Goal: Task Accomplishment & Management: Manage account settings

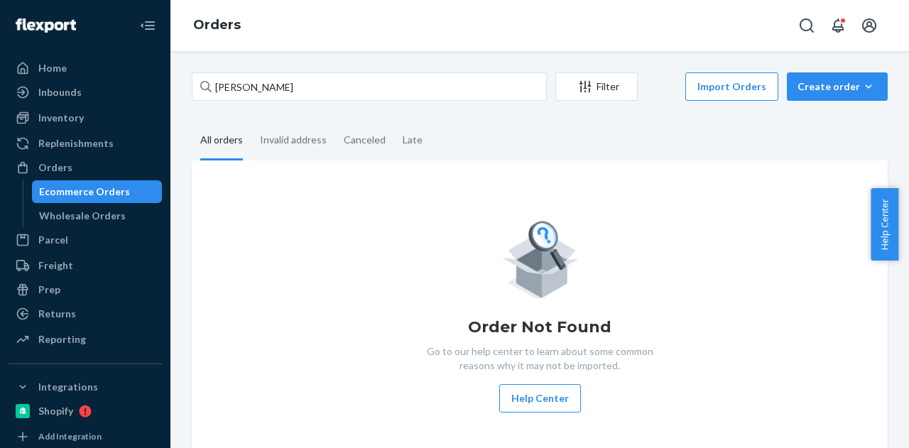
click at [376, 82] on input "[PERSON_NAME]" at bounding box center [369, 86] width 355 height 28
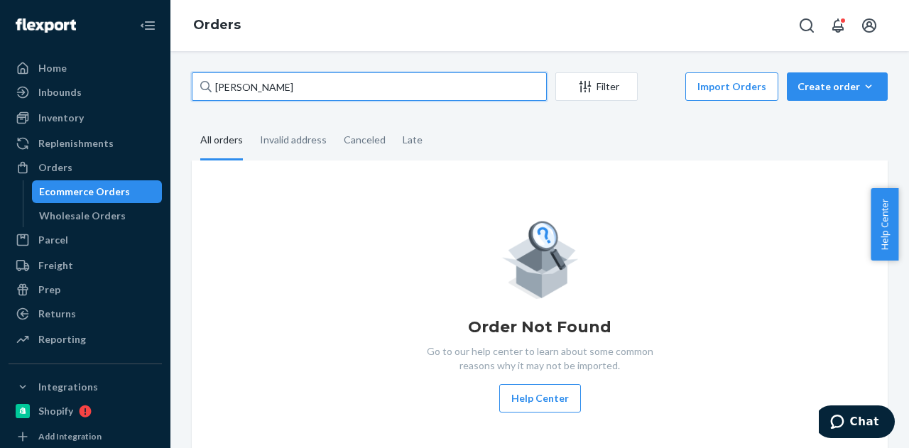
click at [363, 97] on input "[PERSON_NAME]" at bounding box center [369, 86] width 355 height 28
paste input "[PERSON_NAME]"
type input "[PERSON_NAME]"
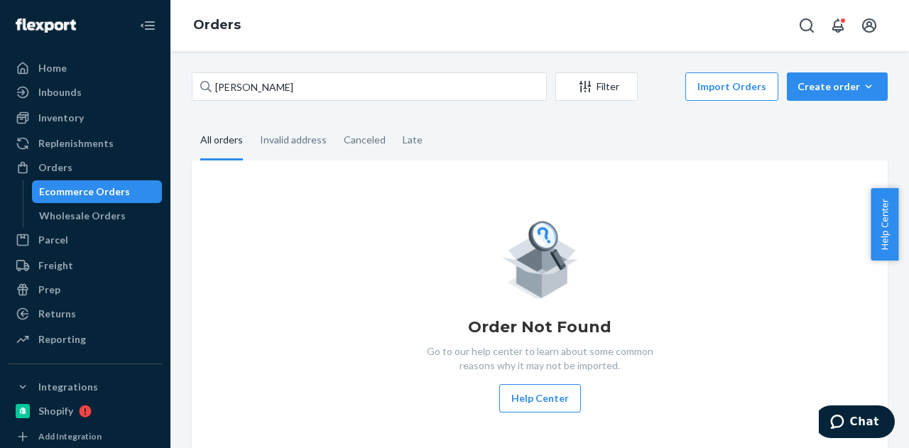
click at [486, 131] on fieldset "All orders Invalid address Canceled Late" at bounding box center [540, 140] width 696 height 39
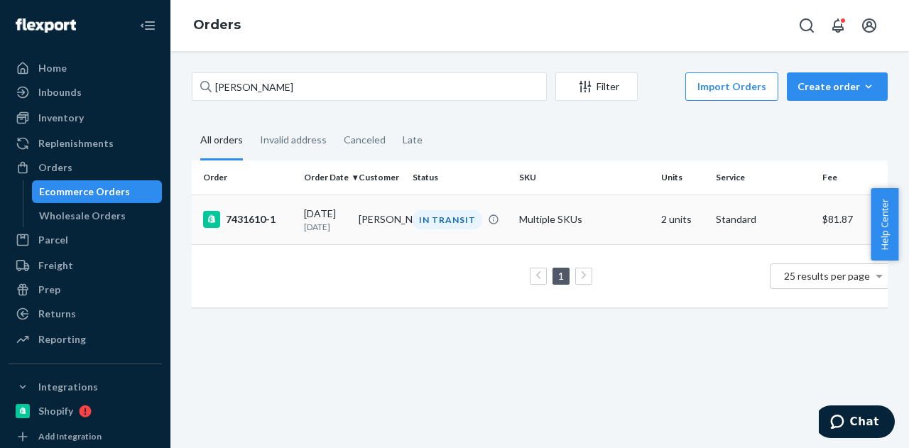
click at [344, 219] on div "[DATE] [DATE]" at bounding box center [325, 220] width 43 height 26
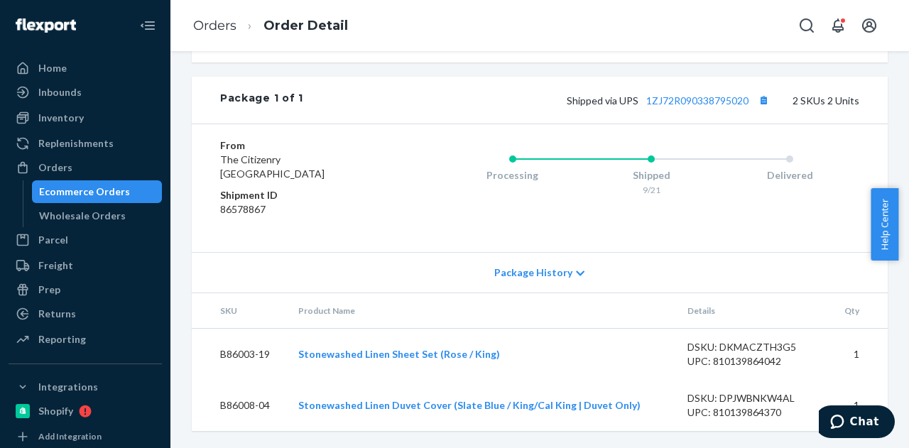
scroll to position [636, 0]
click at [81, 191] on div "Ecommerce Orders" at bounding box center [84, 192] width 91 height 14
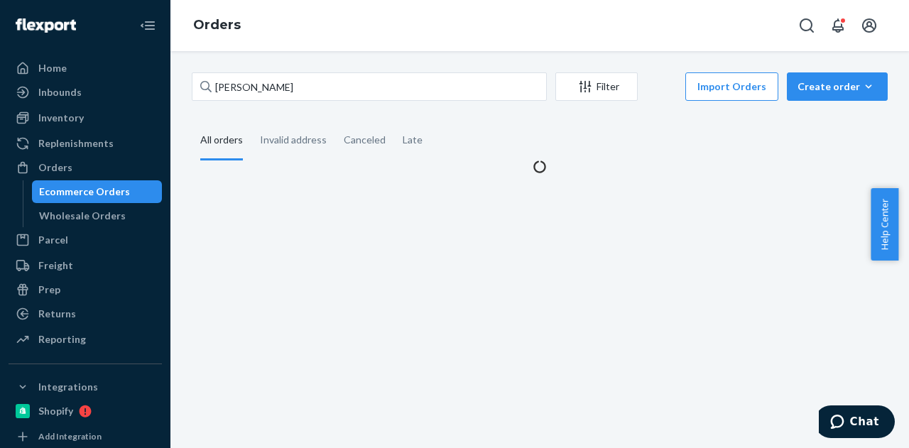
click at [81, 191] on div "Ecommerce Orders" at bounding box center [84, 192] width 91 height 14
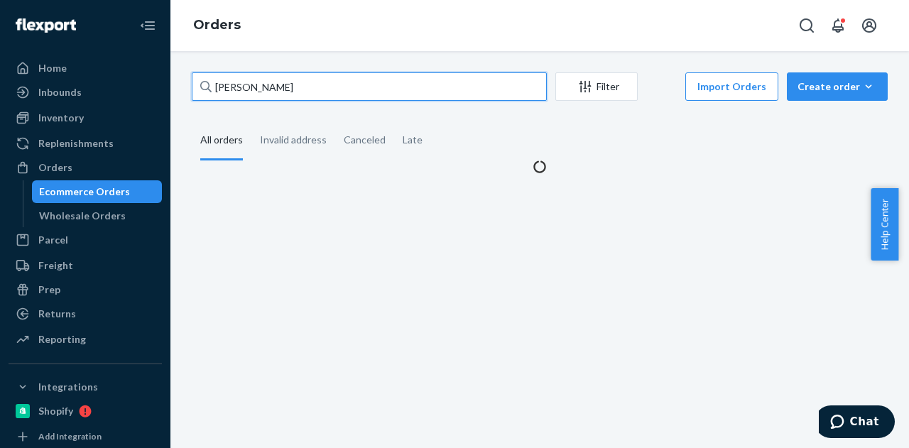
click at [326, 93] on input "[PERSON_NAME]" at bounding box center [369, 86] width 355 height 28
paste input "J [PERSON_NAME]"
type input "J [PERSON_NAME]"
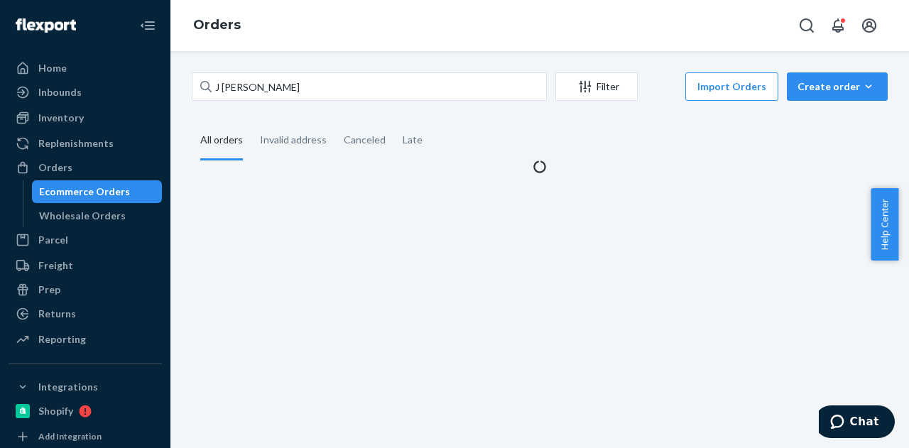
click at [534, 134] on fieldset "All orders Invalid address Canceled Late" at bounding box center [540, 140] width 696 height 39
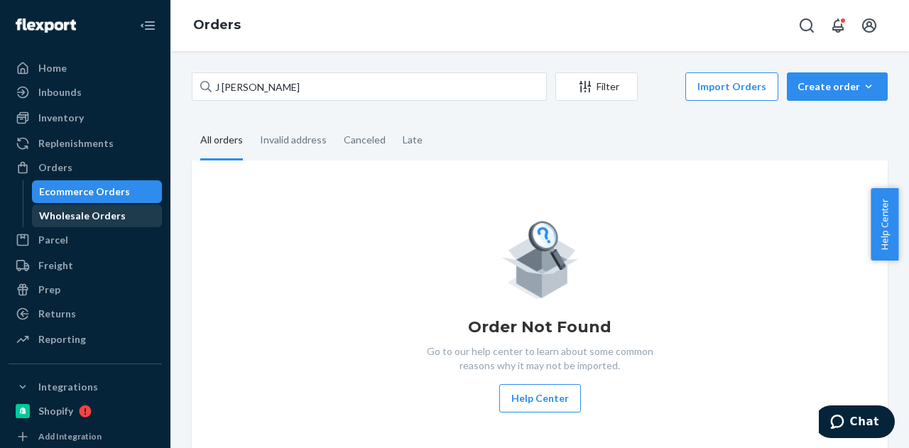
click at [87, 213] on div "Wholesale Orders" at bounding box center [82, 216] width 87 height 14
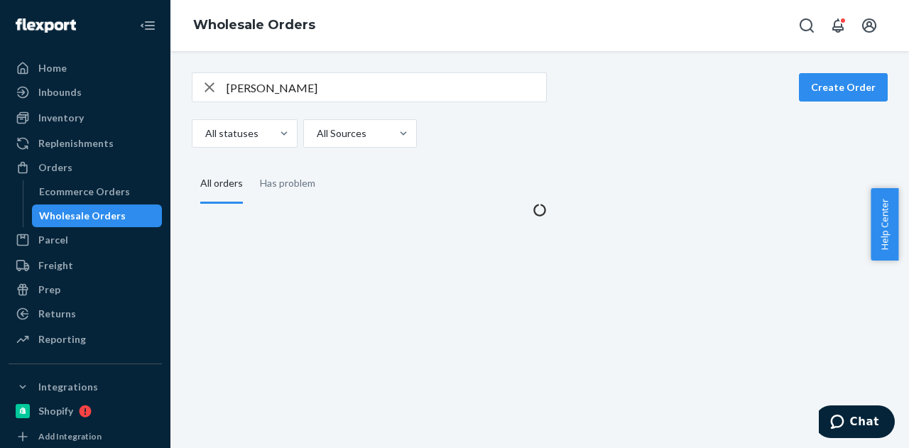
click at [87, 213] on div "Wholesale Orders" at bounding box center [82, 216] width 87 height 14
click at [339, 82] on input "[PERSON_NAME]" at bounding box center [387, 87] width 320 height 28
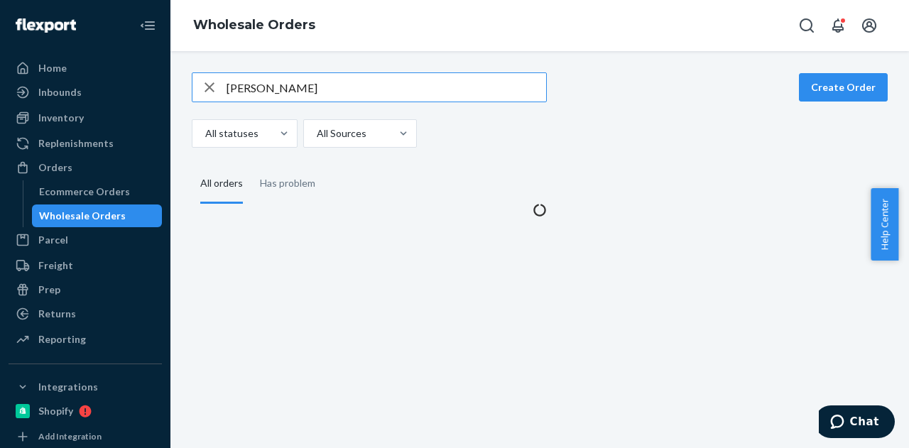
paste input "[PERSON_NAME] Con"
type input "[PERSON_NAME]"
click at [517, 144] on div "All statuses All Sources" at bounding box center [535, 133] width 686 height 28
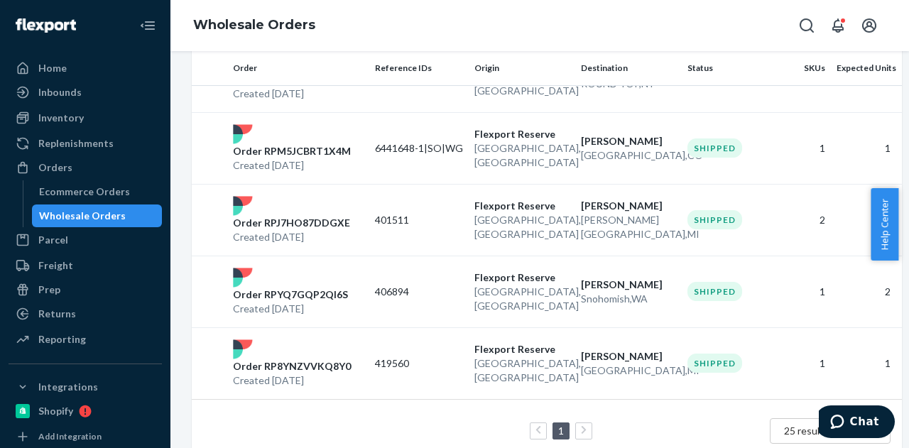
scroll to position [386, 0]
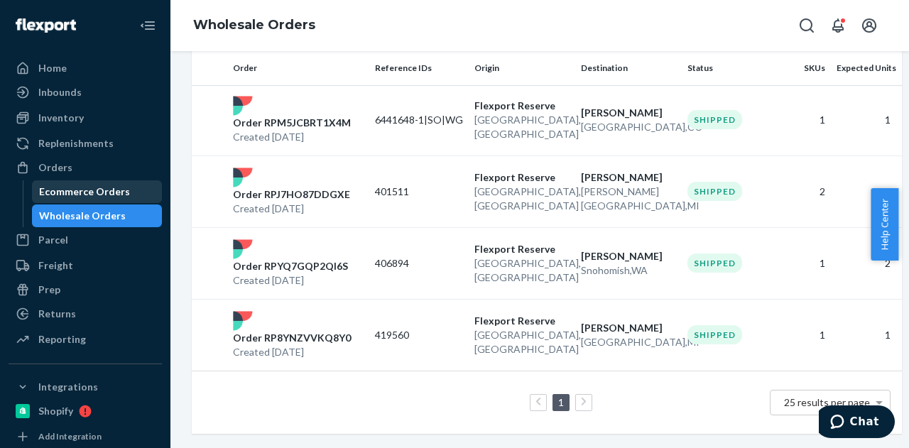
click at [77, 193] on div "Ecommerce Orders" at bounding box center [84, 192] width 91 height 14
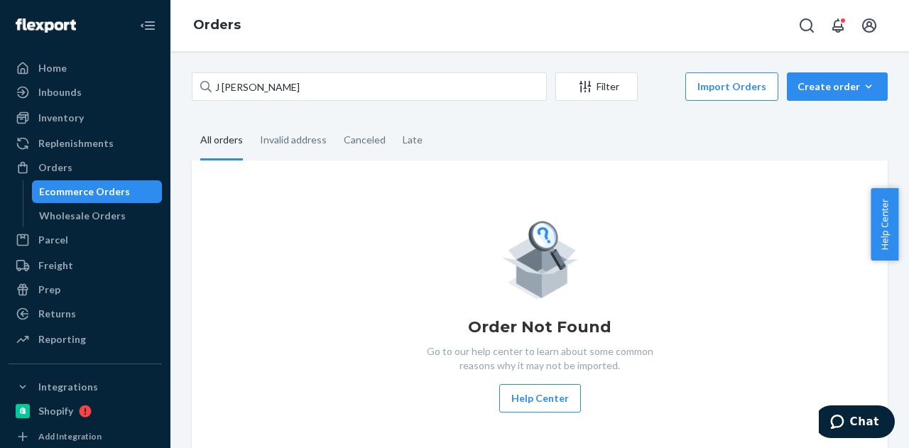
click at [77, 193] on div "Ecommerce Orders" at bounding box center [84, 192] width 91 height 14
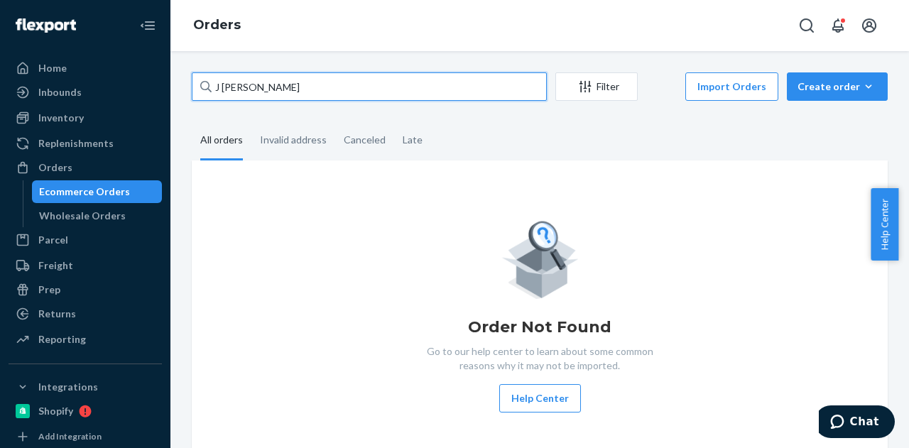
click at [337, 92] on input "J [PERSON_NAME]" at bounding box center [369, 86] width 355 height 28
paste input "[PERSON_NAME]"
type input "[PERSON_NAME]"
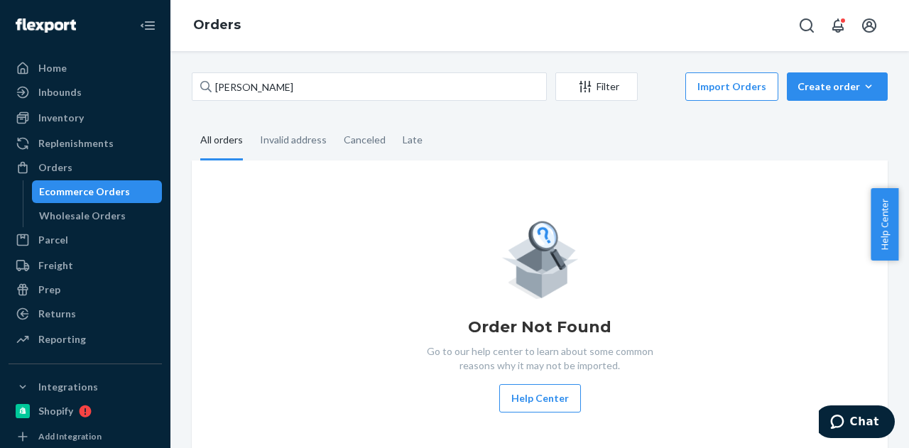
click at [469, 142] on fieldset "All orders Invalid address Canceled Late" at bounding box center [540, 140] width 696 height 39
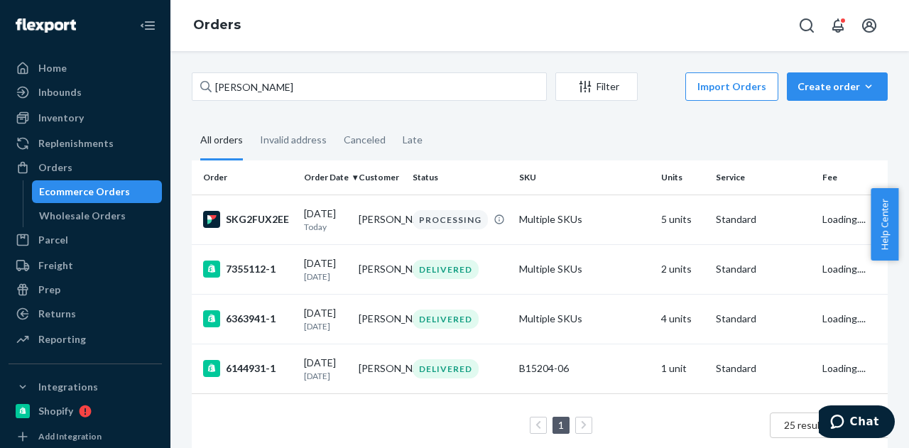
click at [451, 102] on div "[PERSON_NAME] Filter Import Orders Create order Ecommerce order Removal order" at bounding box center [540, 88] width 696 height 32
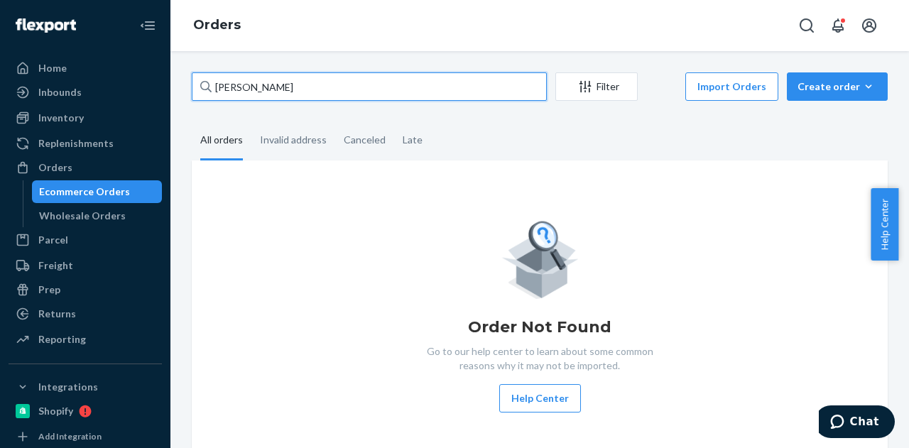
click at [453, 93] on input "[PERSON_NAME]" at bounding box center [369, 86] width 355 height 28
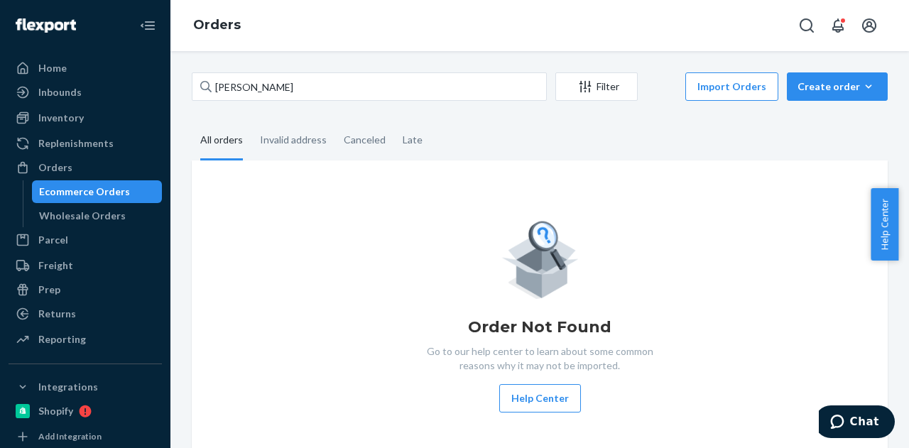
click at [463, 131] on fieldset "All orders Invalid address Canceled Late" at bounding box center [540, 140] width 696 height 39
click at [468, 156] on fieldset "All orders Invalid address Canceled Late" at bounding box center [540, 140] width 696 height 39
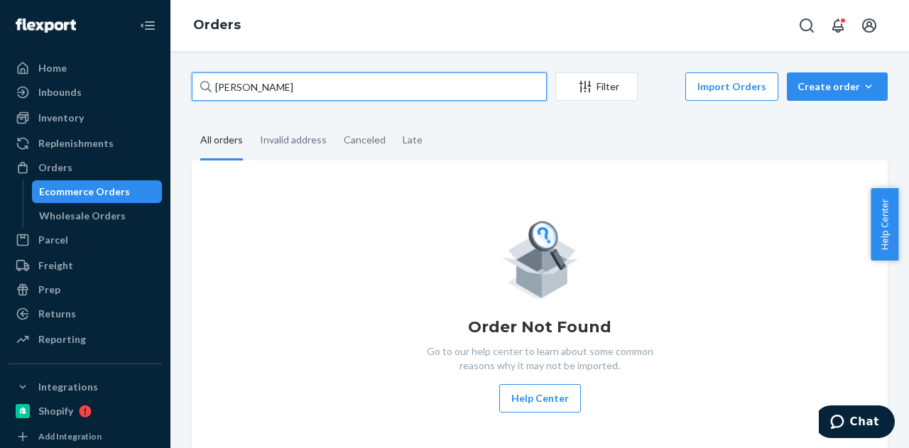
click at [418, 88] on input "[PERSON_NAME]" at bounding box center [369, 86] width 355 height 28
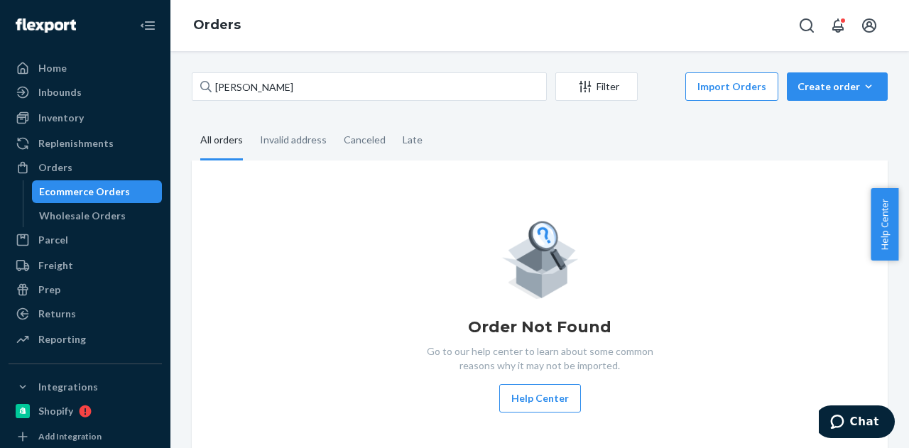
click at [502, 129] on fieldset "All orders Invalid address Canceled Late" at bounding box center [540, 140] width 696 height 39
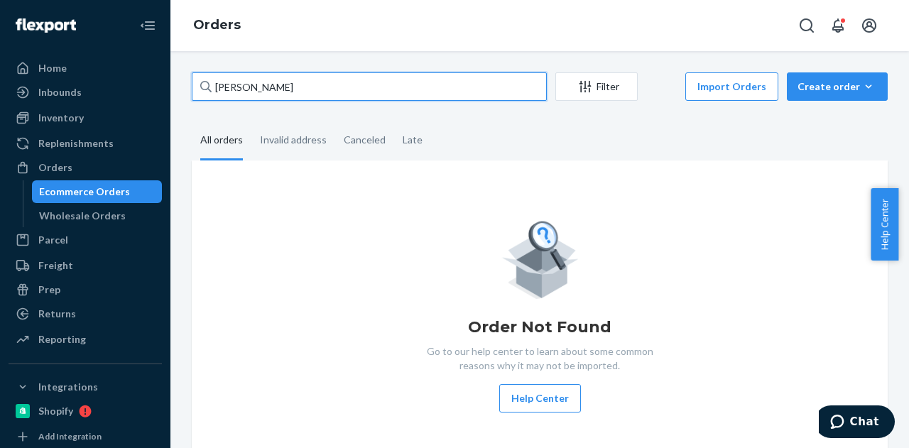
click at [418, 90] on input "[PERSON_NAME]" at bounding box center [369, 86] width 355 height 28
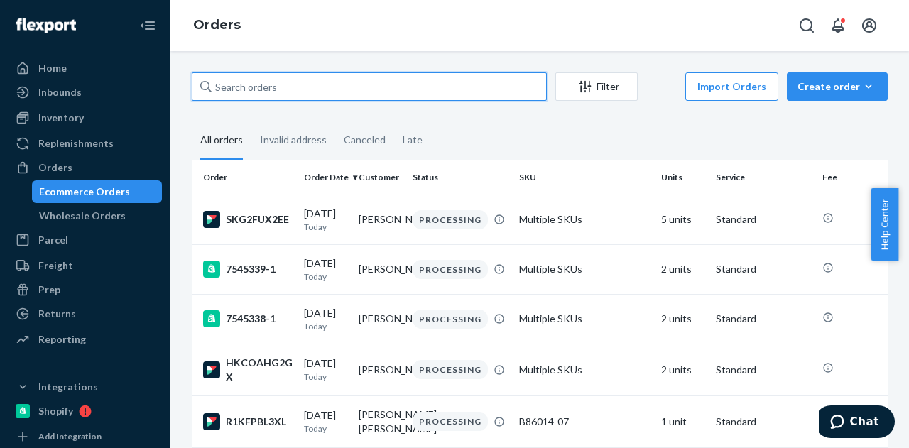
paste input "[PERSON_NAME]"
type input "[PERSON_NAME]"
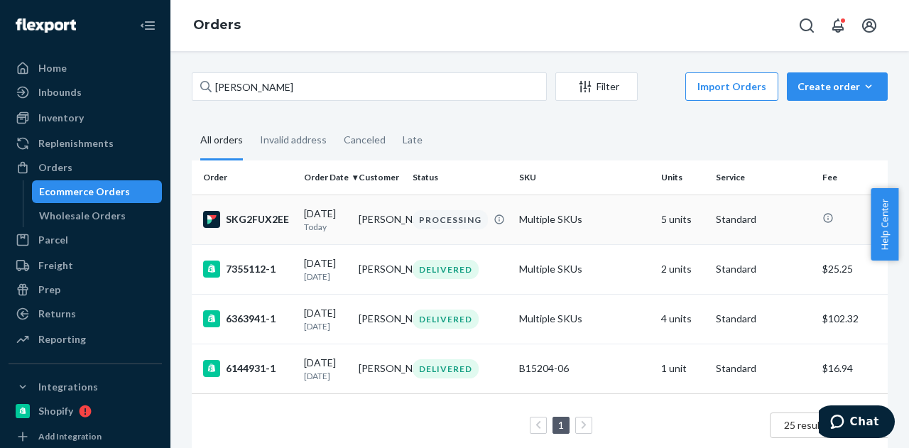
click at [379, 229] on td "[PERSON_NAME]" at bounding box center [380, 220] width 55 height 50
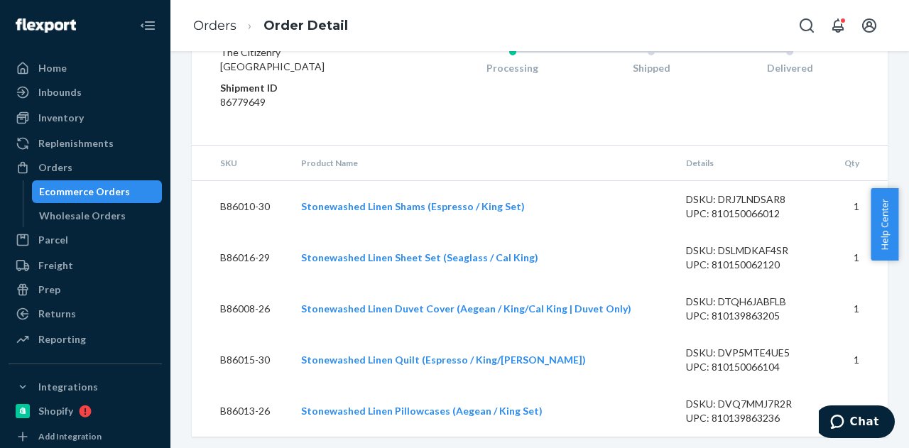
scroll to position [497, 0]
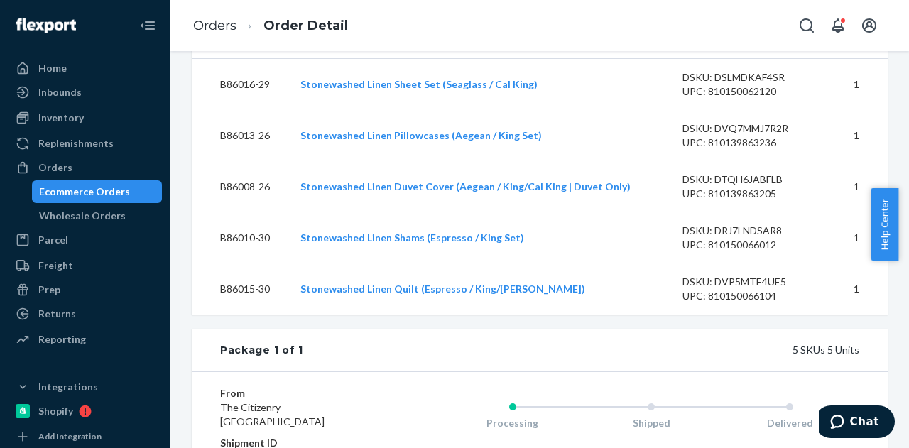
click at [77, 194] on div "Ecommerce Orders" at bounding box center [84, 192] width 91 height 14
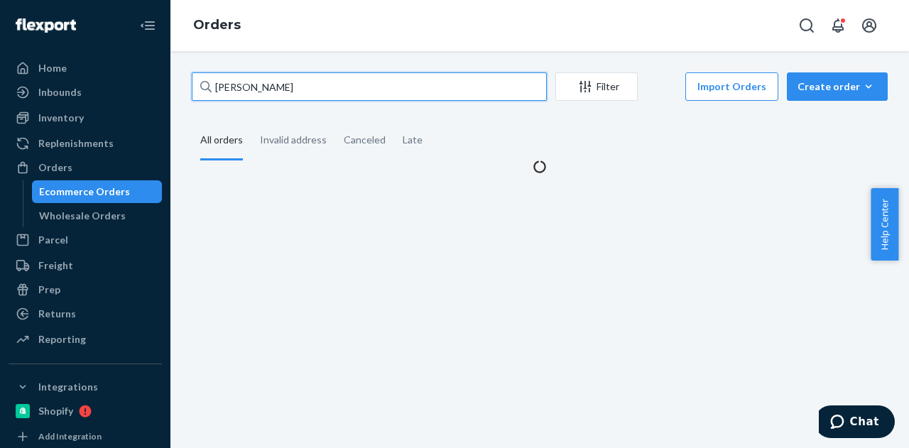
click at [291, 87] on input "[PERSON_NAME]" at bounding box center [369, 86] width 355 height 28
paste input "oel Hazzard"
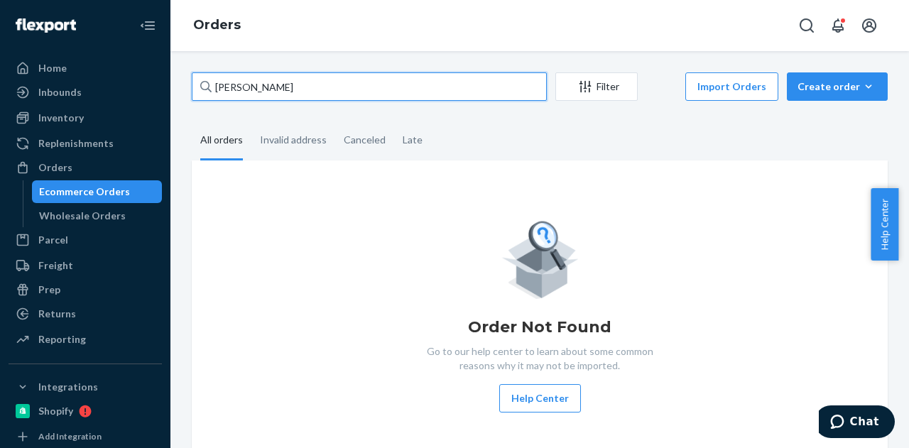
click at [354, 96] on input "[PERSON_NAME]" at bounding box center [369, 86] width 355 height 28
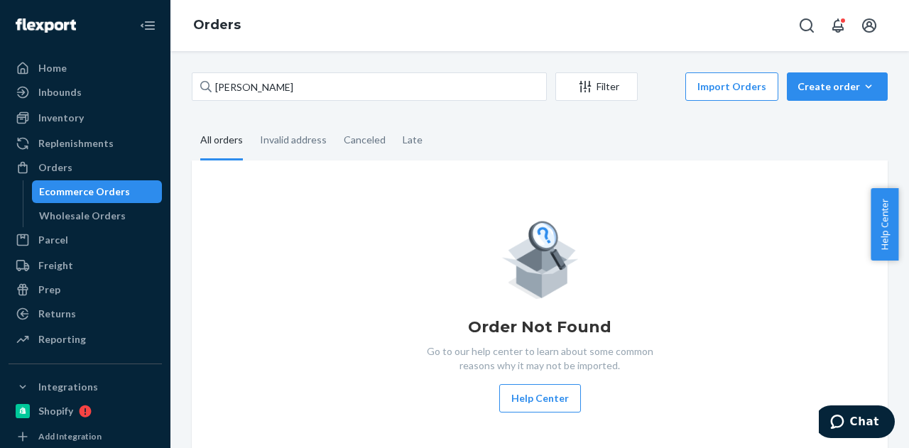
click at [560, 133] on fieldset "All orders Invalid address Canceled Late" at bounding box center [540, 140] width 696 height 39
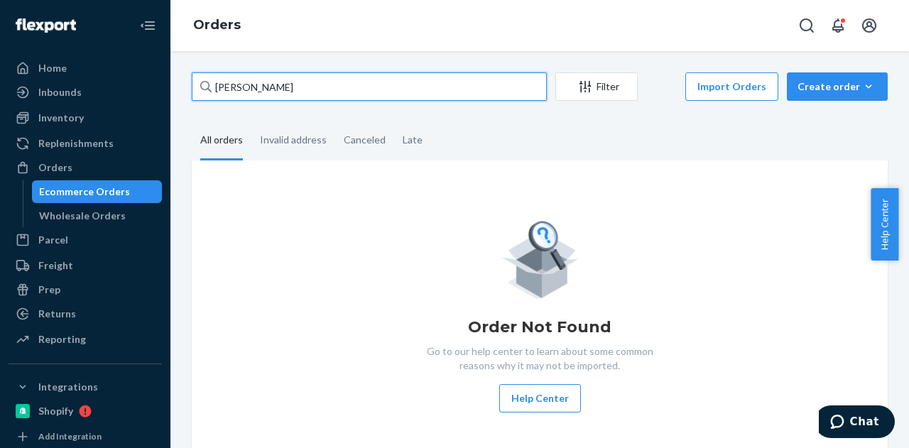
click at [337, 81] on input "[PERSON_NAME]" at bounding box center [369, 86] width 355 height 28
paste input "[PERSON_NAME]"
type input "[PERSON_NAME]"
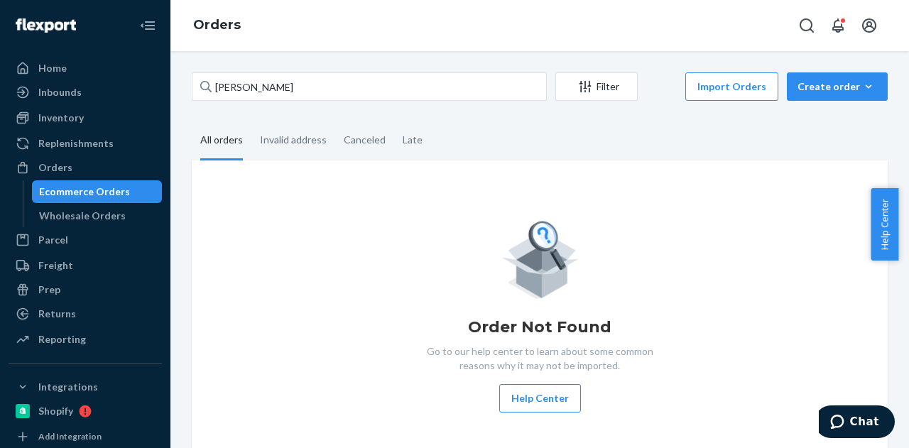
click at [440, 129] on fieldset "All orders Invalid address Canceled Late" at bounding box center [540, 140] width 696 height 39
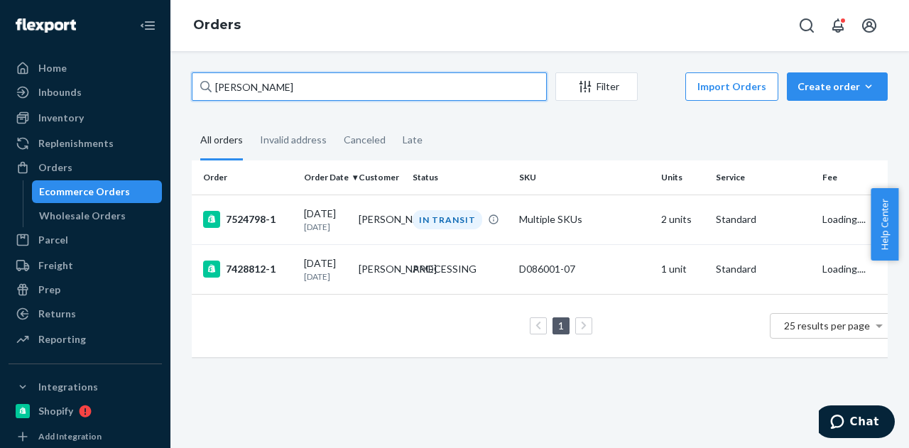
click at [408, 80] on input "[PERSON_NAME]" at bounding box center [369, 86] width 355 height 28
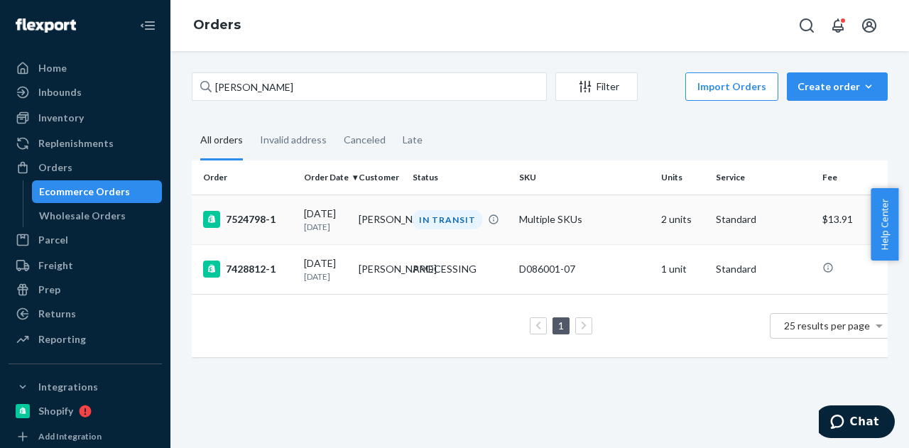
click at [364, 220] on td "[PERSON_NAME]" at bounding box center [380, 220] width 55 height 50
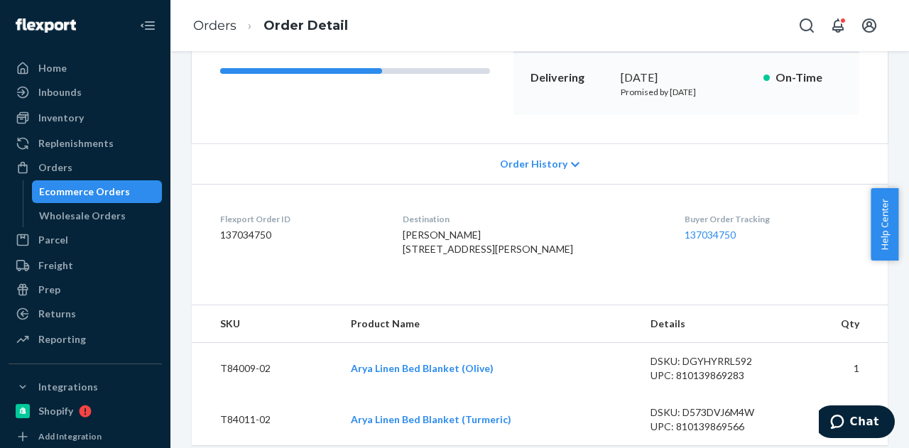
scroll to position [284, 0]
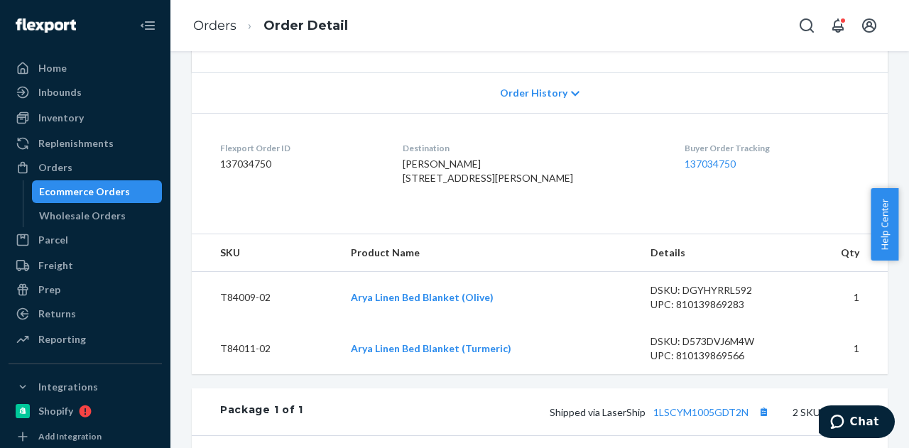
click at [106, 193] on div "Ecommerce Orders" at bounding box center [84, 192] width 91 height 14
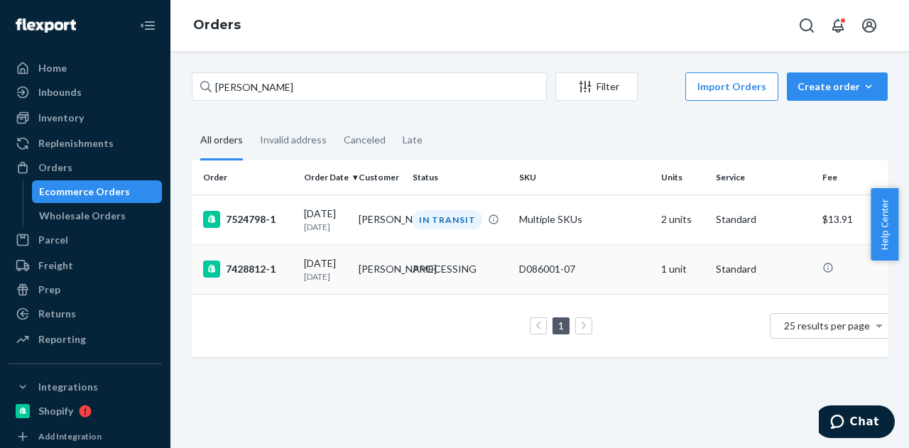
click at [369, 269] on td "[PERSON_NAME]" at bounding box center [380, 269] width 55 height 50
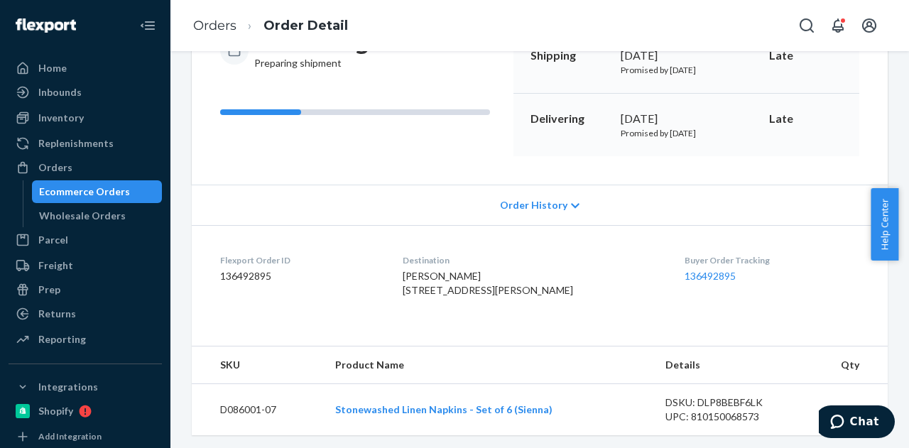
scroll to position [203, 0]
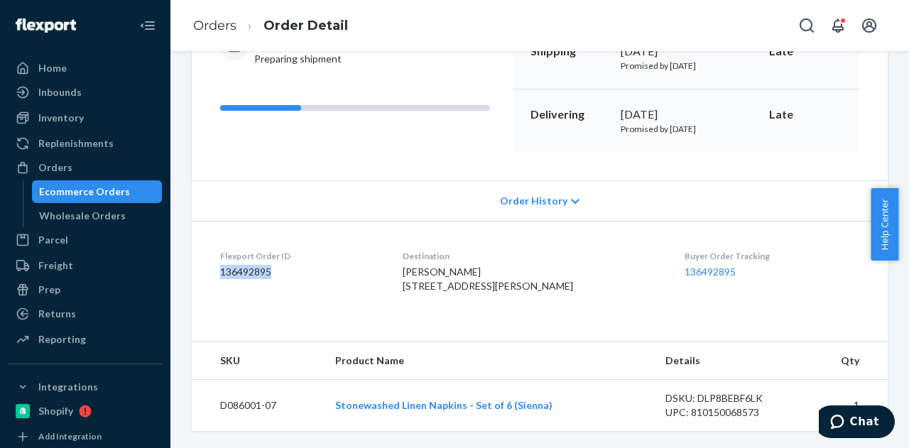
drag, startPoint x: 293, startPoint y: 244, endPoint x: 188, endPoint y: 246, distance: 105.9
click at [188, 246] on div "Shopify Order # 7428812-1 • Standard Cancel Order Contact Support Duplicate Ord…" at bounding box center [539, 163] width 717 height 535
copy dd "136492895"
click at [538, 194] on span "Order History" at bounding box center [533, 201] width 67 height 14
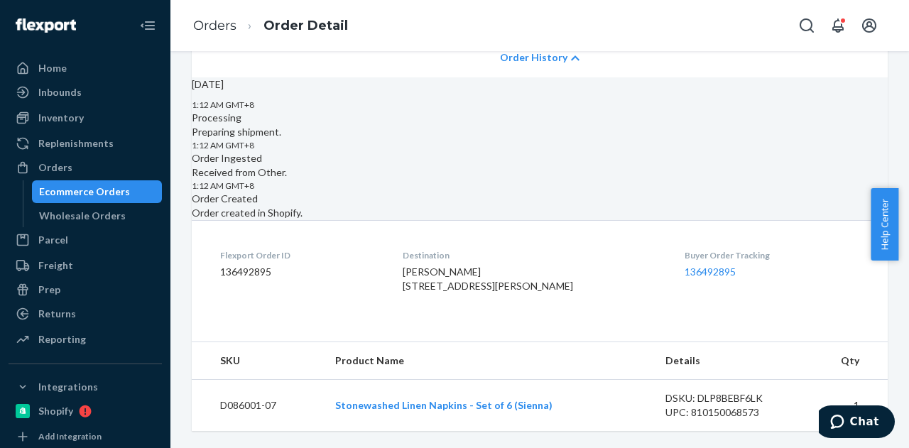
scroll to position [274, 0]
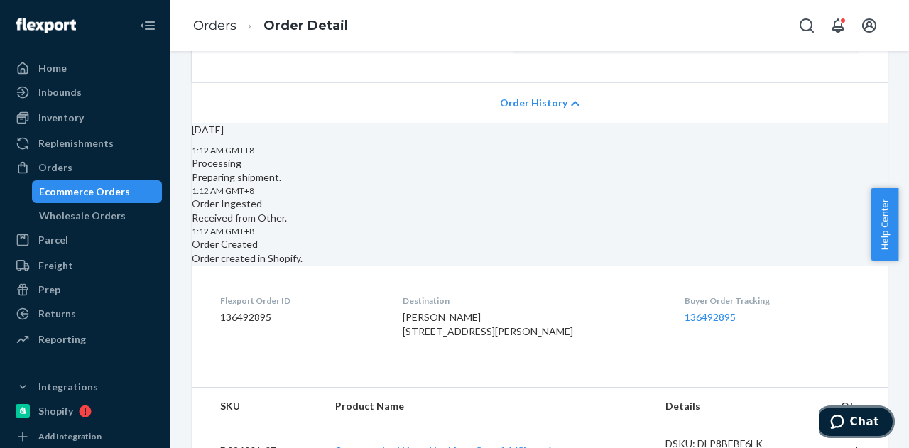
click at [877, 425] on span "Chat" at bounding box center [864, 422] width 29 height 13
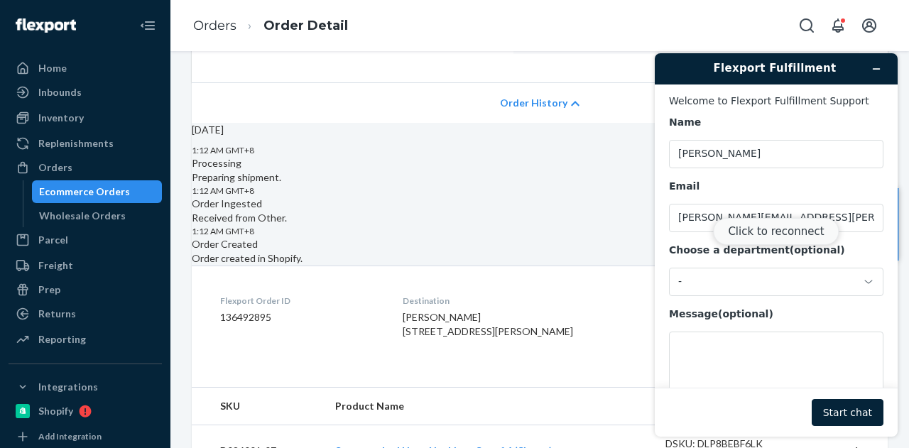
scroll to position [0, 0]
click at [762, 232] on button "Click to reconnect" at bounding box center [776, 231] width 126 height 27
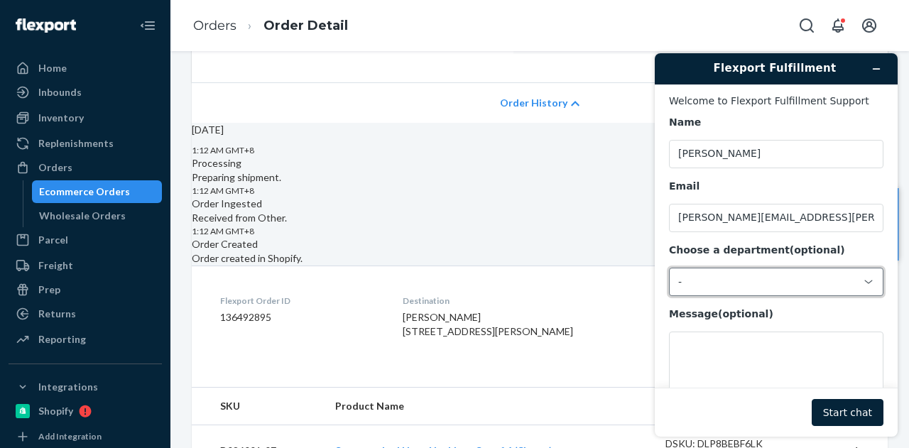
click at [730, 281] on div "-" at bounding box center [767, 282] width 179 height 13
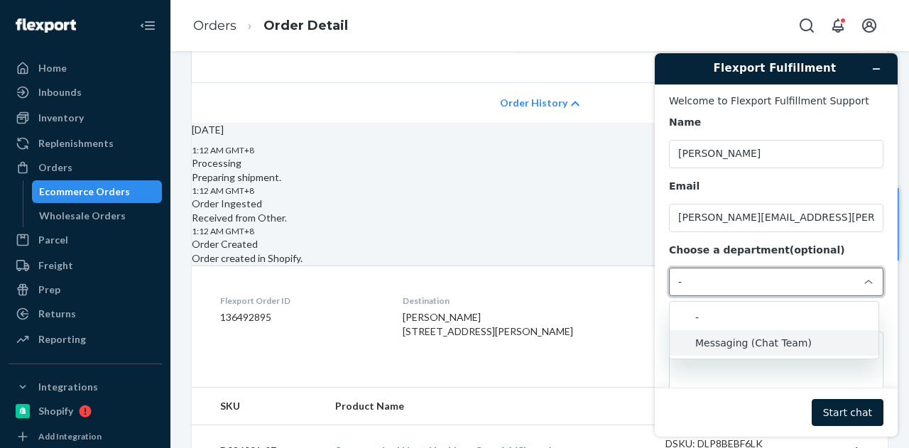
click at [725, 345] on li "Messaging (Chat Team)" at bounding box center [774, 343] width 209 height 26
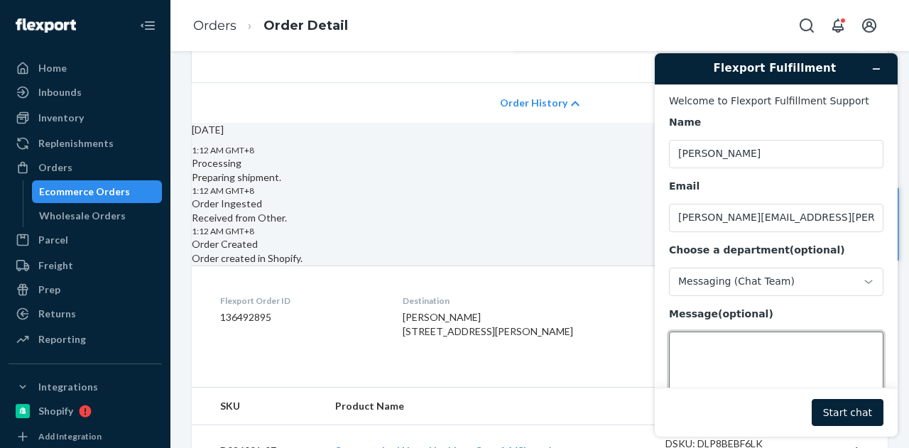
click at [722, 348] on textarea "Message (optional)" at bounding box center [776, 372] width 215 height 80
paste textarea "136492895"
type textarea "136492895 in processing since [DATE]. pLease advise ship date"
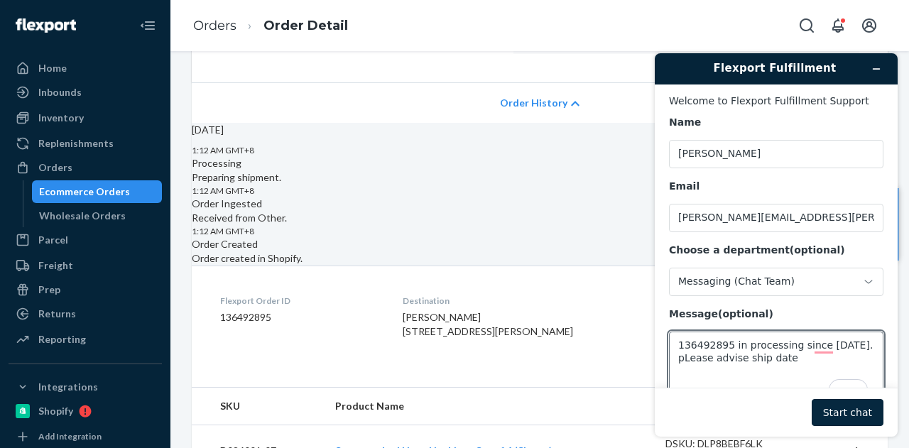
click at [845, 401] on button "Start chat" at bounding box center [848, 412] width 72 height 27
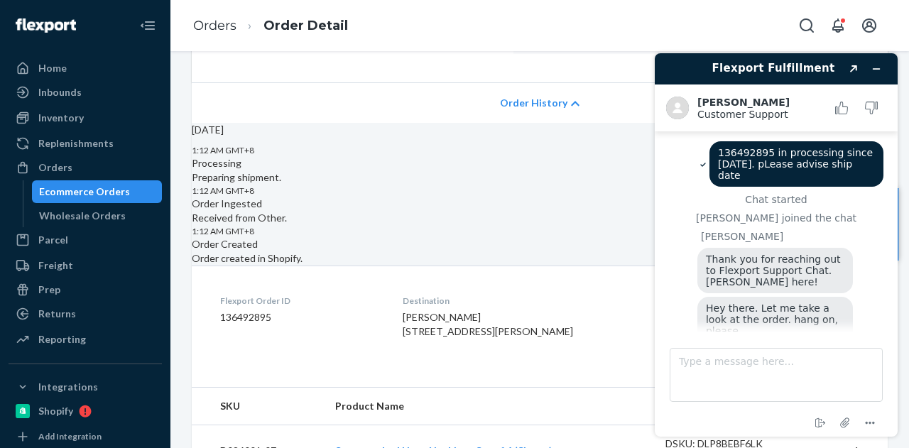
scroll to position [141, 0]
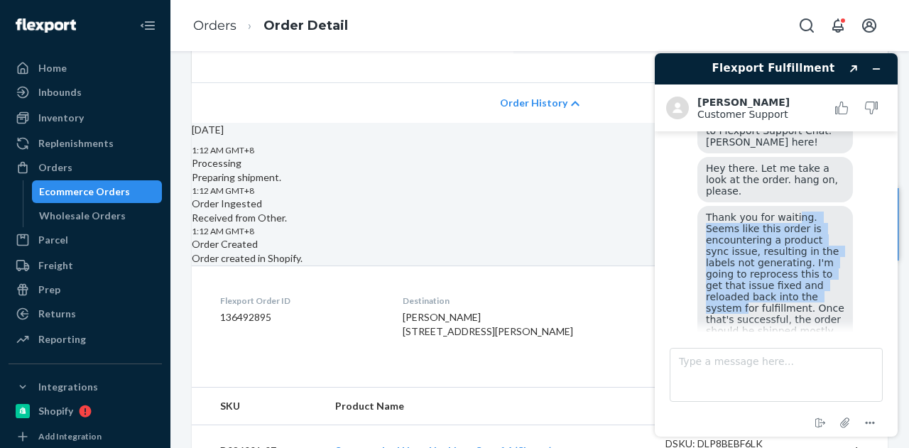
drag, startPoint x: 789, startPoint y: 197, endPoint x: 803, endPoint y: 269, distance: 72.4
click at [803, 269] on span "Thank you for waiting. Seems like this order is encountering a product sync iss…" at bounding box center [776, 286] width 141 height 148
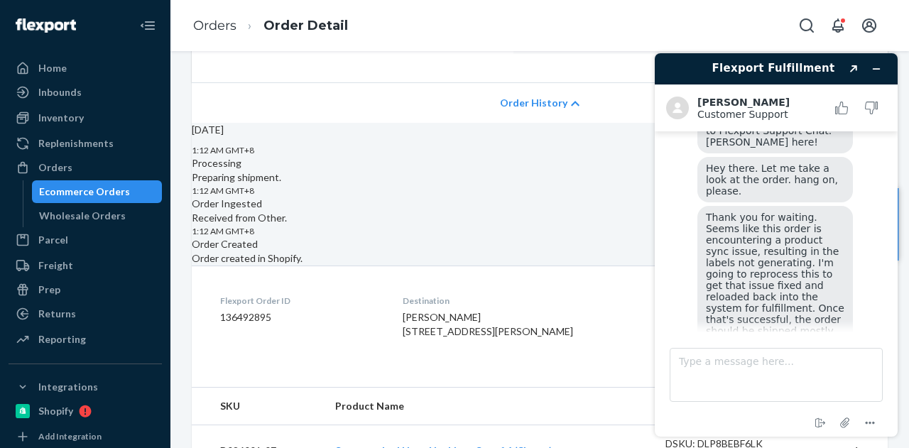
drag, startPoint x: 803, startPoint y: 225, endPoint x: 812, endPoint y: 314, distance: 89.3
click at [812, 314] on div "Thank you for waiting. Seems like this order is encountering a product sync iss…" at bounding box center [776, 285] width 156 height 159
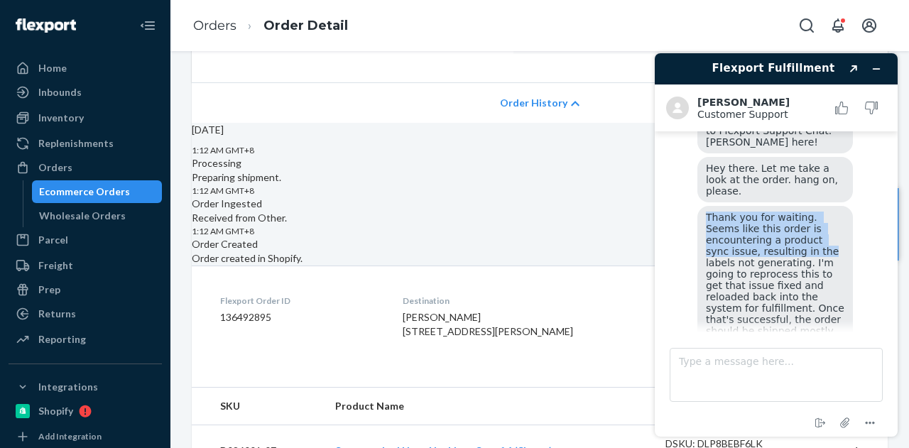
drag, startPoint x: 812, startPoint y: 314, endPoint x: 720, endPoint y: 235, distance: 120.9
click at [720, 235] on div "Thank you for waiting. Seems like this order is encountering a product sync iss…" at bounding box center [776, 285] width 156 height 159
click at [722, 236] on span "Thank you for waiting. Seems like this order is encountering a product sync iss…" at bounding box center [776, 286] width 141 height 148
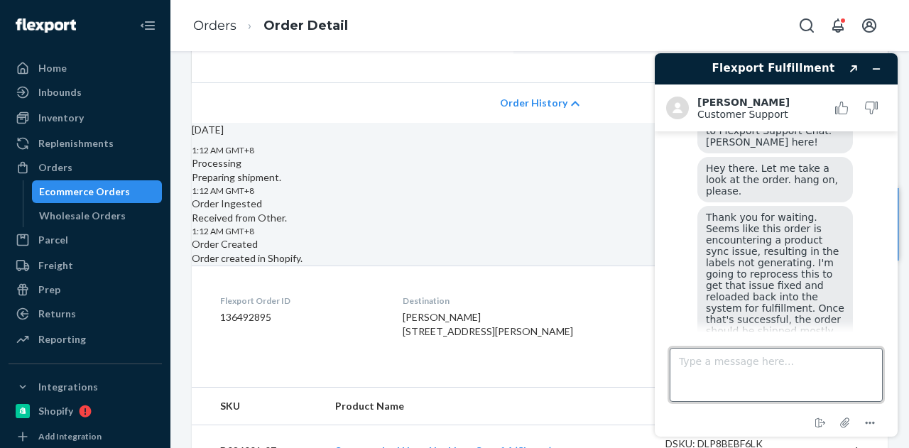
click at [754, 359] on textarea "Type a message here..." at bounding box center [776, 375] width 213 height 54
drag, startPoint x: 801, startPoint y: 320, endPoint x: 702, endPoint y: 269, distance: 111.8
click at [702, 269] on div "Thank you for waiting. Seems like this order is encountering a product sync iss…" at bounding box center [776, 285] width 156 height 159
click at [727, 375] on textarea "Type a message here..." at bounding box center [776, 375] width 213 height 54
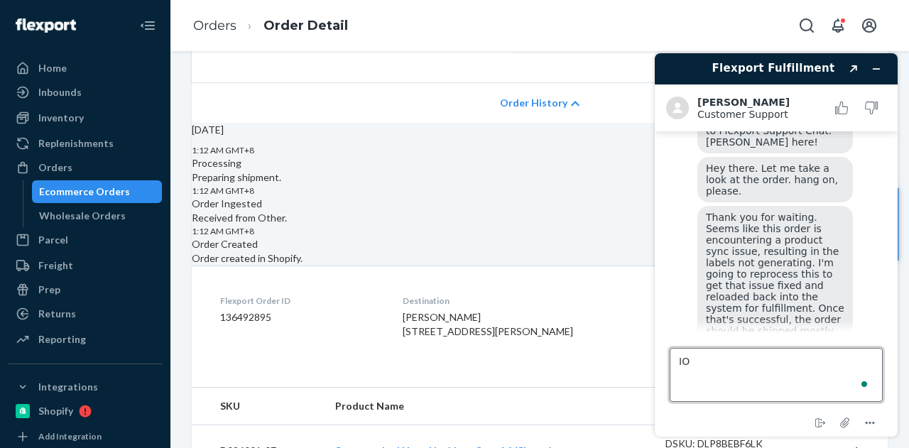
type textarea "I"
type textarea "Okay thank you!"
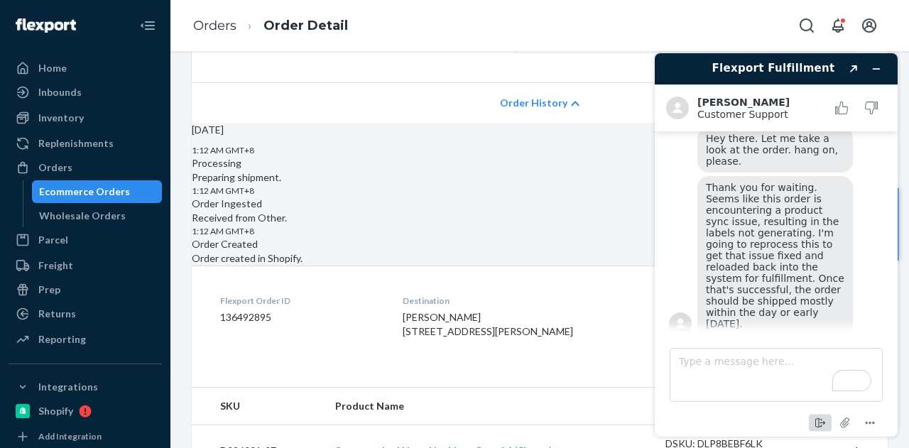
click at [813, 421] on icon "End chat" at bounding box center [820, 423] width 17 height 17
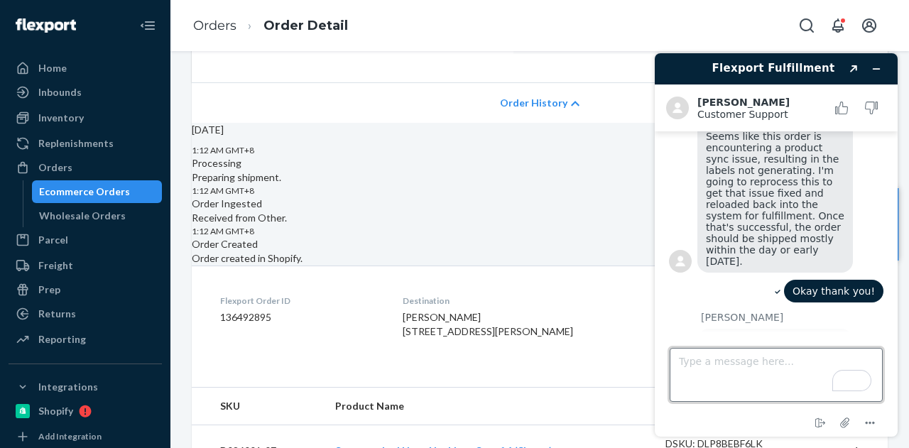
click at [727, 369] on textarea "Type a message here..." at bounding box center [776, 375] width 213 height 54
type textarea "You too"
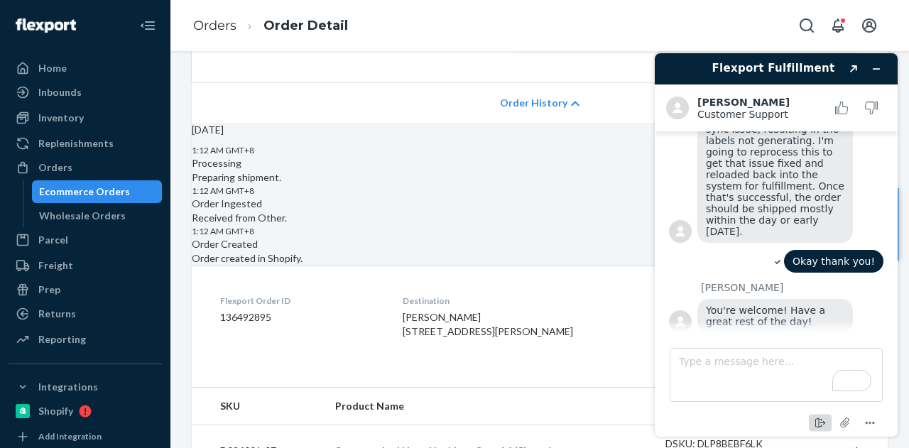
click at [824, 419] on icon "End chat" at bounding box center [820, 423] width 17 height 17
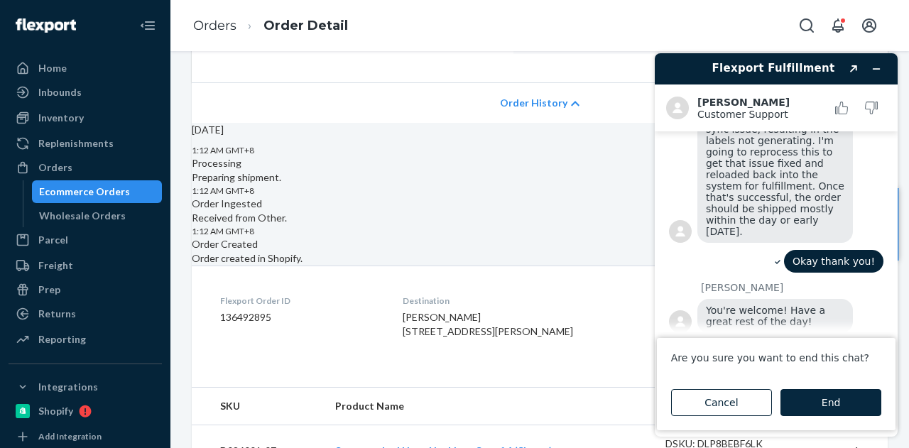
click at [819, 401] on button "End" at bounding box center [831, 402] width 101 height 27
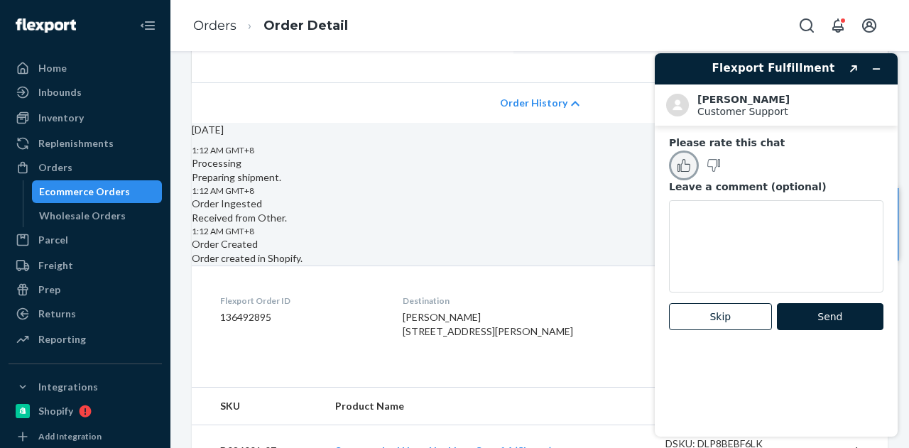
click at [686, 165] on icon "Rate this chat as good" at bounding box center [684, 165] width 13 height 13
click at [810, 310] on button "Send" at bounding box center [830, 316] width 107 height 27
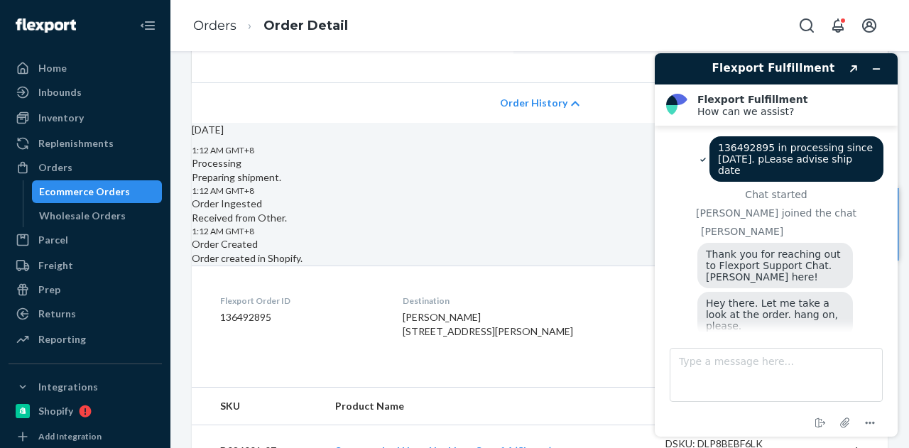
scroll to position [332, 0]
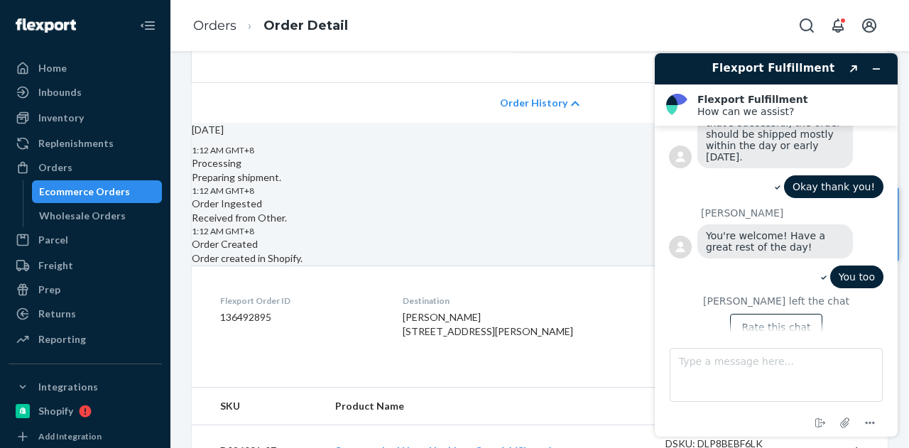
click at [92, 195] on div "Ecommerce Orders" at bounding box center [84, 192] width 91 height 14
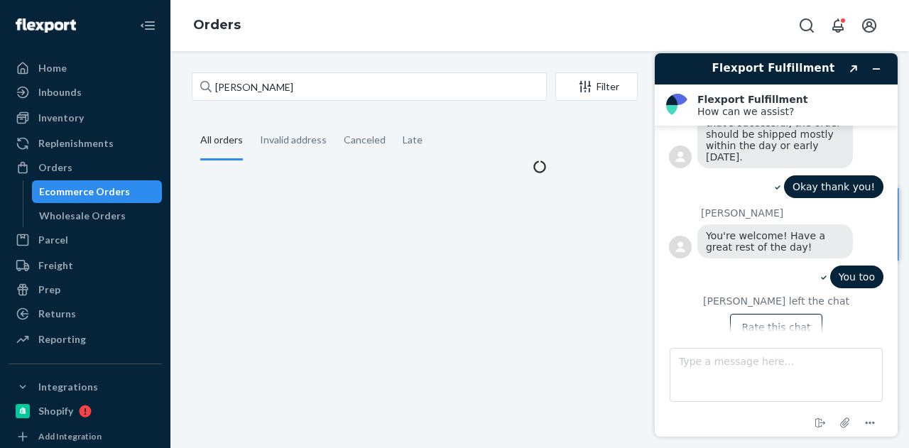
click at [92, 195] on div "Ecommerce Orders" at bounding box center [84, 192] width 91 height 14
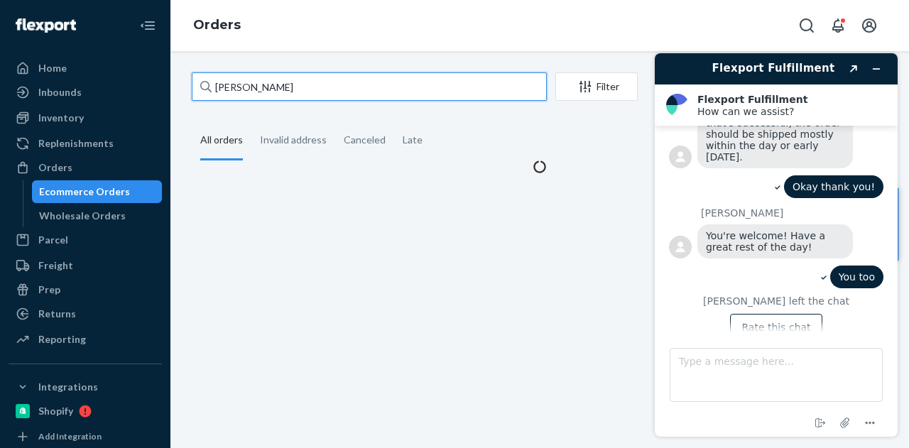
click at [303, 73] on input "[PERSON_NAME]" at bounding box center [369, 86] width 355 height 28
click at [337, 89] on input "[PERSON_NAME]" at bounding box center [369, 86] width 355 height 28
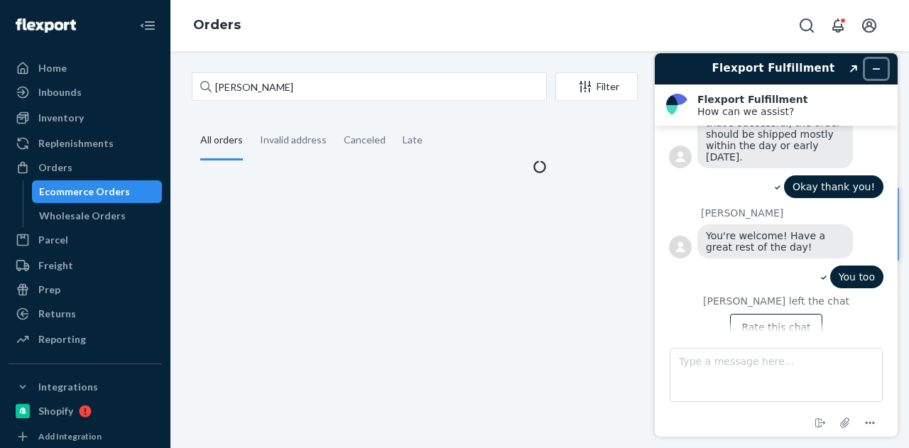
click at [878, 70] on icon "Minimize widget" at bounding box center [877, 69] width 10 height 10
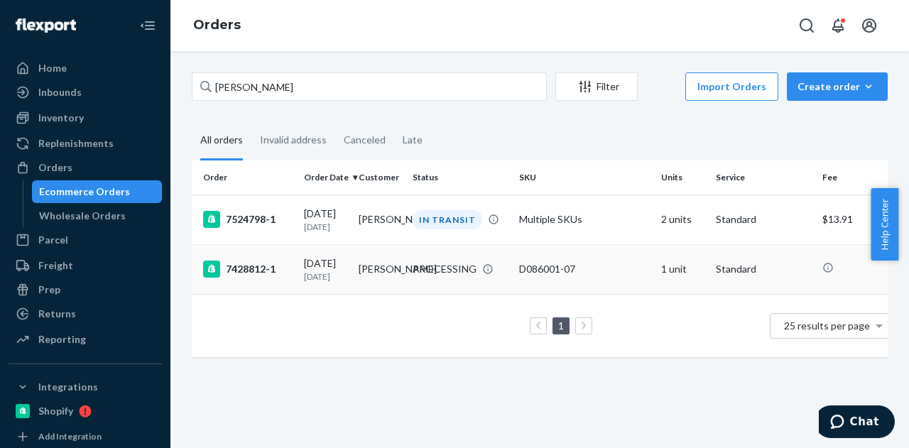
click at [428, 276] on div "PROCESSING" at bounding box center [445, 269] width 64 height 14
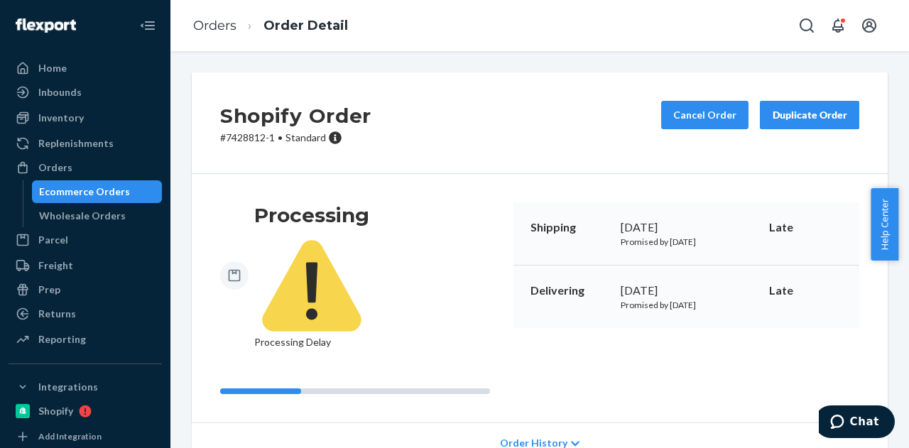
click at [117, 193] on div "Ecommerce Orders" at bounding box center [84, 192] width 91 height 14
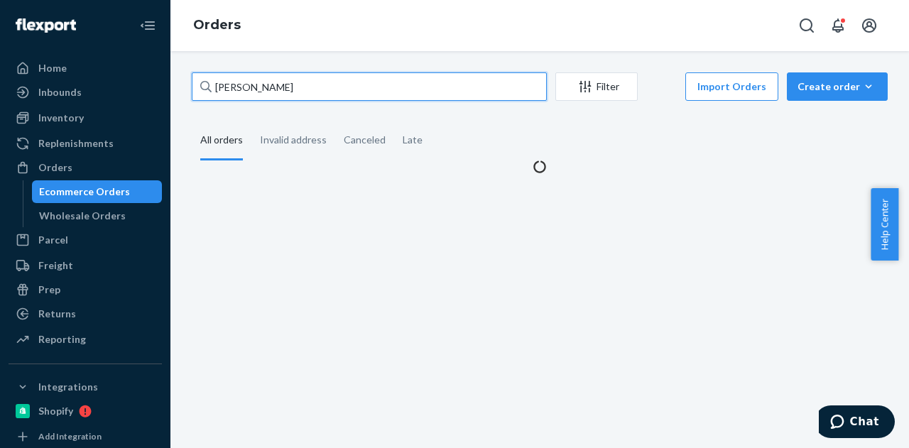
click at [364, 87] on input "[PERSON_NAME]" at bounding box center [369, 86] width 355 height 28
paste input "[PERSON_NAME]"
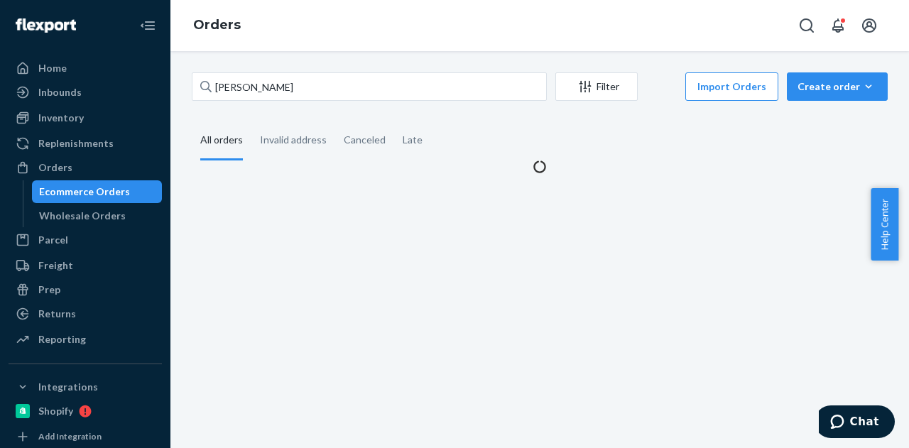
click at [506, 119] on div "[PERSON_NAME] Filter Import Orders Create order Ecommerce order Removal order A…" at bounding box center [539, 123] width 717 height 102
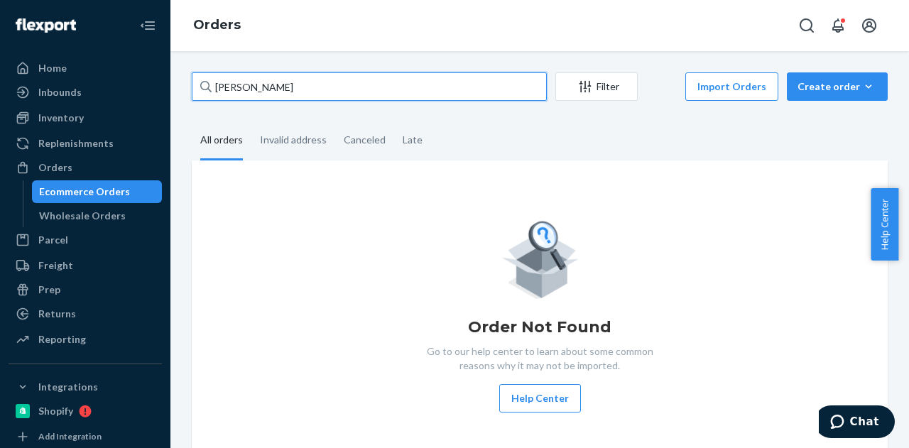
click at [396, 85] on input "[PERSON_NAME]" at bounding box center [369, 86] width 355 height 28
paste input "[PERSON_NAME]"
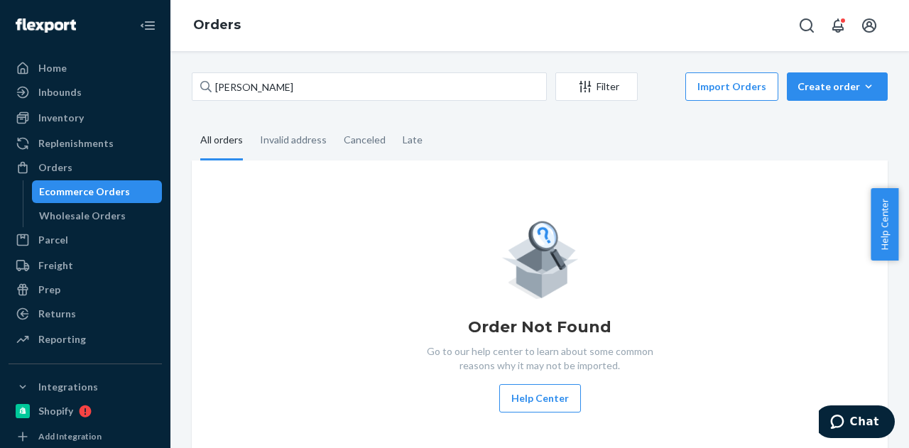
click at [468, 140] on fieldset "All orders Invalid address Canceled Late" at bounding box center [540, 140] width 696 height 39
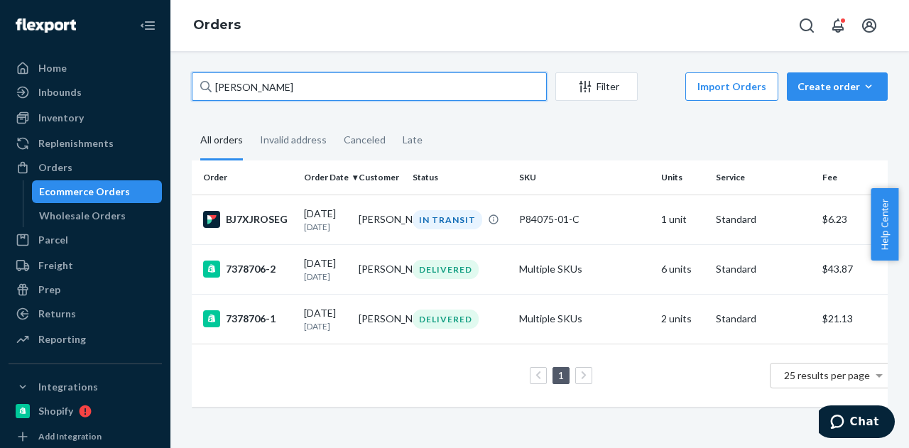
click at [396, 82] on input "[PERSON_NAME]" at bounding box center [369, 86] width 355 height 28
paste input "[PERSON_NAME]"
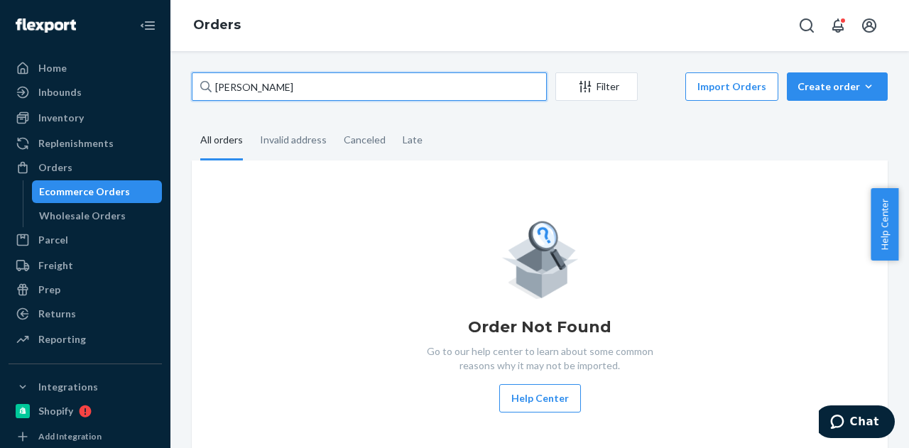
type input "[PERSON_NAME]"
click at [376, 88] on input "[PERSON_NAME]" at bounding box center [369, 86] width 355 height 28
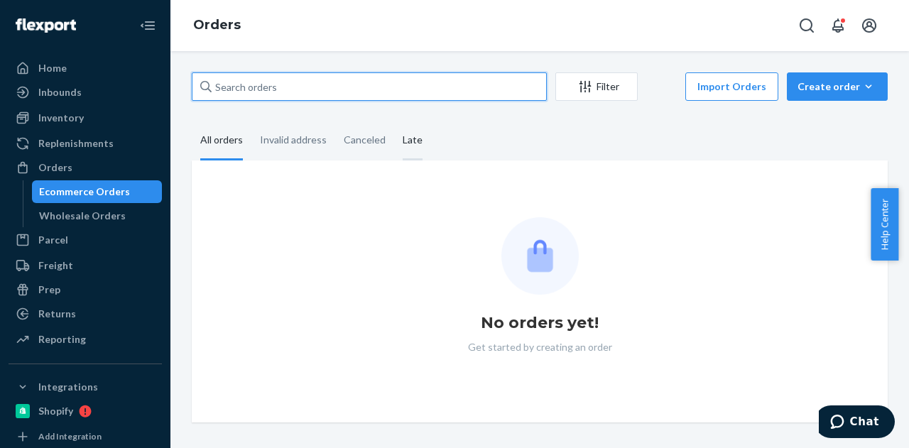
paste input "[PERSON_NAME]"
type input "[PERSON_NAME]"
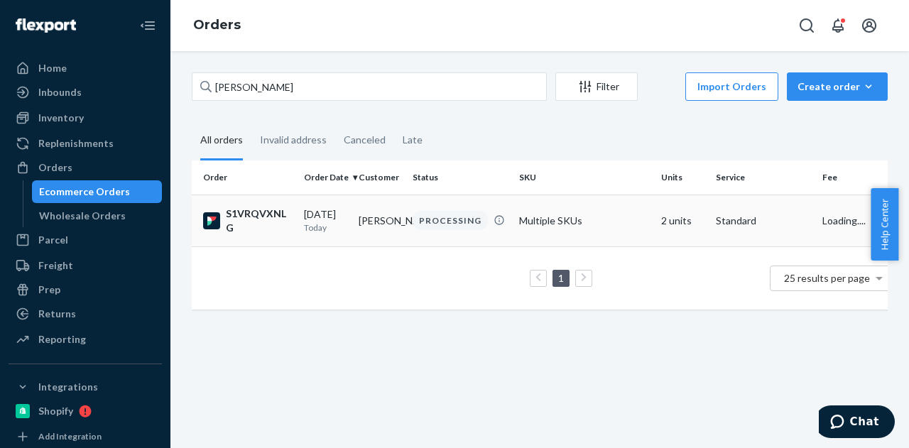
click at [381, 218] on td "[PERSON_NAME]" at bounding box center [380, 221] width 55 height 52
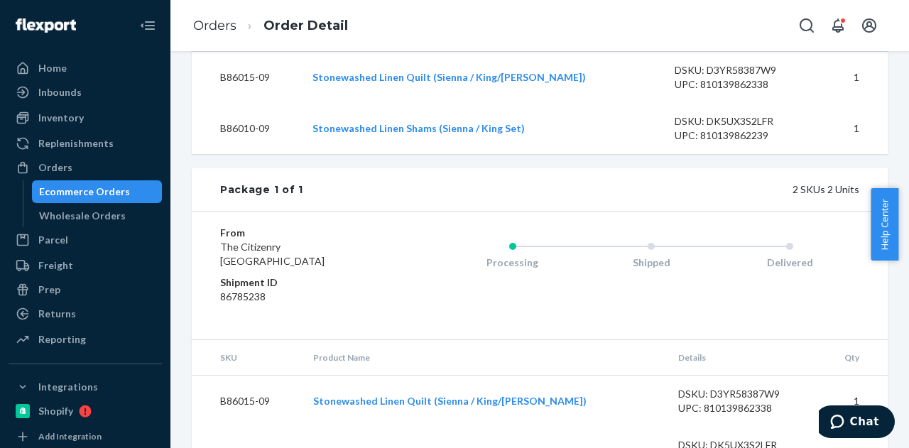
scroll to position [568, 0]
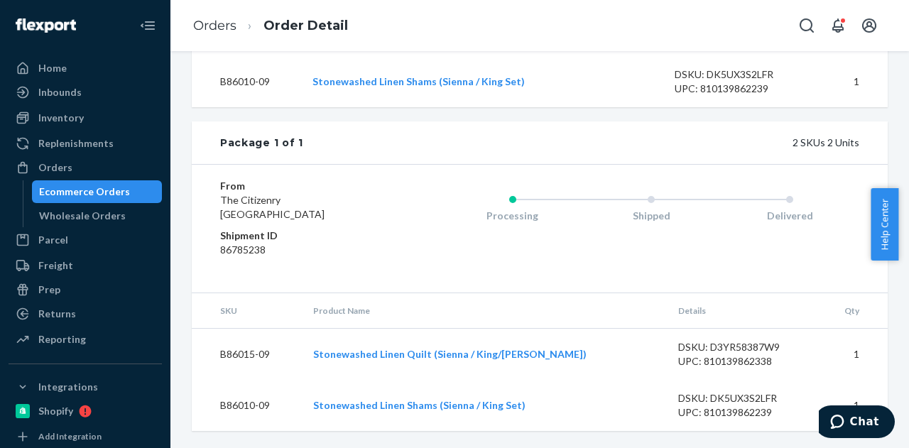
click at [134, 183] on div "Ecommerce Orders" at bounding box center [97, 192] width 128 height 20
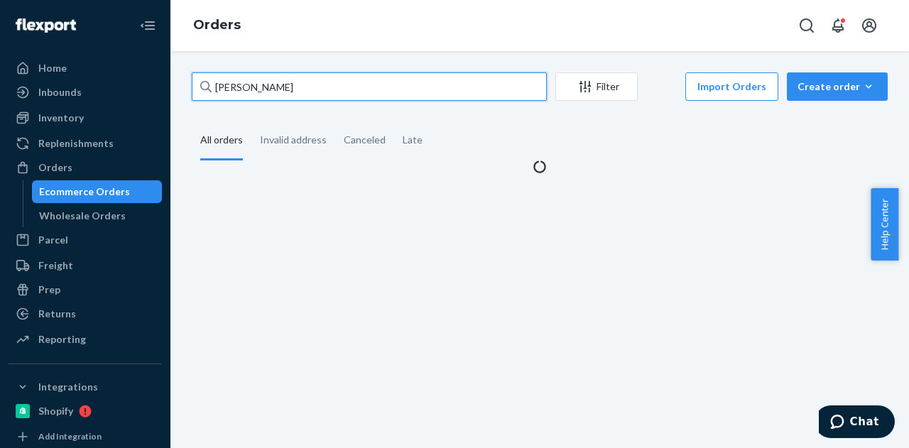
click at [346, 92] on input "[PERSON_NAME]" at bounding box center [369, 86] width 355 height 28
paste input "[PERSON_NAME]"
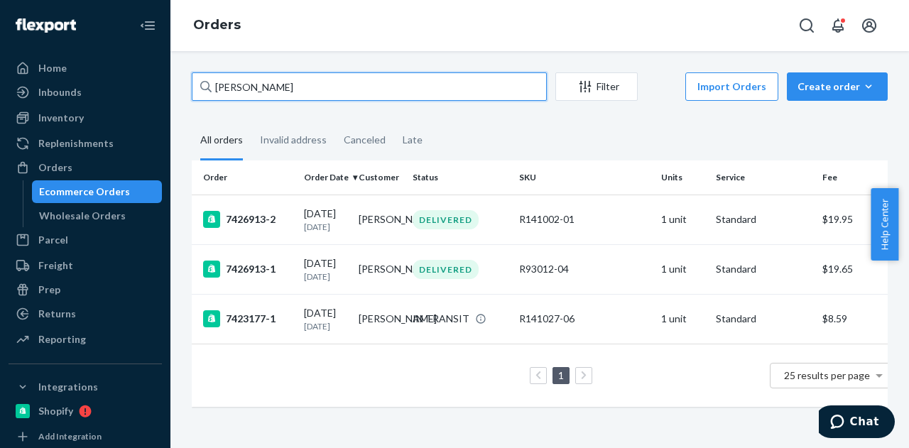
type input "[PERSON_NAME]"
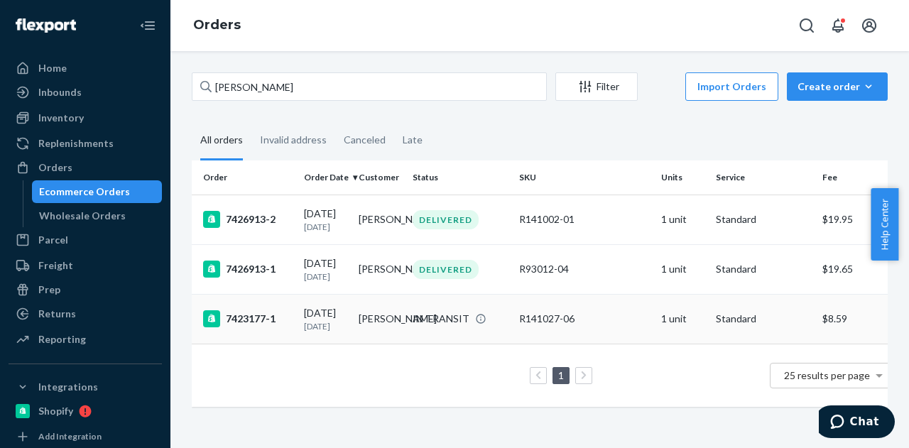
click at [372, 344] on td "[PERSON_NAME]" at bounding box center [380, 319] width 55 height 50
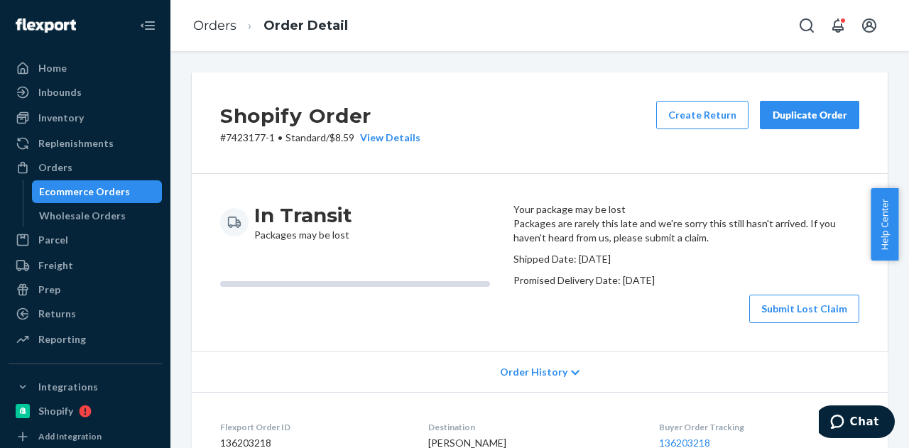
click at [798, 118] on div "Duplicate Order" at bounding box center [809, 115] width 75 height 14
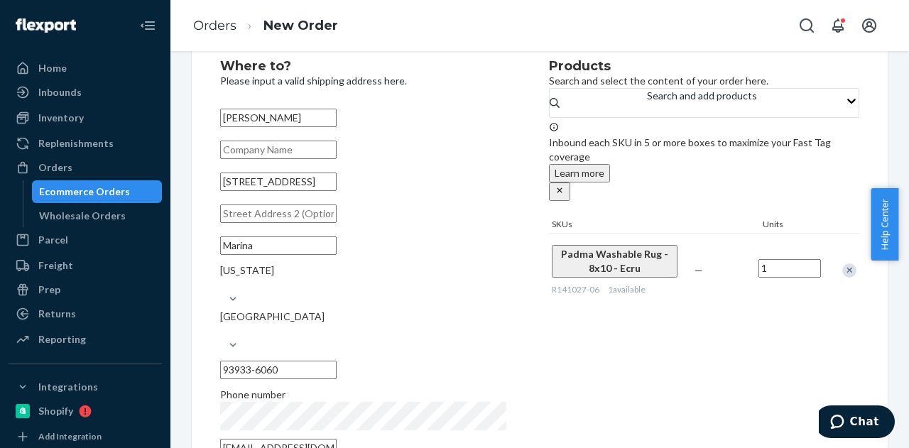
scroll to position [254, 0]
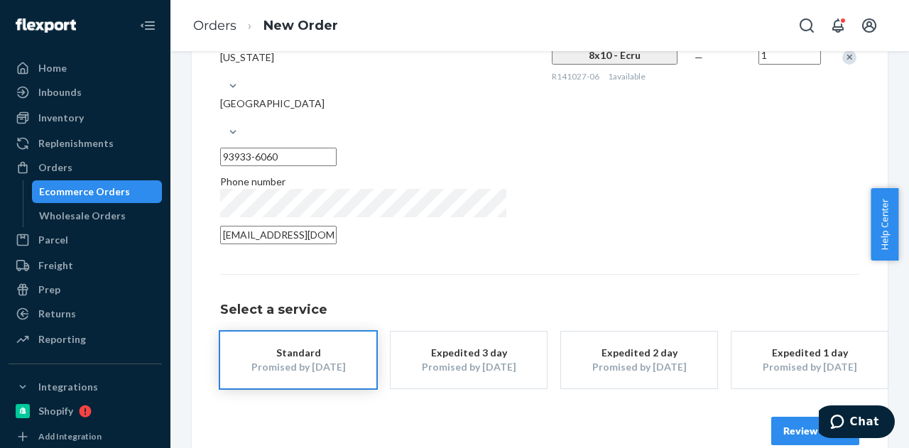
click at [789, 417] on button "Review Order" at bounding box center [815, 431] width 88 height 28
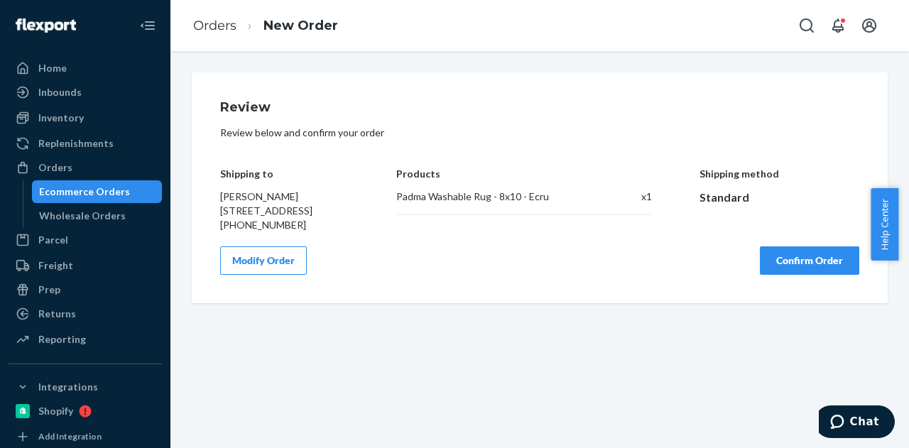
scroll to position [0, 0]
click at [803, 273] on button "Confirm Order" at bounding box center [809, 260] width 99 height 28
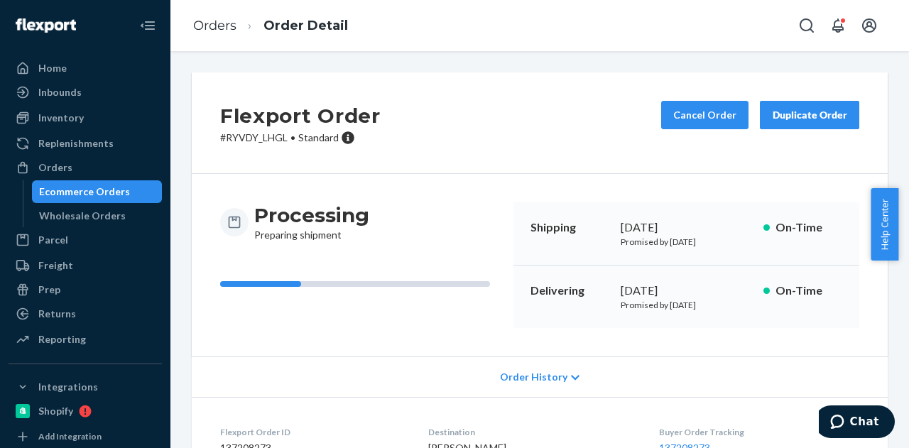
click at [504, 163] on div "Flexport Order # RYVDY_LHGL • Standard Cancel Order Duplicate Order" at bounding box center [540, 123] width 696 height 102
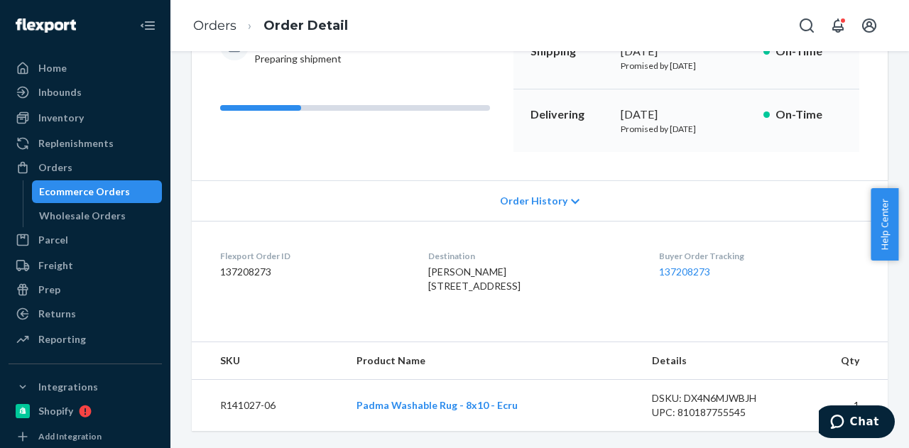
scroll to position [61, 0]
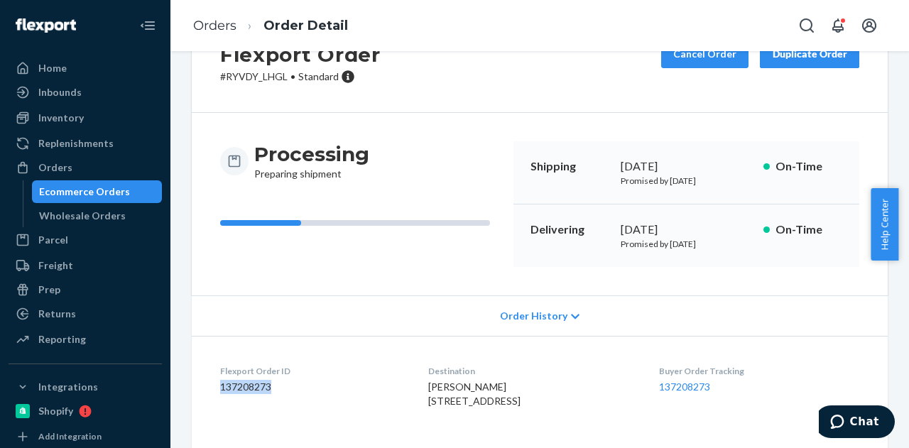
drag, startPoint x: 281, startPoint y: 393, endPoint x: 211, endPoint y: 389, distance: 70.4
click at [211, 389] on dl "Flexport Order ID 137208273 Destination [PERSON_NAME] [STREET_ADDRESS] Buyer Or…" at bounding box center [540, 389] width 696 height 107
copy dd "137208273"
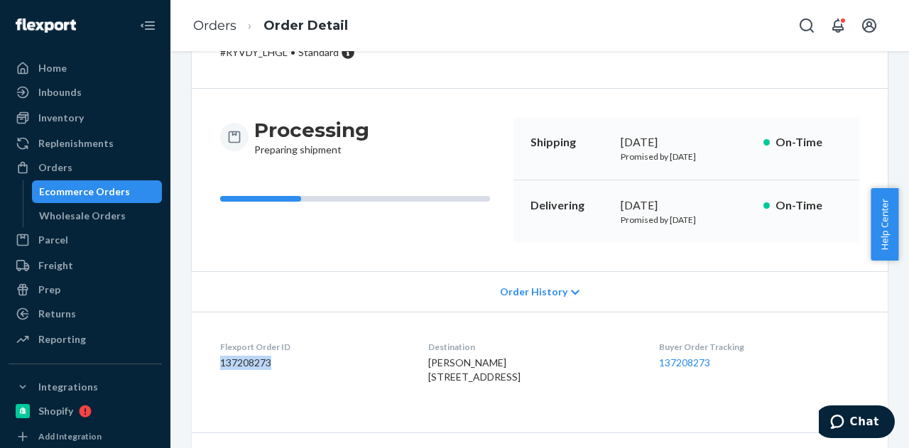
scroll to position [0, 0]
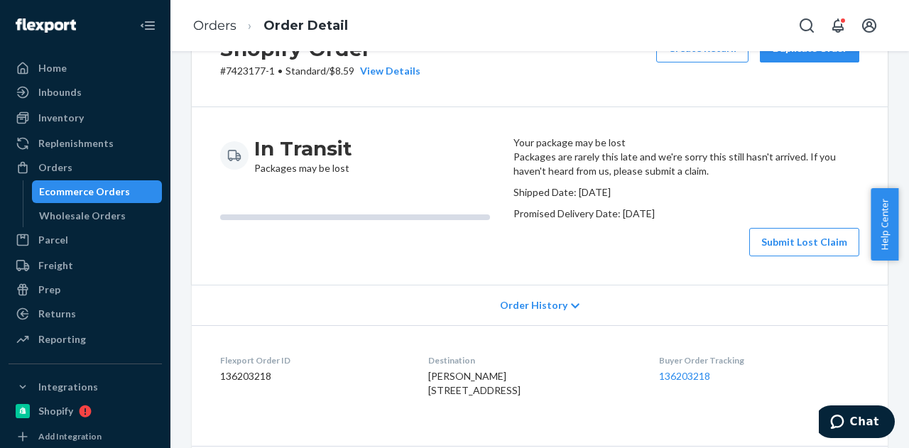
scroll to position [142, 0]
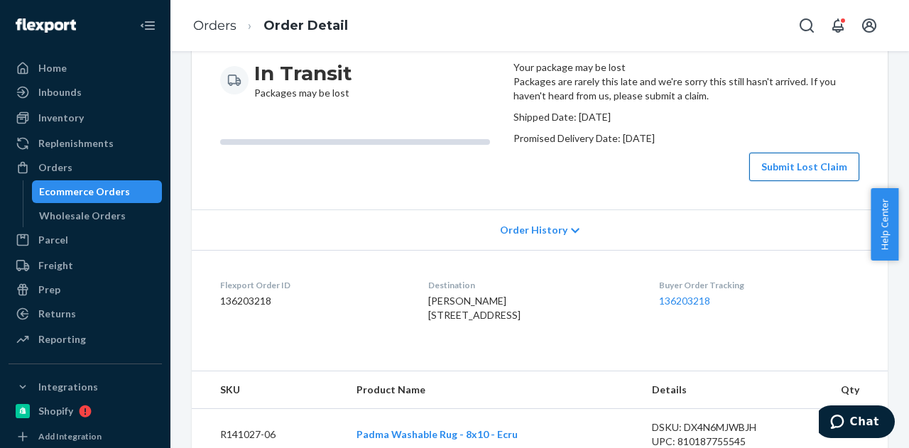
click at [790, 181] on button "Submit Lost Claim" at bounding box center [804, 167] width 110 height 28
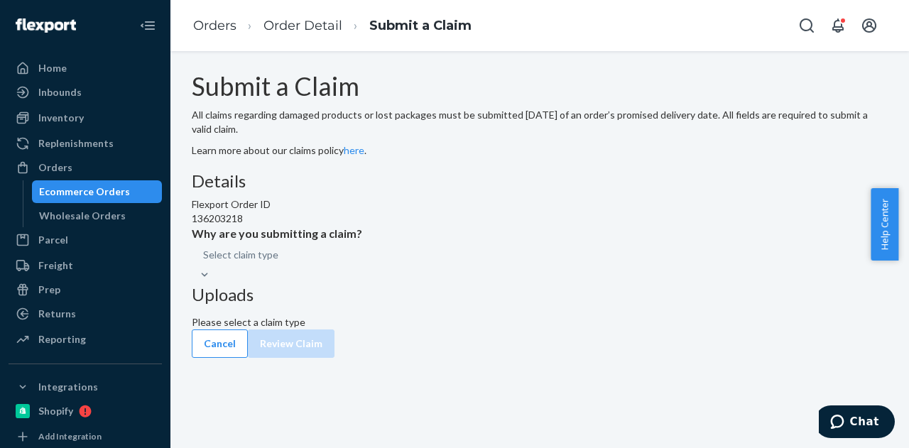
scroll to position [5, 0]
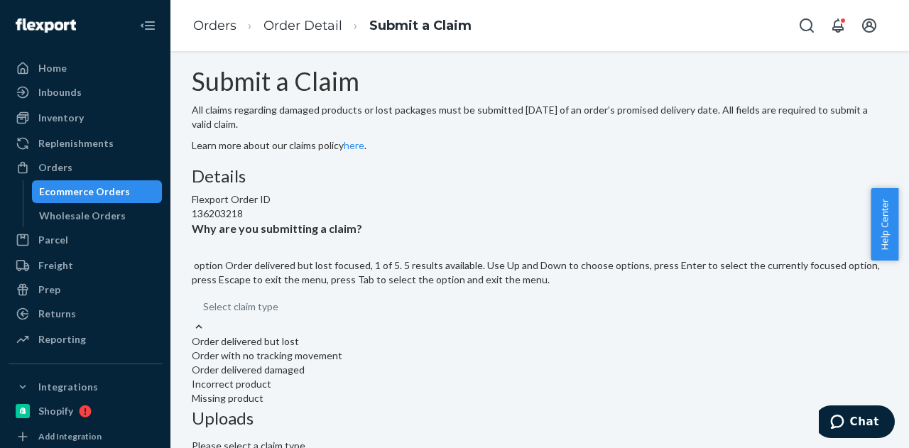
click at [278, 314] on div "Select claim type" at bounding box center [240, 307] width 75 height 14
click at [280, 314] on input "Why are you submitting a claim? option Order delivered but lost focused, 1 of 5…" at bounding box center [278, 307] width 1 height 14
click at [396, 335] on div "Order delivered but lost" at bounding box center [540, 342] width 696 height 14
click at [280, 300] on input "Why are you submitting a claim? option Order delivered but lost focused, 0 of 5…" at bounding box center [278, 307] width 1 height 14
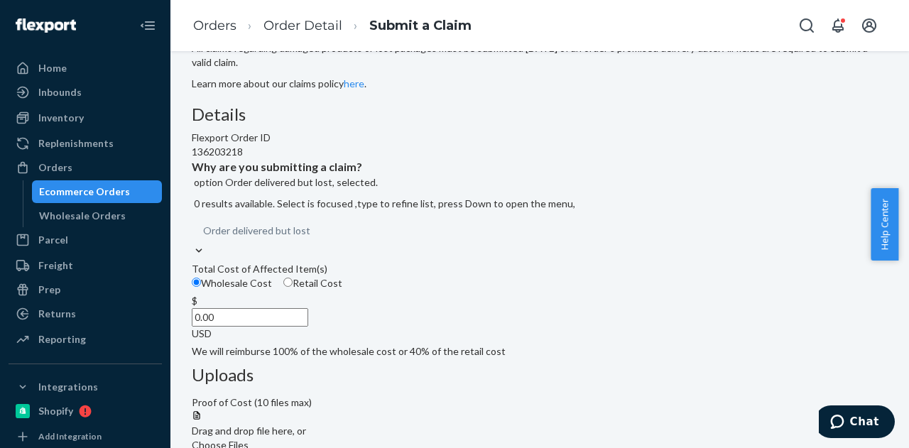
scroll to position [147, 0]
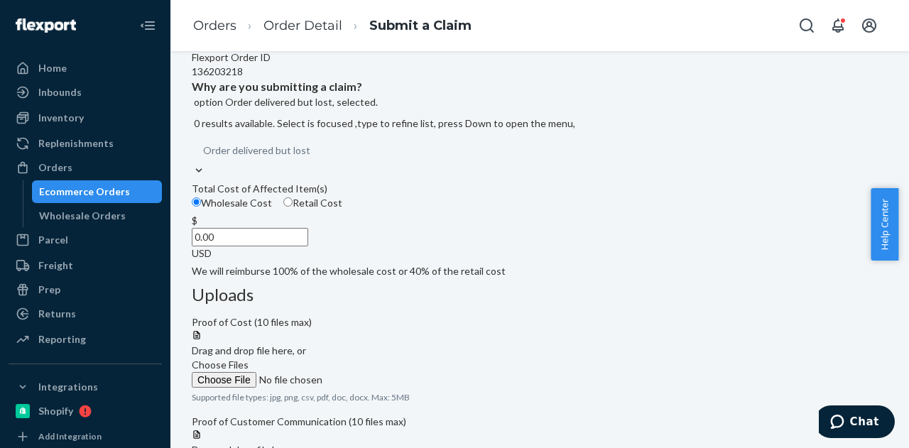
click at [406, 163] on div "Order delivered but lost" at bounding box center [540, 151] width 696 height 26
click at [312, 158] on input "Why are you submitting a claim? option Order delivered but lost, selected. 0 re…" at bounding box center [310, 150] width 1 height 14
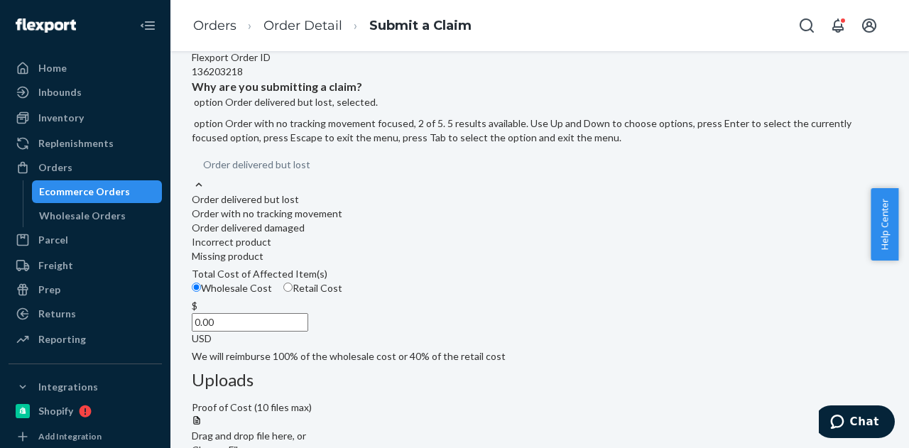
click at [367, 221] on div "Order with no tracking movement" at bounding box center [540, 214] width 696 height 14
click at [312, 172] on input "Why are you submitting a claim? option Order delivered but lost, selected. opti…" at bounding box center [310, 165] width 1 height 14
click at [354, 172] on div "Order with no tracking movement" at bounding box center [278, 165] width 151 height 14
click at [355, 172] on input "Why are you submitting a claim? option Order with no tracking movement, selecte…" at bounding box center [354, 165] width 1 height 14
click at [369, 221] on div "Order with no tracking movement" at bounding box center [540, 214] width 696 height 14
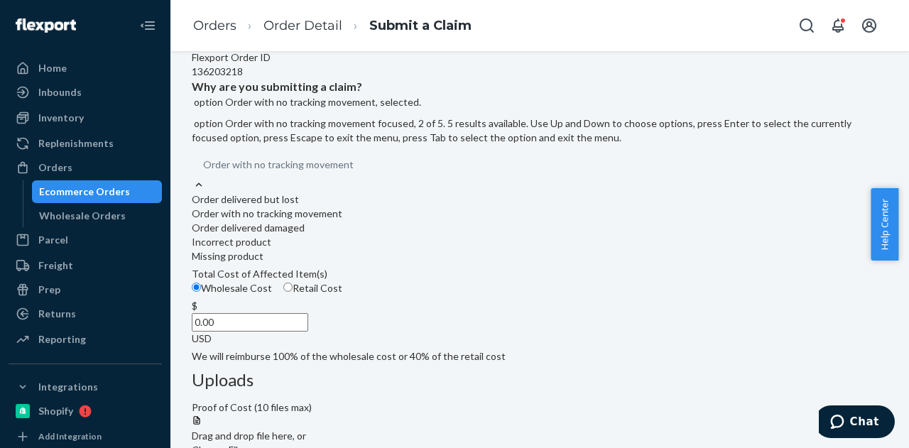
click at [355, 172] on input "Why are you submitting a claim? option Order with no tracking movement, selecte…" at bounding box center [354, 165] width 1 height 14
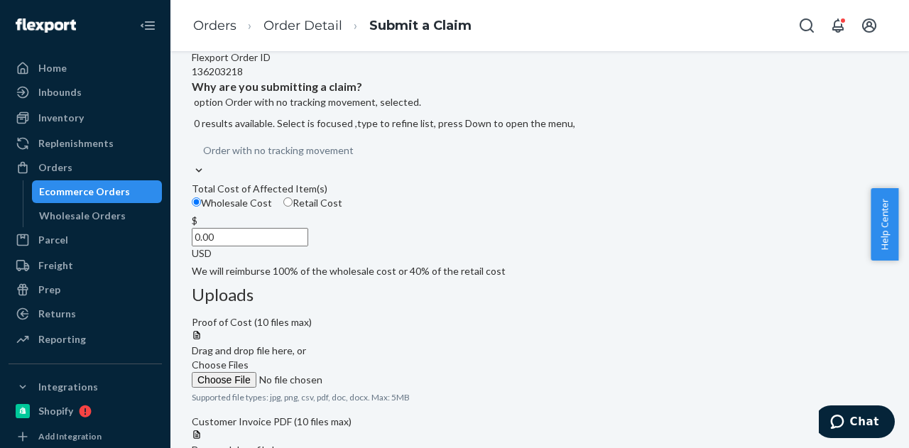
click at [413, 79] on div "136203218" at bounding box center [540, 72] width 696 height 14
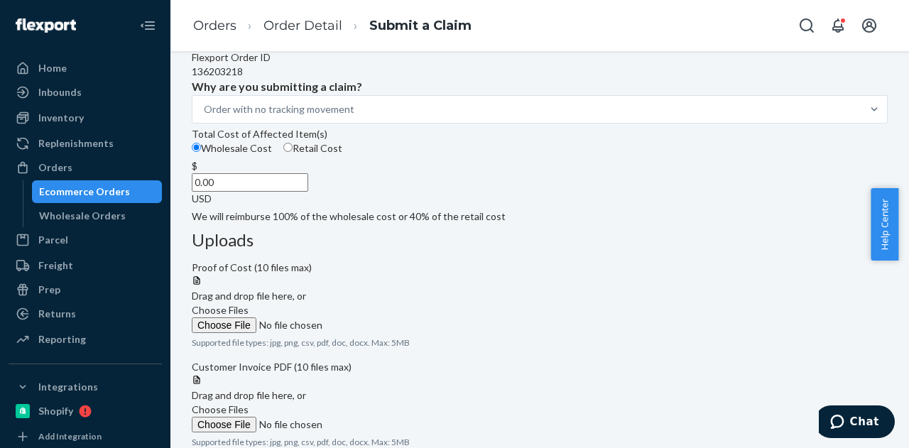
drag, startPoint x: 408, startPoint y: 296, endPoint x: 451, endPoint y: 302, distance: 43.8
click at [451, 206] on div "$ 0.00 USD" at bounding box center [540, 182] width 696 height 47
type input "639.20"
click at [496, 222] on div "Details Flexport Order ID 136203218 Why are you submitting a claim? Order with …" at bounding box center [540, 124] width 696 height 199
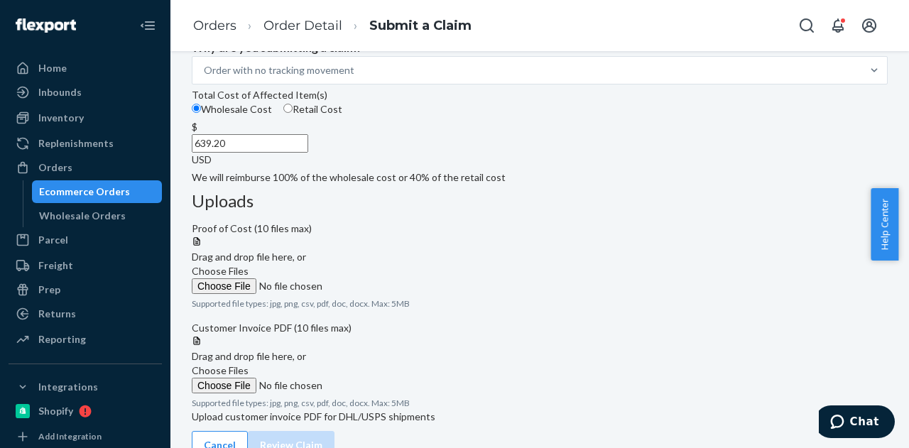
scroll to position [254, 0]
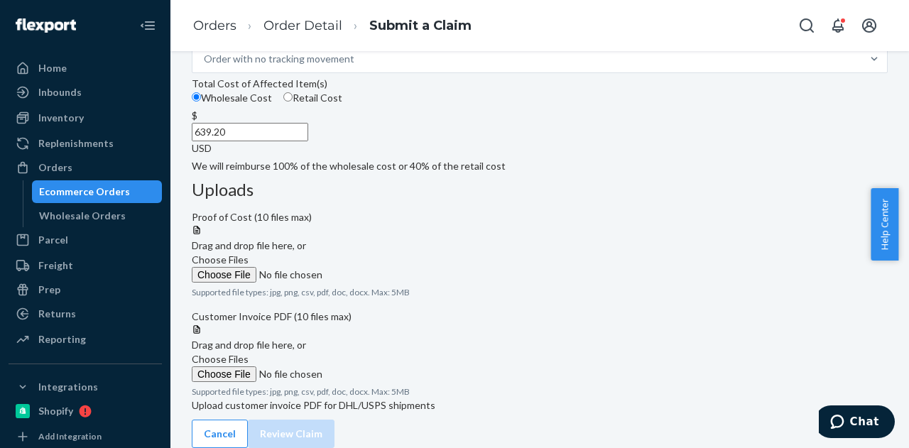
click at [249, 254] on span "Choose Files" at bounding box center [220, 260] width 57 height 12
click at [385, 267] on input "Choose Files" at bounding box center [288, 275] width 193 height 16
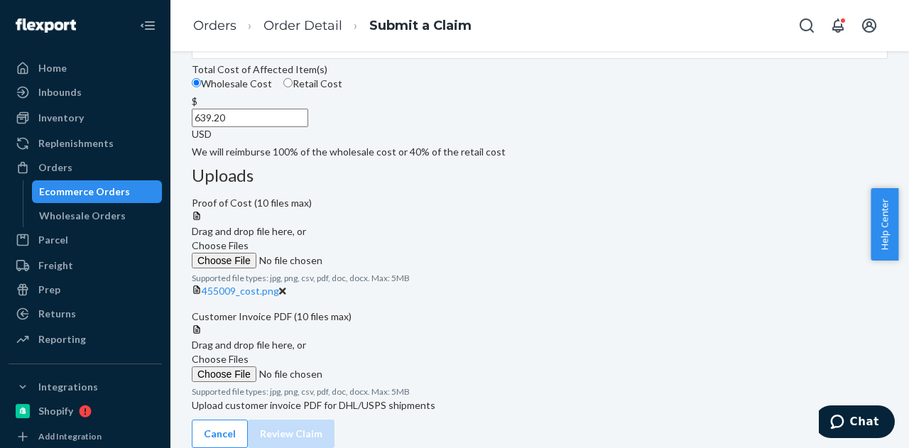
click at [385, 352] on label "Choose Files" at bounding box center [288, 367] width 193 height 30
click at [385, 367] on input "Choose Files" at bounding box center [288, 375] width 193 height 16
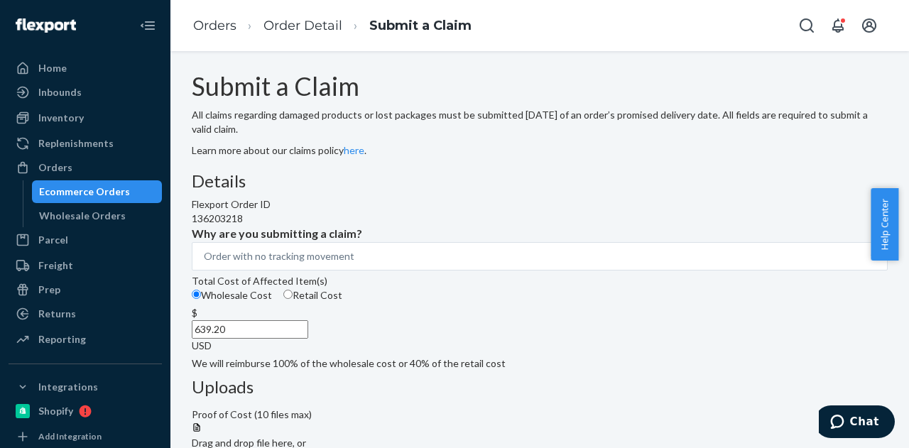
scroll to position [0, 0]
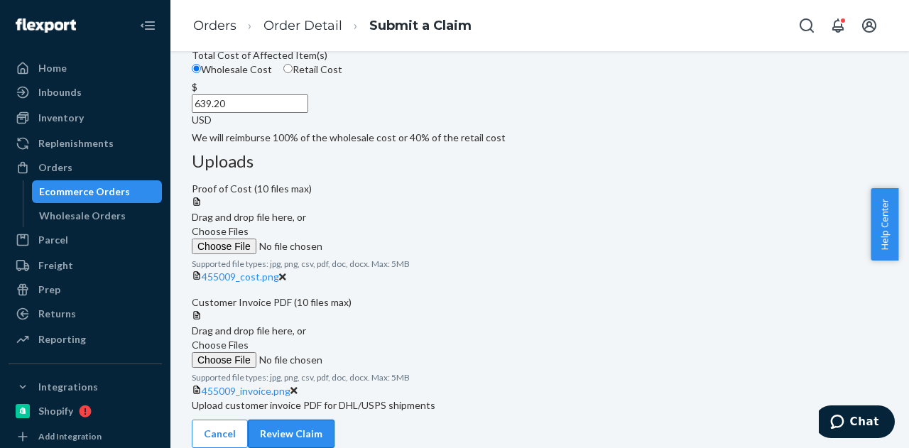
click at [335, 420] on button "Review Claim" at bounding box center [291, 434] width 87 height 28
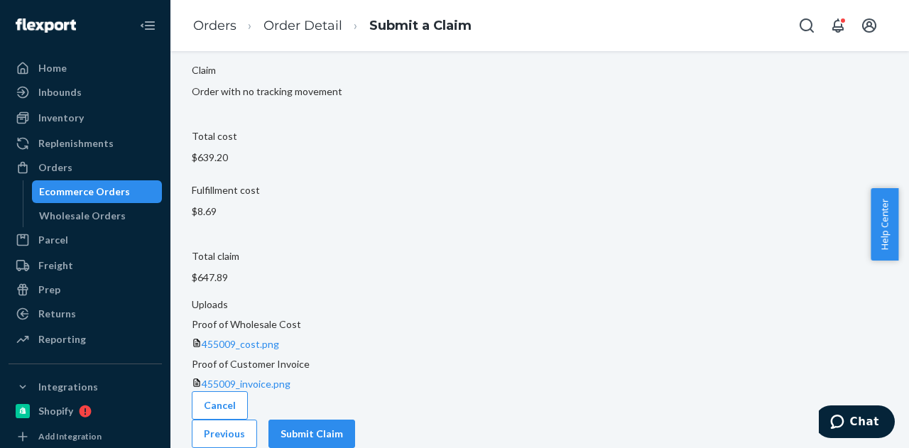
scroll to position [94, 0]
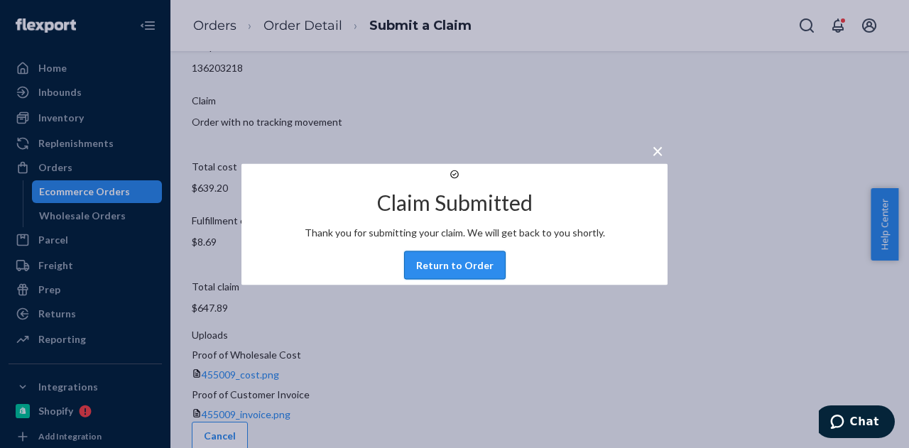
click at [475, 279] on button "Return to Order" at bounding box center [455, 265] width 102 height 28
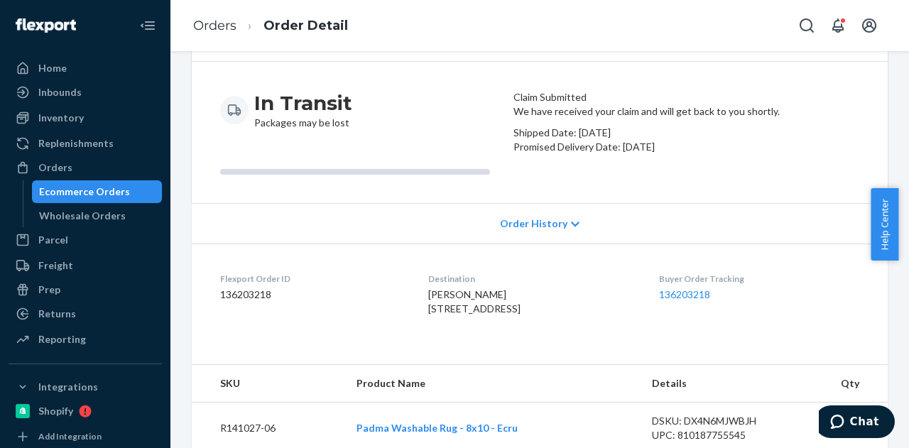
scroll to position [142, 0]
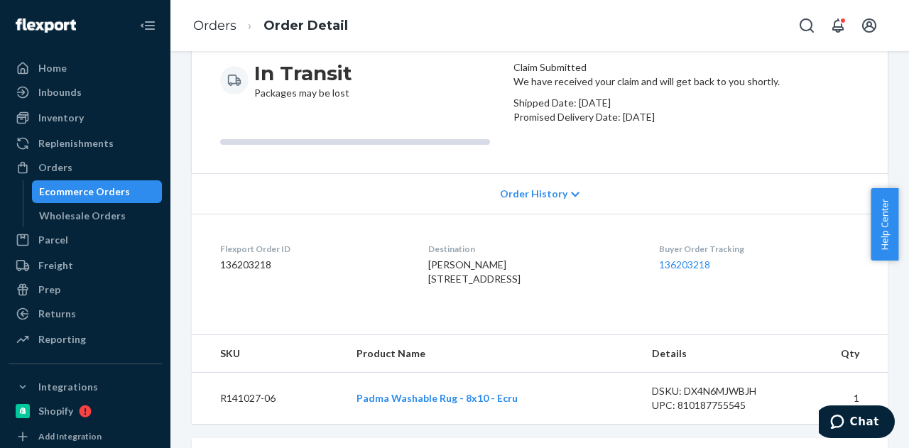
click at [256, 272] on dd "136203218" at bounding box center [312, 265] width 185 height 14
copy dd "136203218"
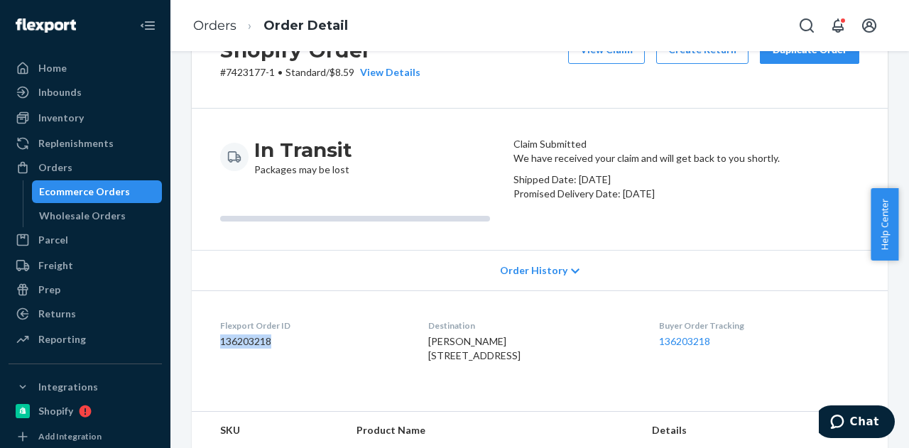
scroll to position [0, 0]
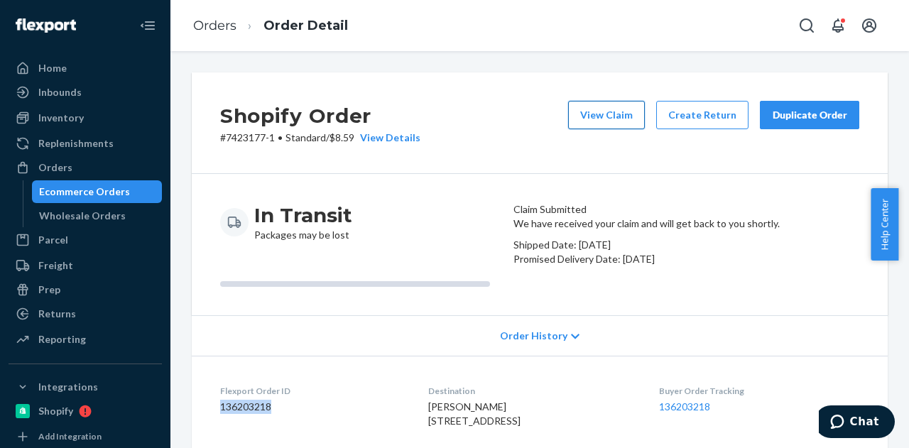
click at [605, 119] on button "View Claim" at bounding box center [606, 115] width 77 height 28
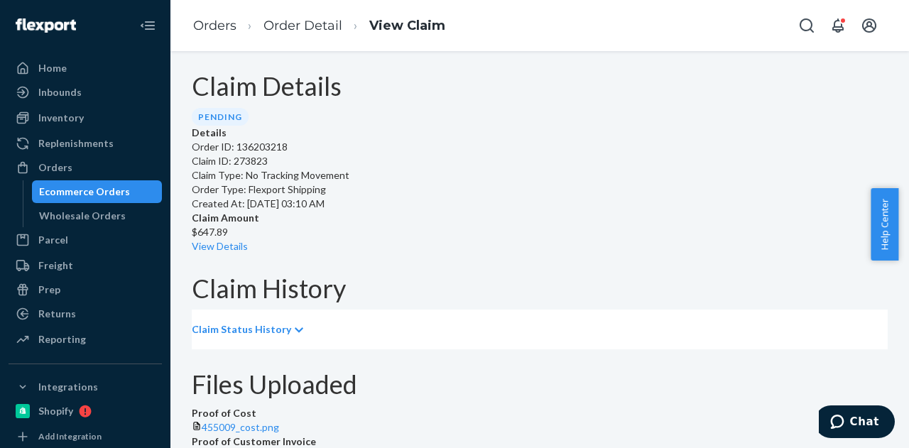
click at [288, 168] on p "Claim ID: 273823" at bounding box center [540, 161] width 696 height 14
copy p "273823"
drag, startPoint x: 506, startPoint y: 195, endPoint x: 455, endPoint y: 198, distance: 50.6
click at [455, 198] on div "Details Order ID: 136203218 Claim ID: 273823 Claim Type: No Tracking Movement O…" at bounding box center [540, 190] width 696 height 128
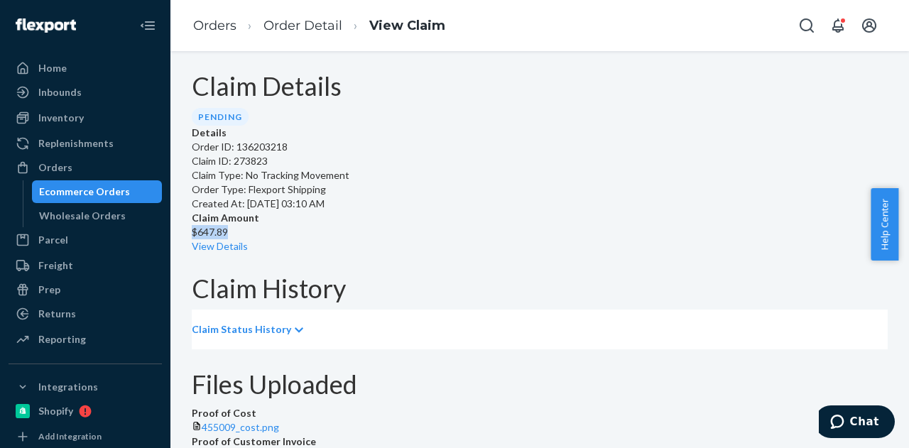
copy p "$647.89"
click at [93, 190] on div "Ecommerce Orders" at bounding box center [84, 192] width 91 height 14
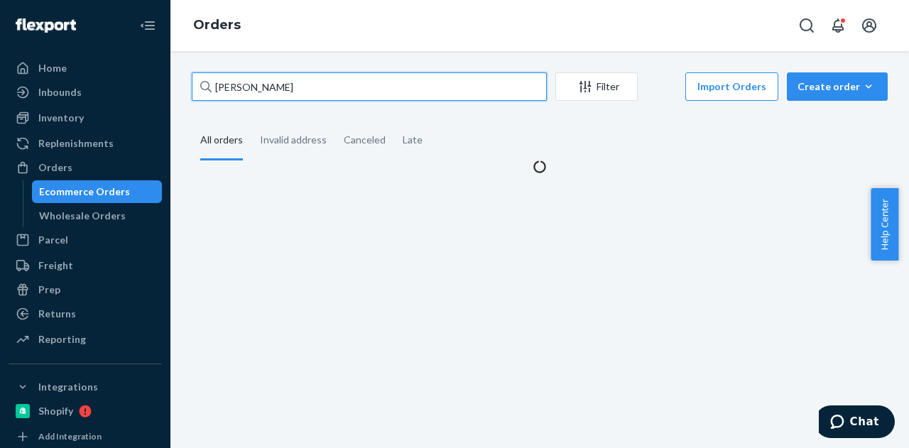
click at [376, 82] on input "[PERSON_NAME]" at bounding box center [369, 86] width 355 height 28
paste input "[PERSON_NAME]"
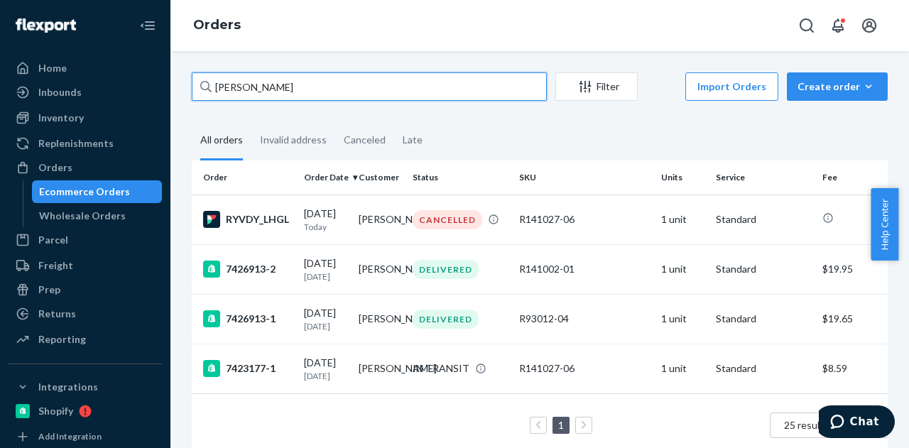
type input "[PERSON_NAME]"
click at [374, 85] on input "[PERSON_NAME]" at bounding box center [369, 86] width 355 height 28
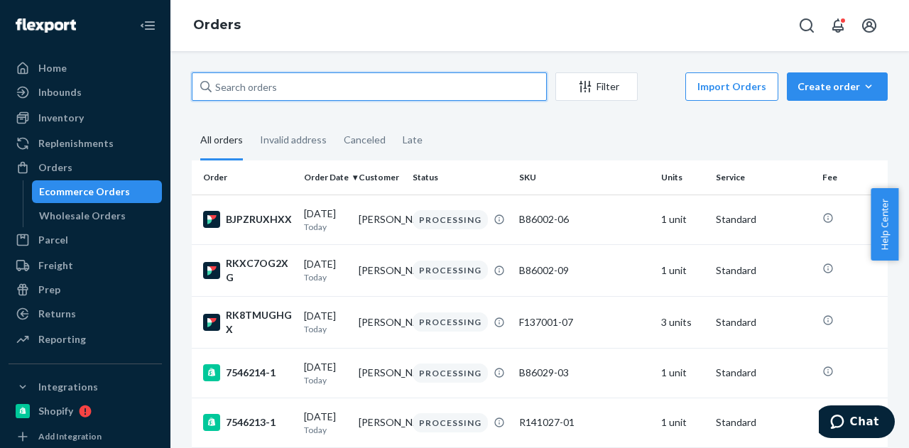
paste input "[PERSON_NAME]"
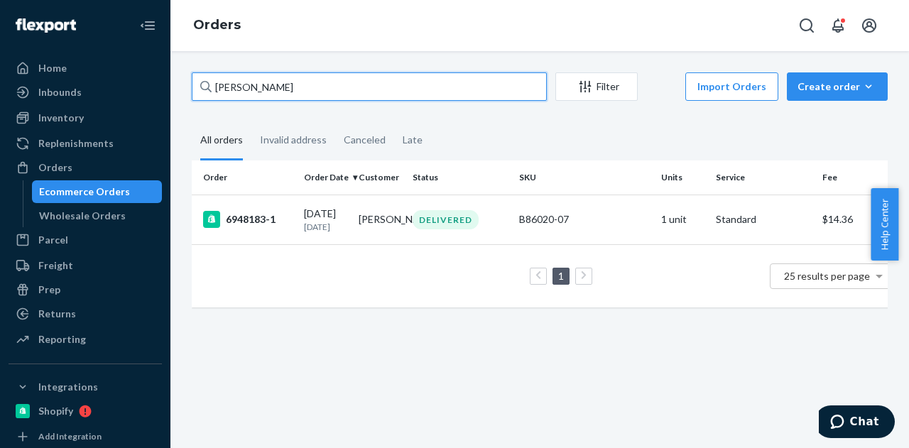
click at [297, 80] on input "[PERSON_NAME]" at bounding box center [369, 86] width 355 height 28
paste input "[PERSON_NAME]"
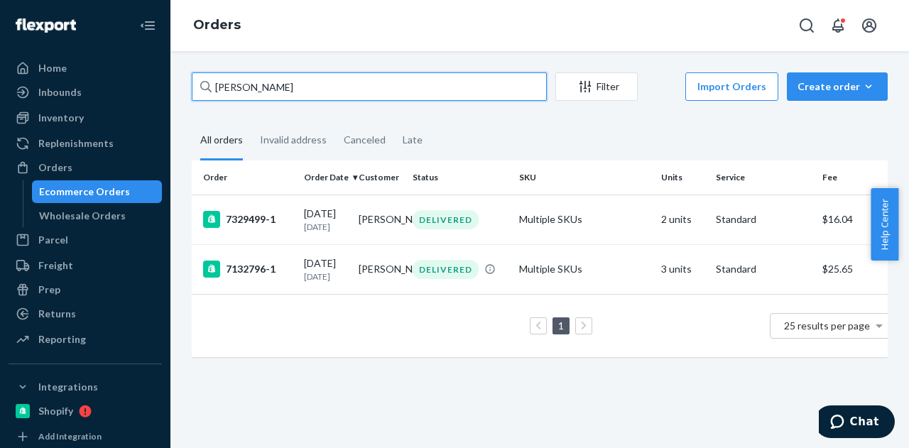
type input "[PERSON_NAME]"
click at [347, 98] on input "[PERSON_NAME]" at bounding box center [369, 86] width 355 height 28
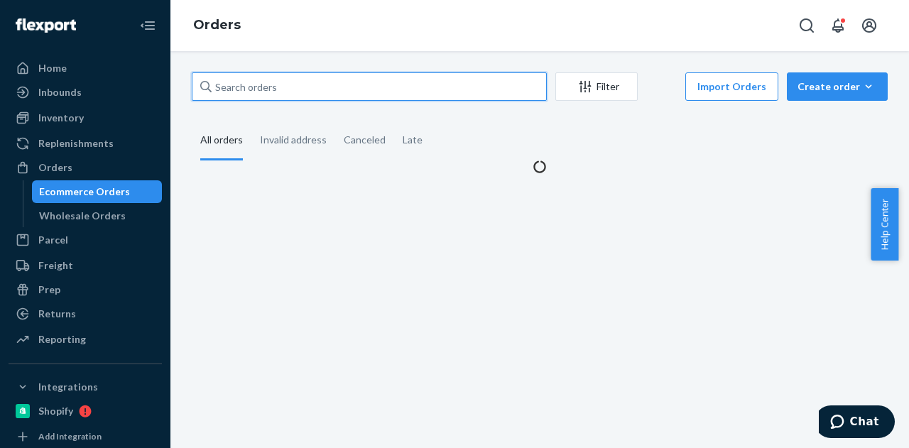
paste input "[PERSON_NAME]"
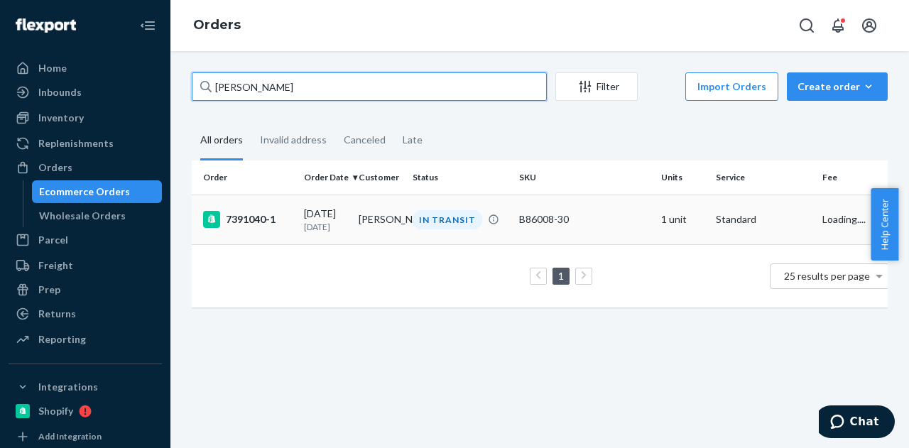
type input "[PERSON_NAME]"
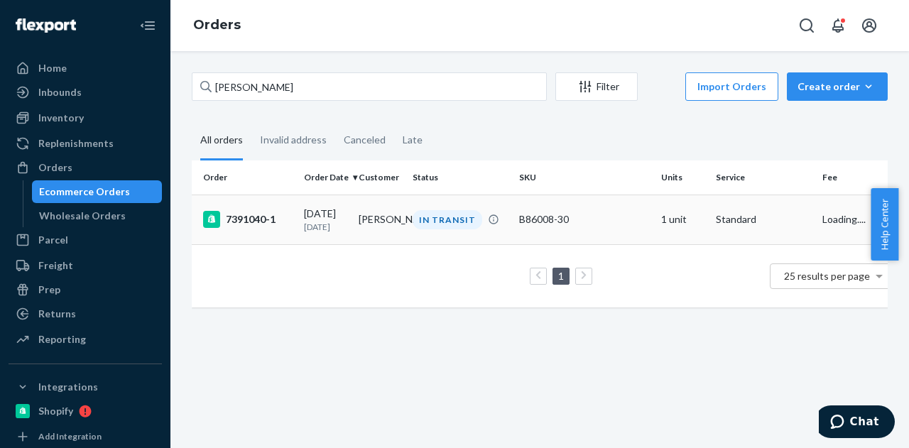
click at [347, 211] on div "[DATE] [DATE]" at bounding box center [325, 220] width 43 height 26
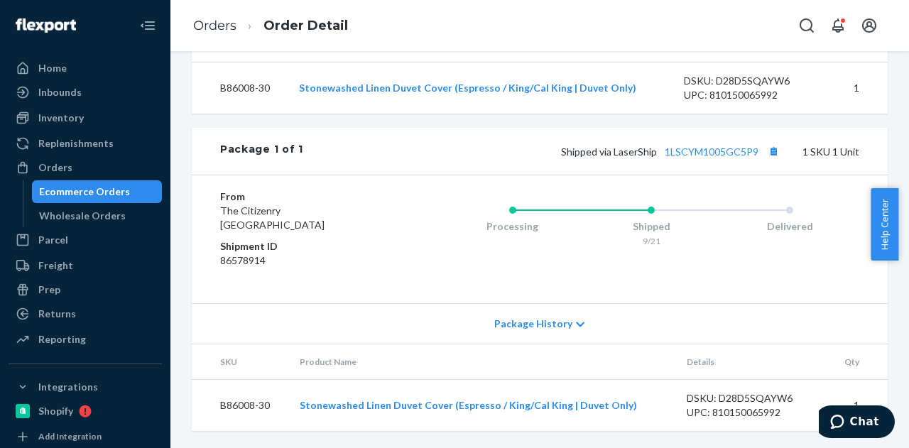
scroll to position [519, 0]
click at [699, 150] on link "1LSCYM1005GC5P9" at bounding box center [712, 152] width 94 height 12
click at [125, 189] on div "Ecommerce Orders" at bounding box center [97, 192] width 128 height 20
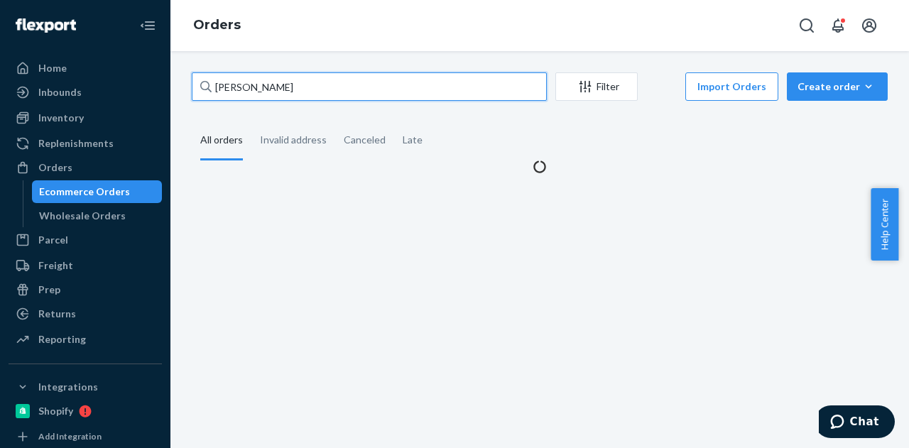
click at [336, 82] on input "[PERSON_NAME]" at bounding box center [369, 86] width 355 height 28
paste input "[PERSON_NAME]"
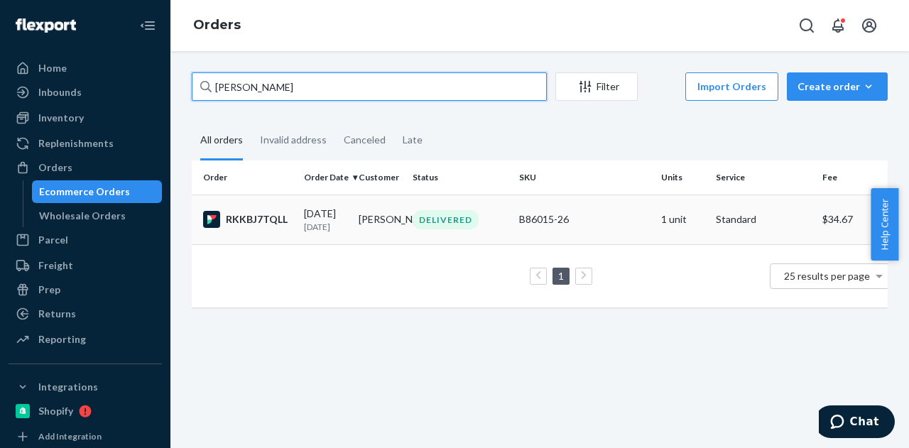
type input "[PERSON_NAME]"
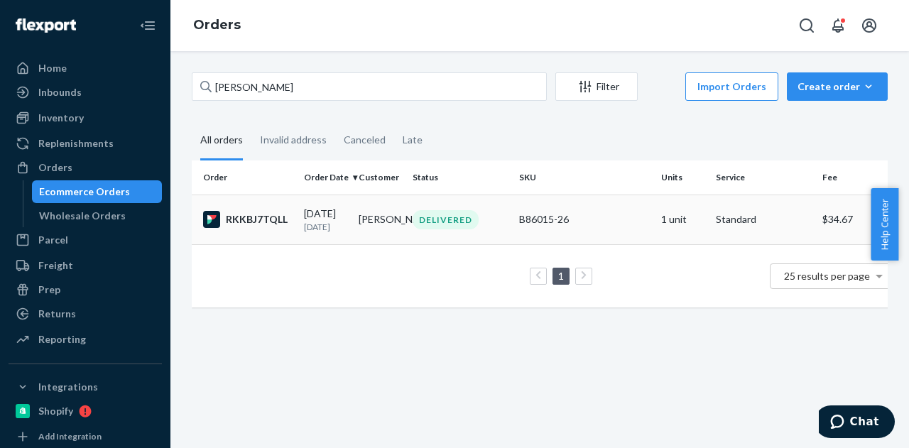
click at [365, 224] on td "[PERSON_NAME]" at bounding box center [380, 220] width 55 height 50
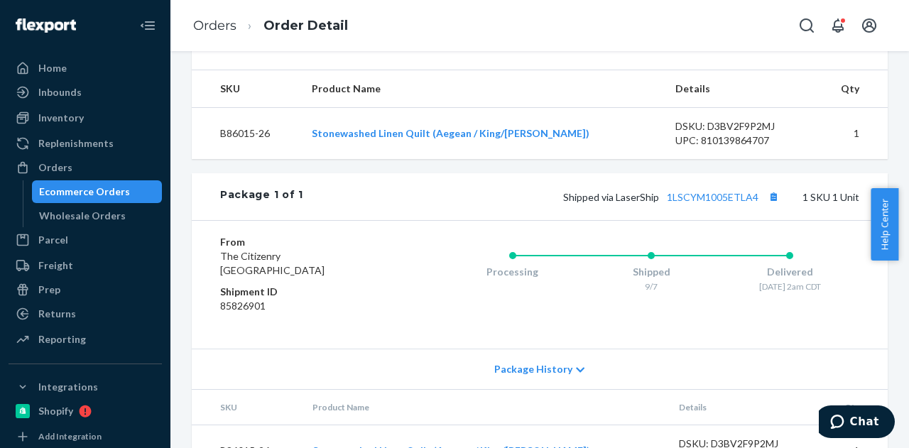
scroll to position [497, 0]
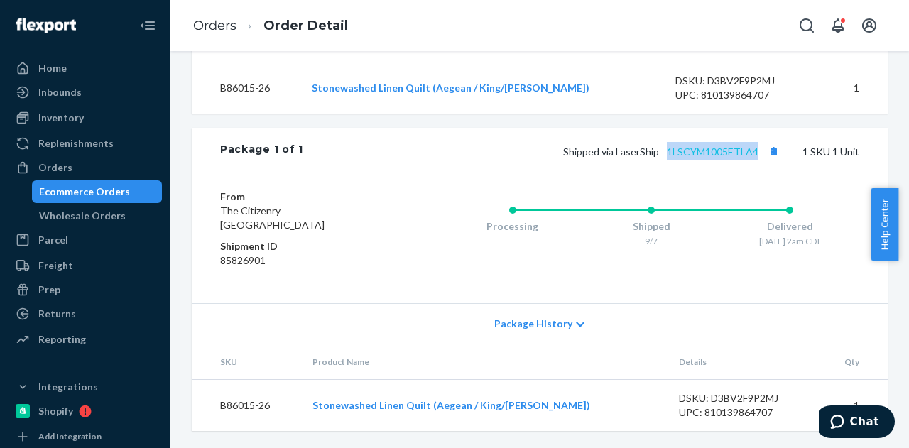
drag, startPoint x: 753, startPoint y: 169, endPoint x: 659, endPoint y: 175, distance: 94.7
click at [659, 158] on span "Shipped via LaserShip 1LSCYM1005ETLA4" at bounding box center [673, 152] width 220 height 12
copy link "1LSCYM1005ETLA4"
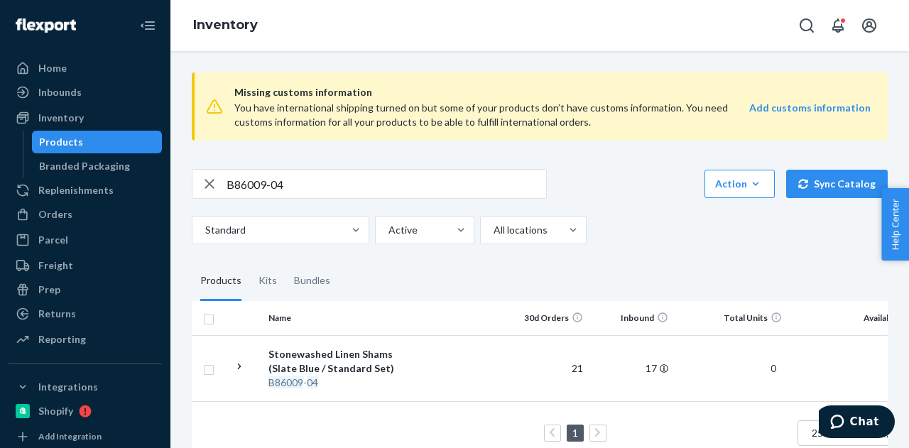
click at [320, 194] on input "B86009-04" at bounding box center [387, 184] width 320 height 28
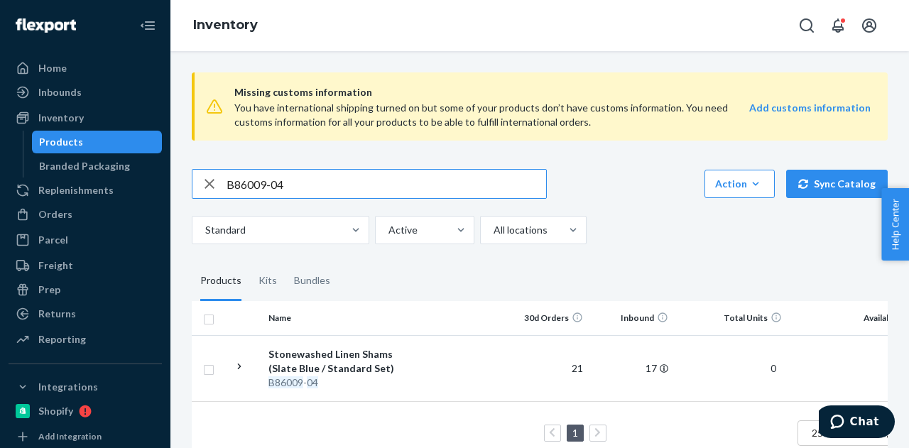
paste input "SKU B86102-31-K"
drag, startPoint x: 251, startPoint y: 189, endPoint x: 205, endPoint y: 186, distance: 47.0
click at [205, 186] on div "SKU B86102-31-K" at bounding box center [370, 184] width 354 height 28
type input "B86102-31-K"
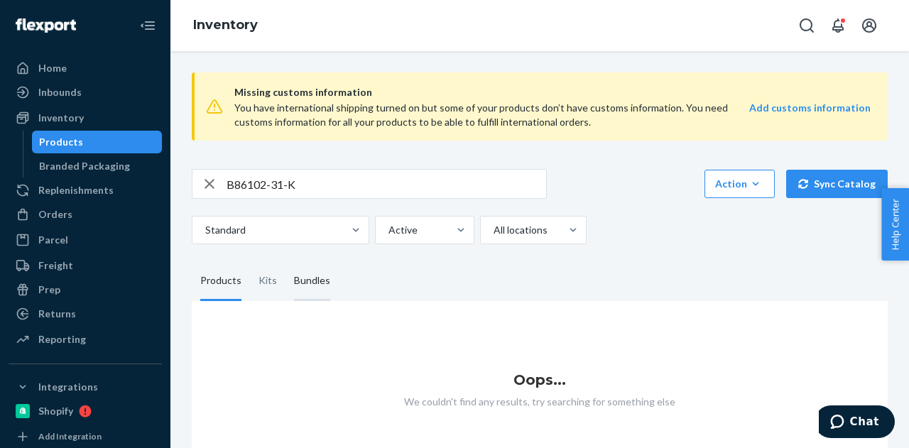
click at [318, 286] on div "Bundles" at bounding box center [312, 281] width 36 height 40
click at [286, 261] on input "Bundles" at bounding box center [286, 261] width 0 height 0
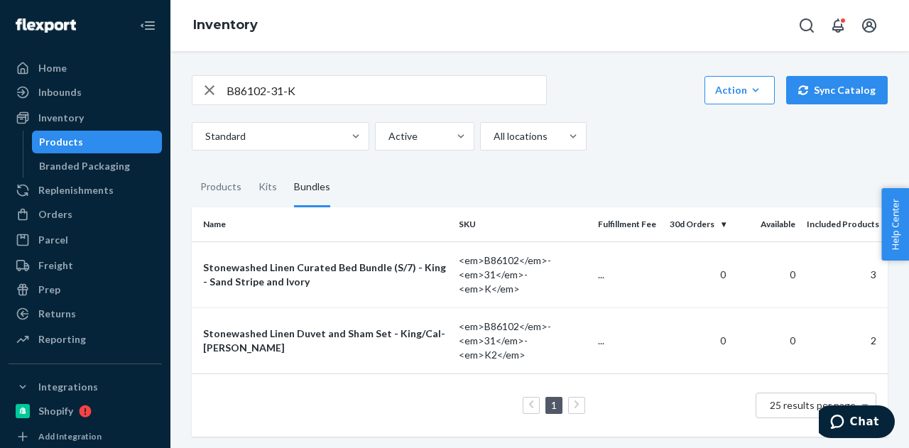
scroll to position [95, 0]
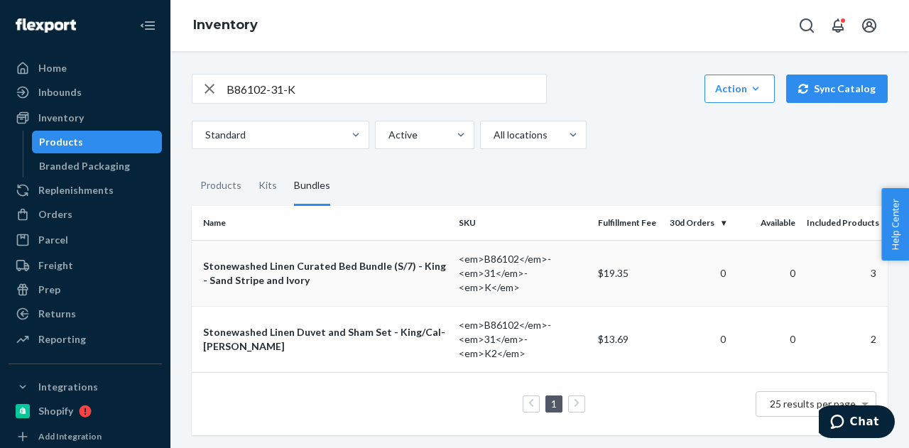
click at [384, 271] on div "Stonewashed Linen Curated Bed Bundle (S/7) - King - Sand Stripe and Ivory" at bounding box center [325, 273] width 244 height 28
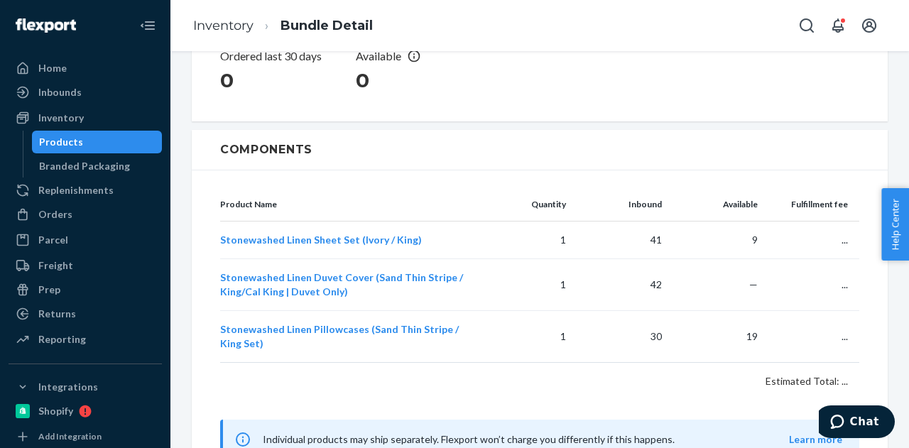
scroll to position [333, 0]
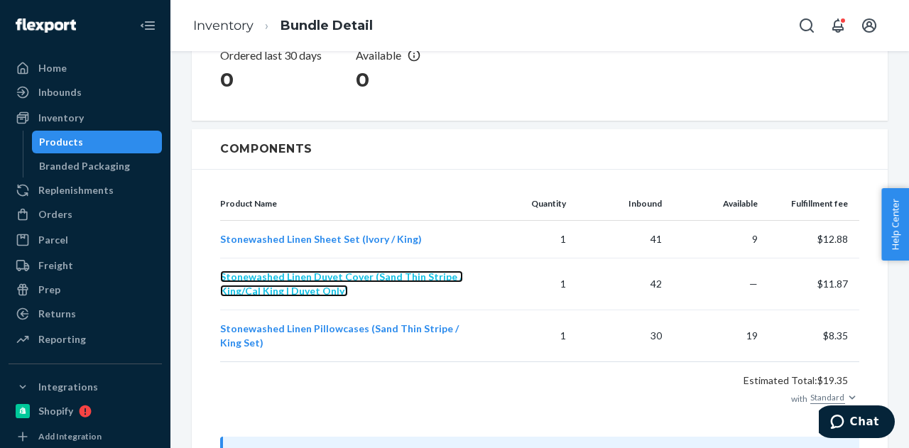
click at [357, 275] on span "Stonewashed Linen Duvet Cover (Sand Thin Stripe / King/Cal King | Duvet Only)" at bounding box center [341, 284] width 243 height 26
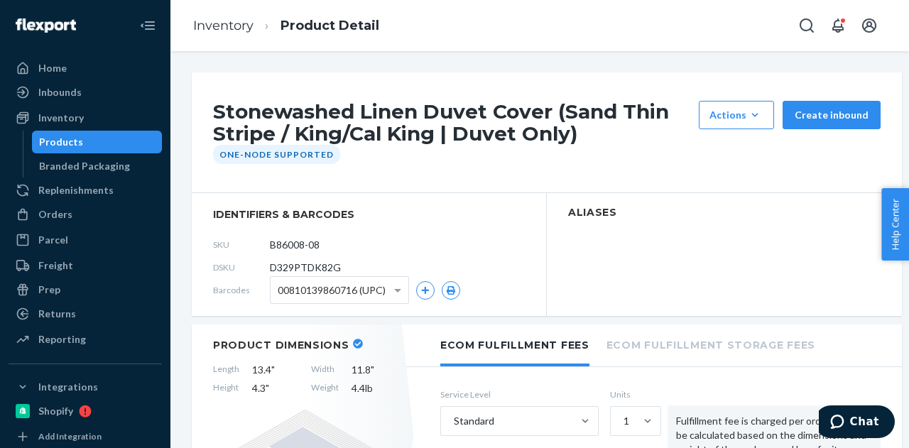
drag, startPoint x: 354, startPoint y: 242, endPoint x: 278, endPoint y: 229, distance: 77.1
click at [278, 244] on input "B86008-08" at bounding box center [325, 245] width 111 height 27
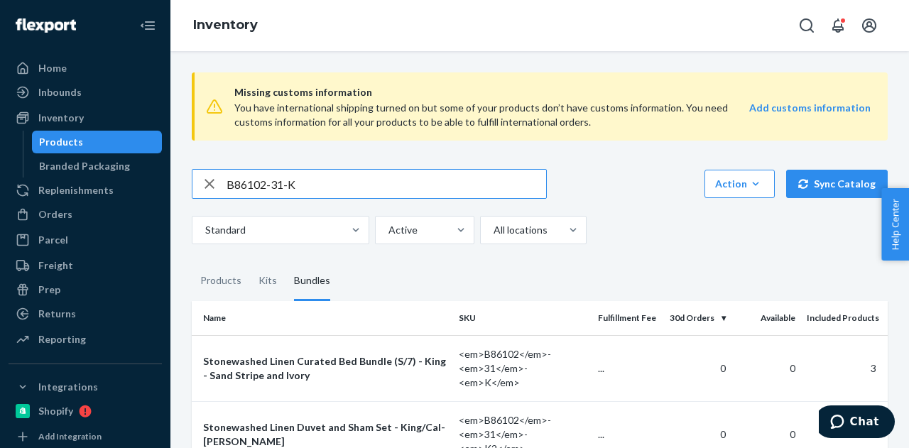
click at [334, 177] on input "B86102-31-K" at bounding box center [387, 184] width 320 height 28
paste input "27"
type input "B86102-27-K"
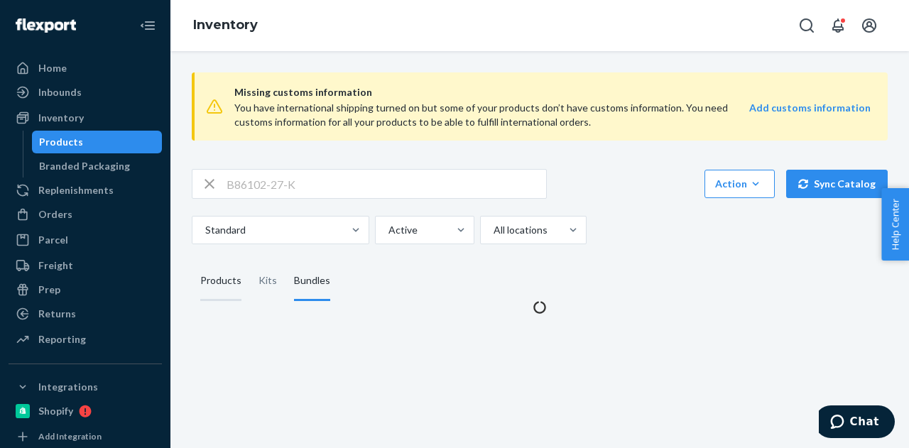
click at [222, 272] on div "Products" at bounding box center [220, 281] width 41 height 40
click at [192, 261] on input "Products" at bounding box center [192, 261] width 0 height 0
click at [323, 277] on div "Bundles" at bounding box center [312, 281] width 36 height 40
click at [286, 261] on input "Bundles" at bounding box center [286, 261] width 0 height 0
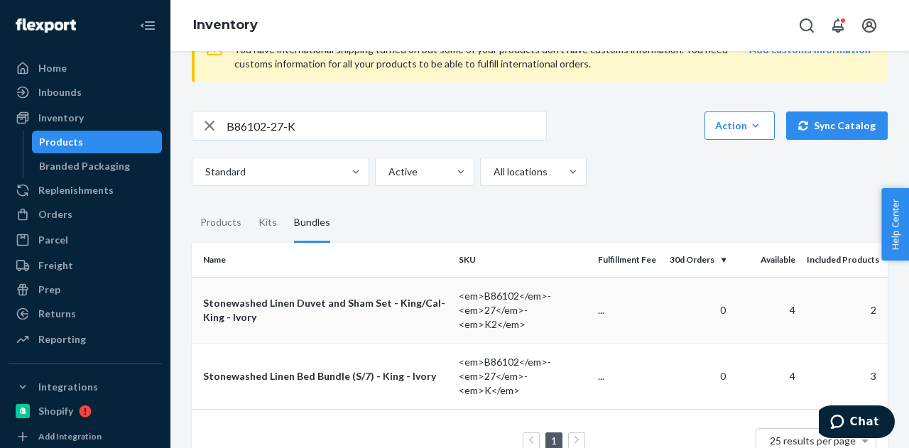
scroll to position [95, 0]
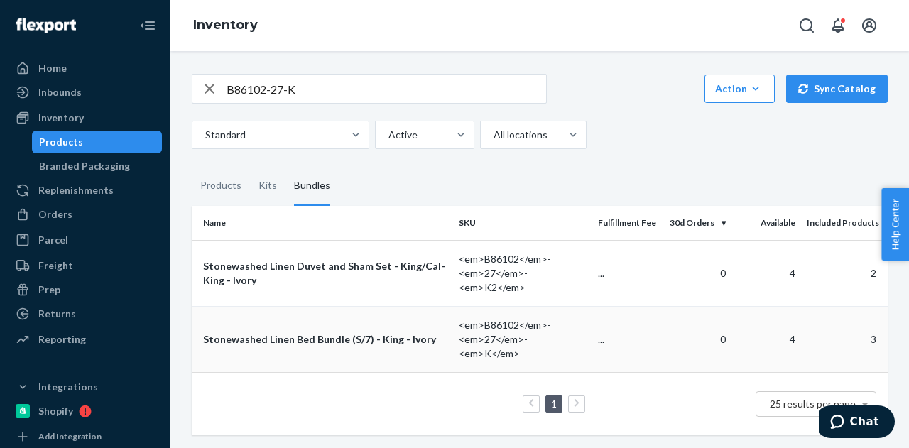
click at [372, 335] on div "Stonewashed Linen Bed Bundle (S/7) - King - Ivory" at bounding box center [325, 339] width 244 height 14
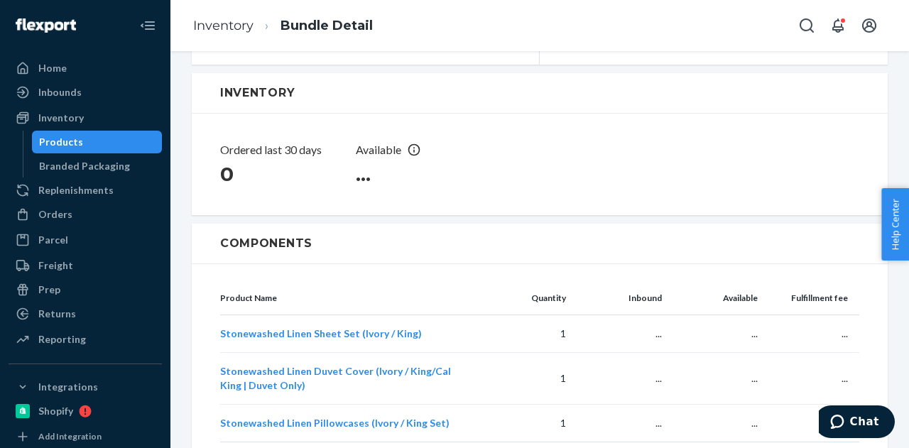
scroll to position [284, 0]
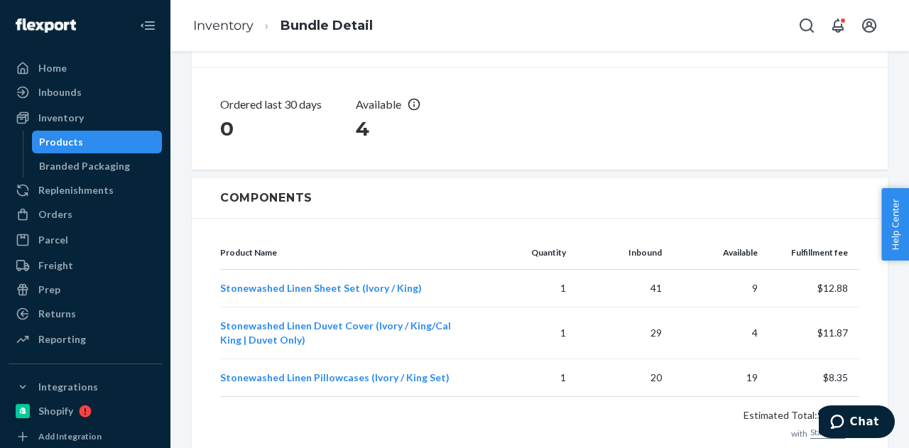
click at [128, 143] on div "Products" at bounding box center [97, 142] width 128 height 20
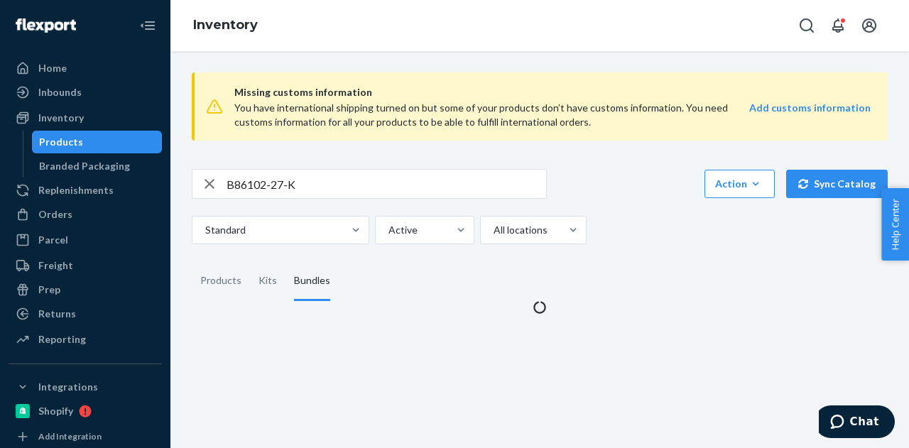
click at [321, 180] on input "B86102-27-K" at bounding box center [387, 184] width 320 height 28
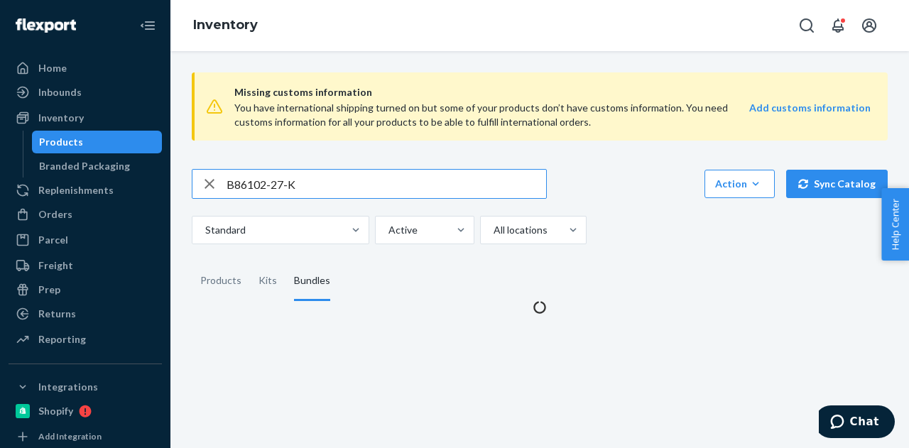
paste input "[PERSON_NAME]"
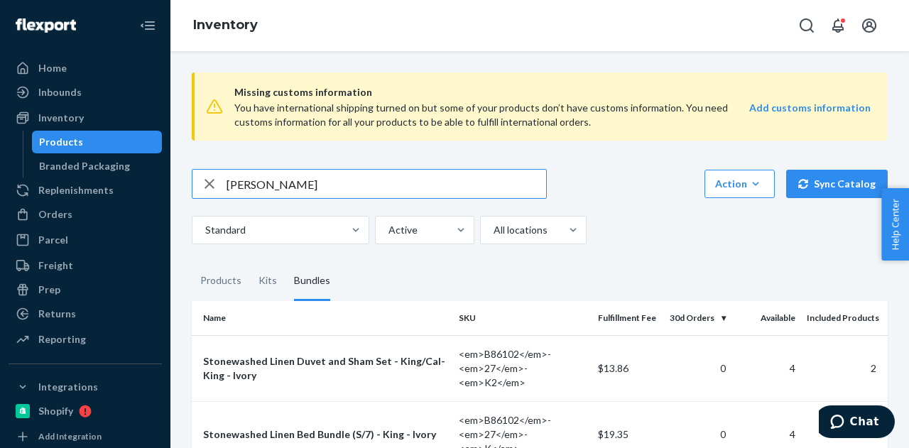
click at [50, 145] on div "Products" at bounding box center [61, 142] width 44 height 14
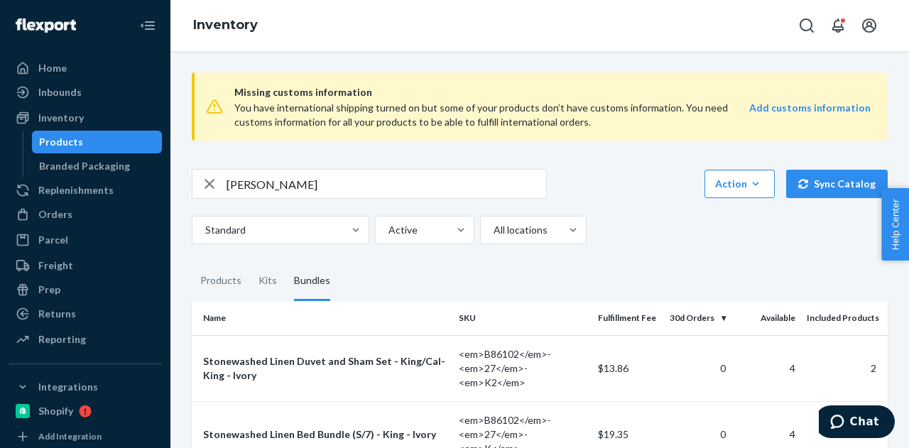
click at [49, 145] on div "Products" at bounding box center [61, 142] width 44 height 14
click at [365, 182] on input "[PERSON_NAME]" at bounding box center [387, 184] width 320 height 28
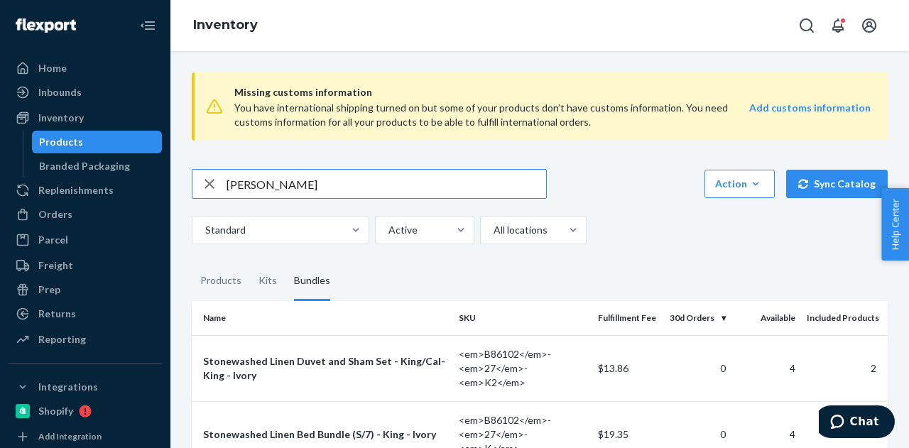
paste input "D143007-03"
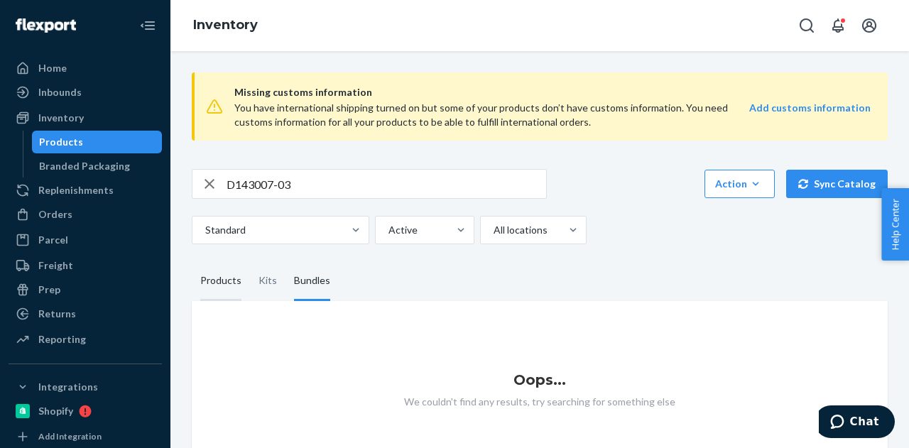
click at [213, 280] on div "Products" at bounding box center [220, 281] width 41 height 40
click at [192, 261] on input "Products" at bounding box center [192, 261] width 0 height 0
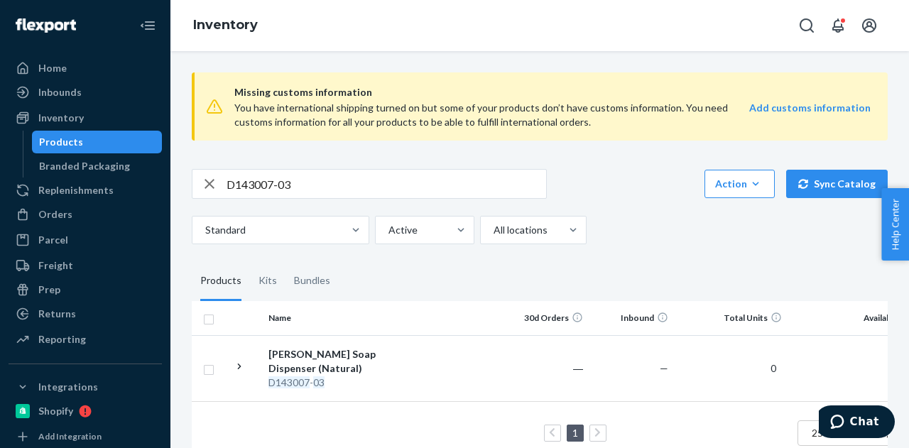
click at [281, 185] on input "D143007-03" at bounding box center [387, 184] width 320 height 28
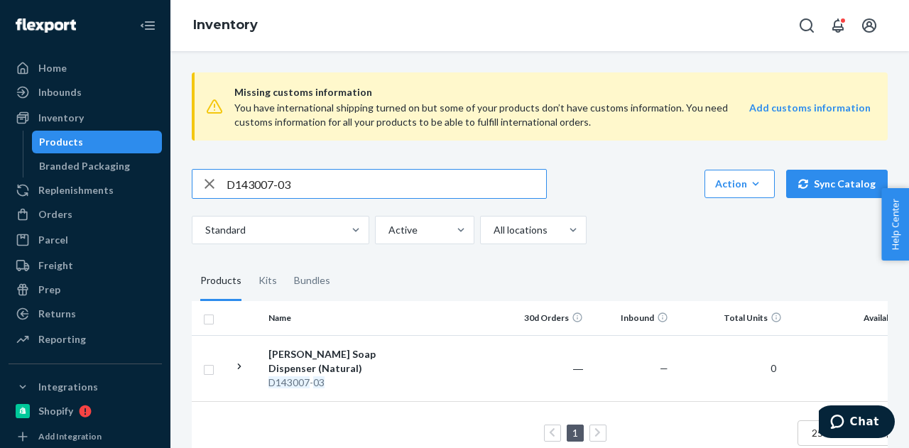
paste input "086001-07"
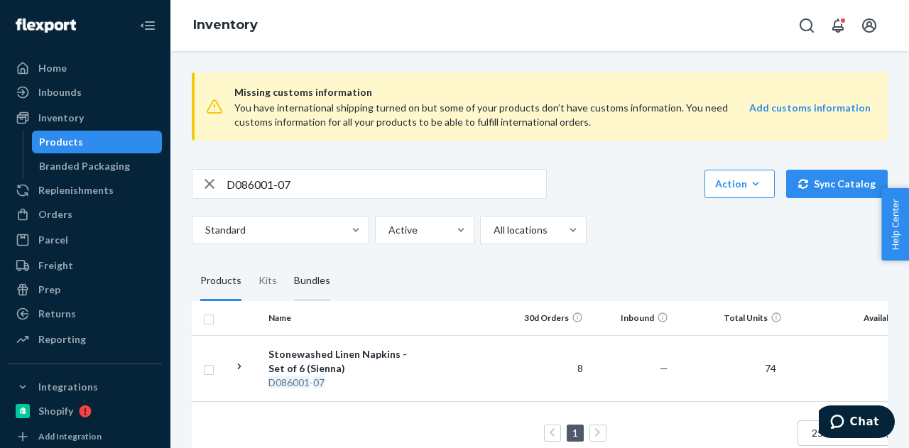
click at [297, 281] on div "Bundles" at bounding box center [312, 281] width 36 height 40
click at [286, 261] on input "Bundles" at bounding box center [286, 261] width 0 height 0
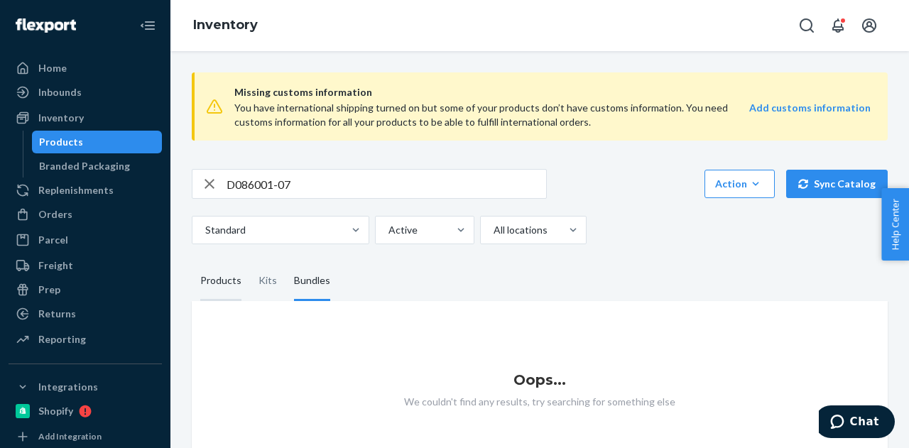
click at [223, 283] on div "Products" at bounding box center [220, 281] width 41 height 40
click at [192, 261] on input "Products" at bounding box center [192, 261] width 0 height 0
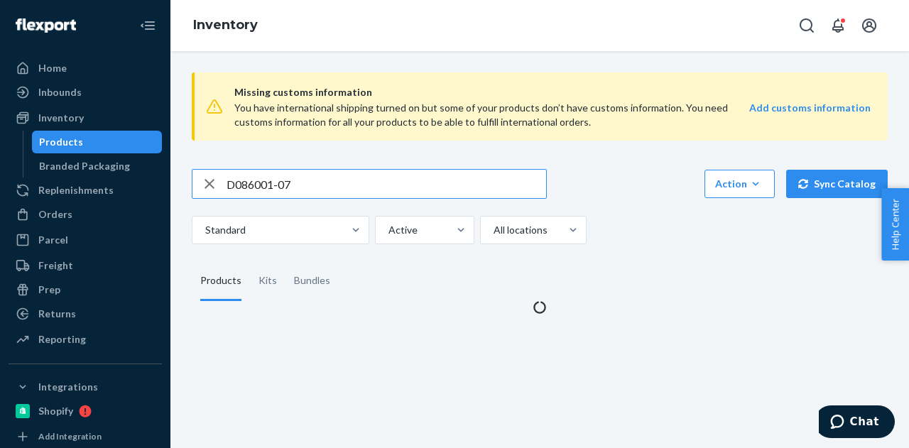
click at [324, 186] on input "D086001-07" at bounding box center [387, 184] width 320 height 28
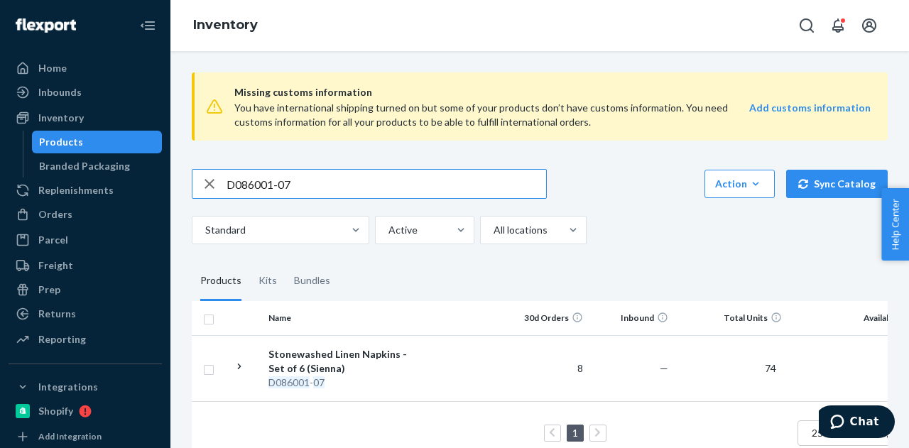
paste input "5"
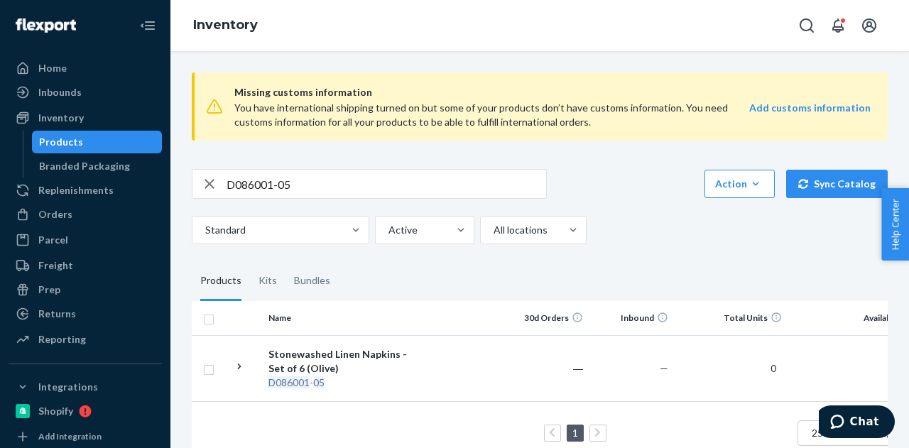
click at [260, 181] on input "D086001-05" at bounding box center [387, 184] width 320 height 28
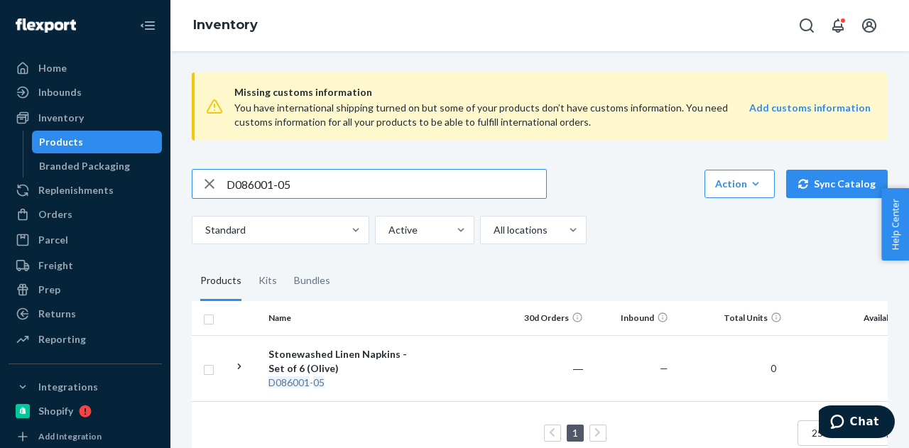
paste input "B86014-19"
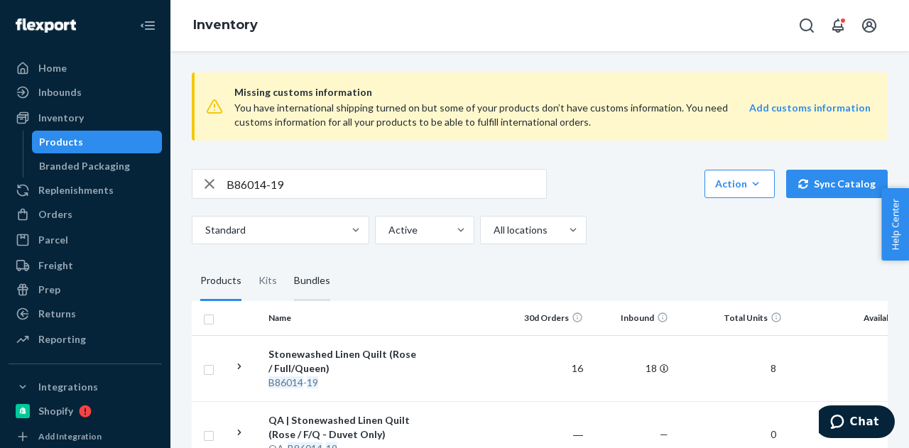
click at [327, 278] on div "Bundles" at bounding box center [312, 281] width 53 height 40
click at [286, 261] on input "Bundles" at bounding box center [286, 261] width 0 height 0
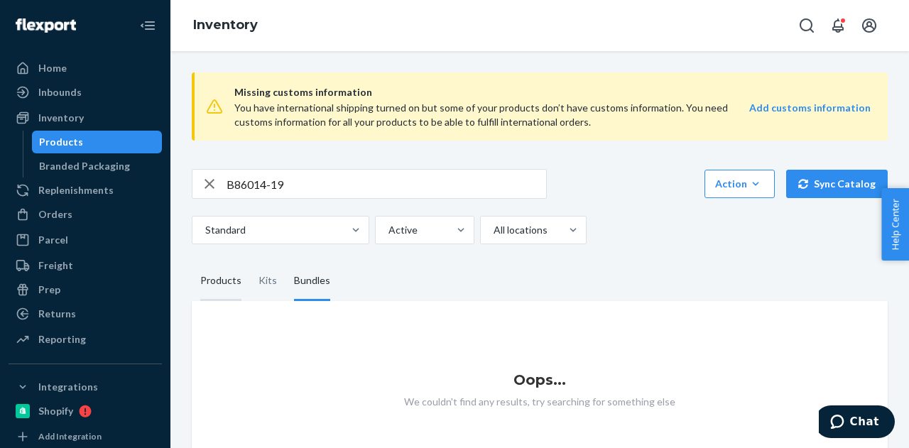
click at [220, 281] on div "Products" at bounding box center [220, 281] width 41 height 40
click at [192, 261] on input "Products" at bounding box center [192, 261] width 0 height 0
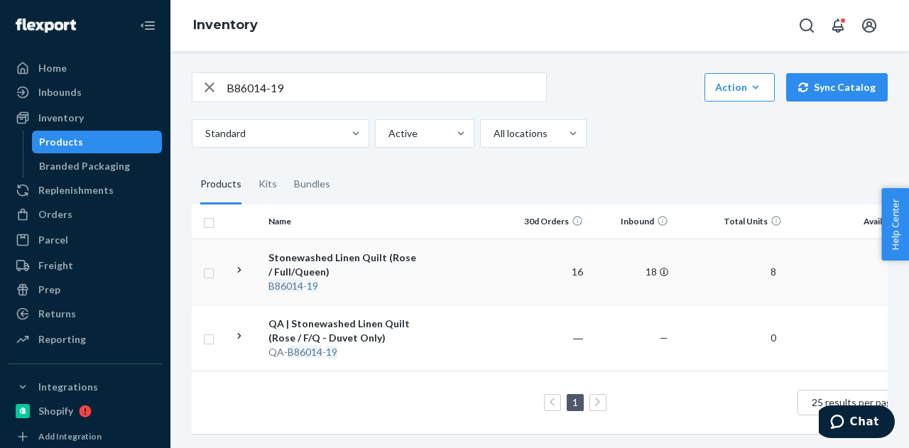
scroll to position [106, 0]
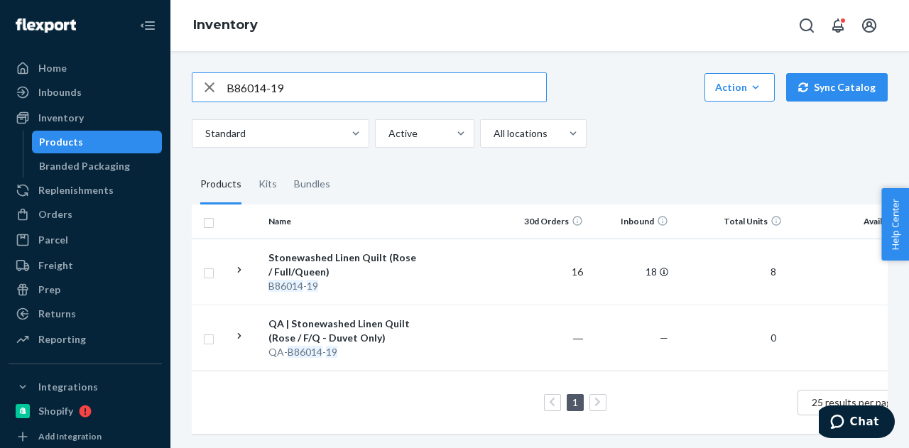
click at [280, 85] on input "B86014-19" at bounding box center [387, 87] width 320 height 28
paste input "SKU B86010-0"
drag, startPoint x: 249, startPoint y: 75, endPoint x: 215, endPoint y: 77, distance: 34.1
click at [215, 77] on div "SKU B86010-09" at bounding box center [370, 87] width 354 height 28
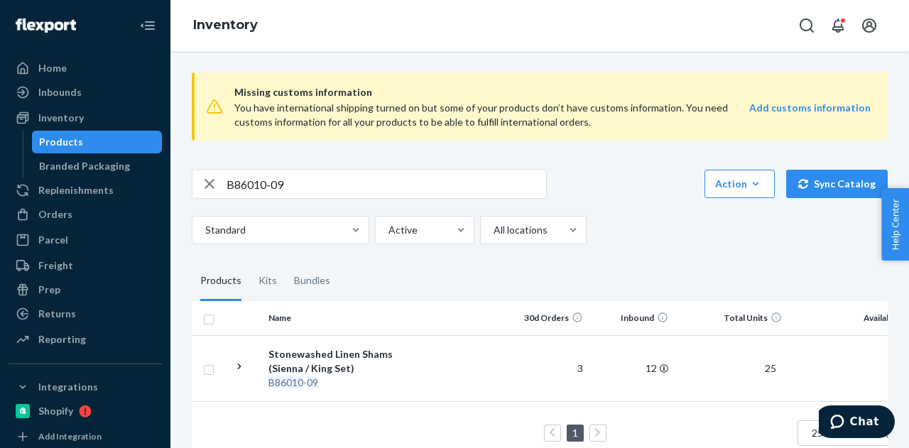
click at [328, 168] on div "Missing customs information You have international shipping turned on but some …" at bounding box center [539, 270] width 717 height 418
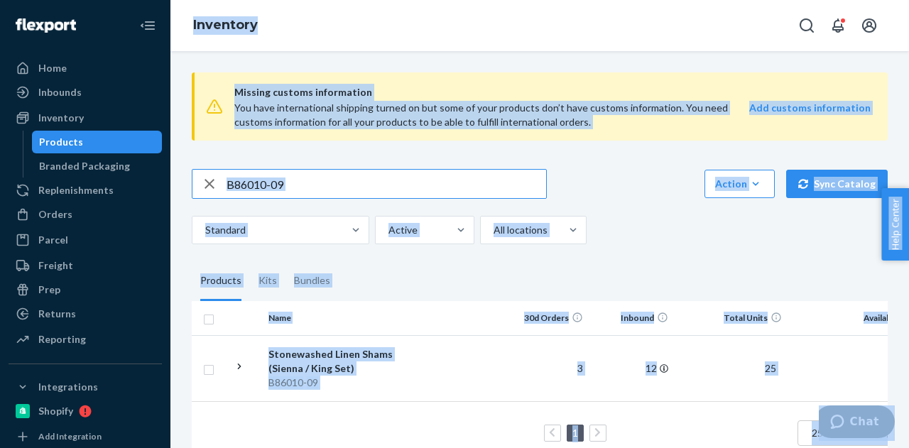
click at [332, 180] on input "B86010-09" at bounding box center [387, 184] width 320 height 28
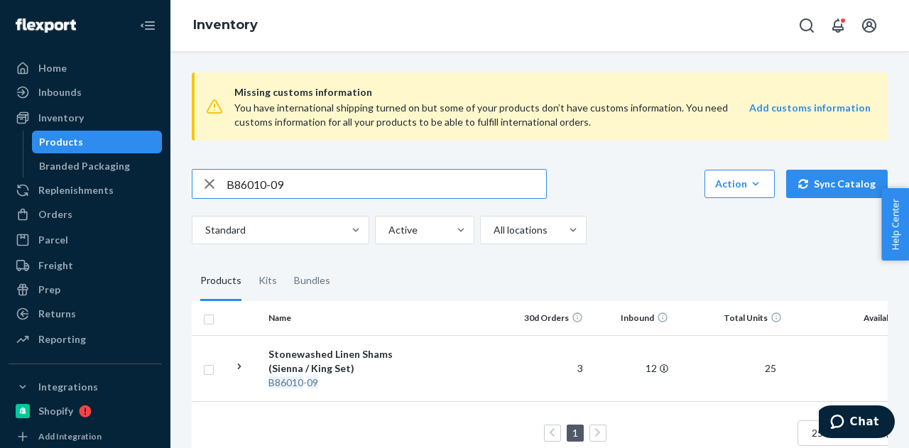
paste input "5"
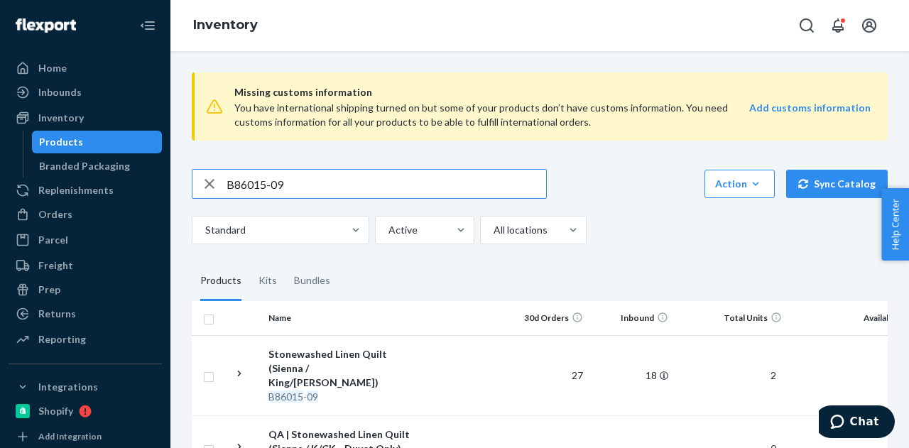
click at [257, 183] on input "B86015-09" at bounding box center [387, 184] width 320 height 28
paste input "R141027-06"
type input "R141027-06"
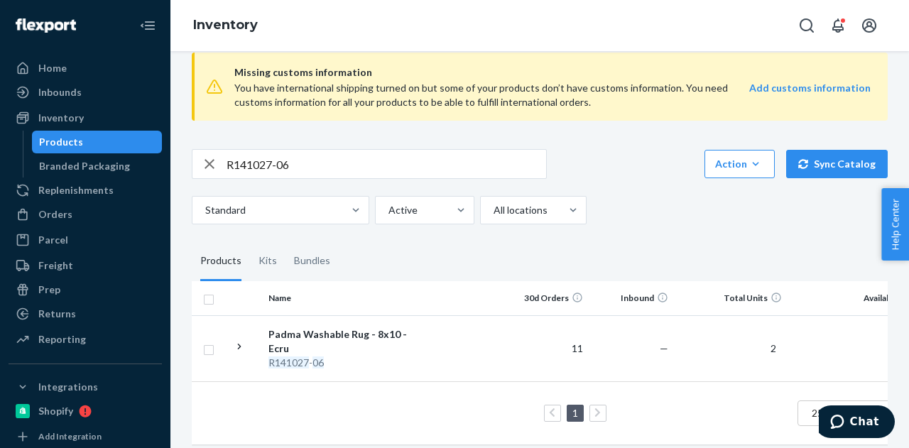
scroll to position [40, 0]
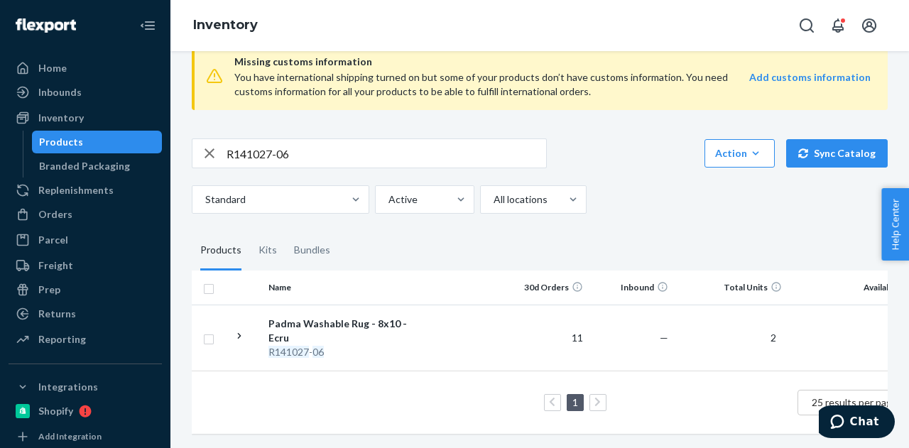
click at [669, 217] on div "Missing customs information You have international shipping turned on but some …" at bounding box center [539, 240] width 717 height 418
click at [622, 185] on div "Standard Active All locations" at bounding box center [535, 199] width 686 height 28
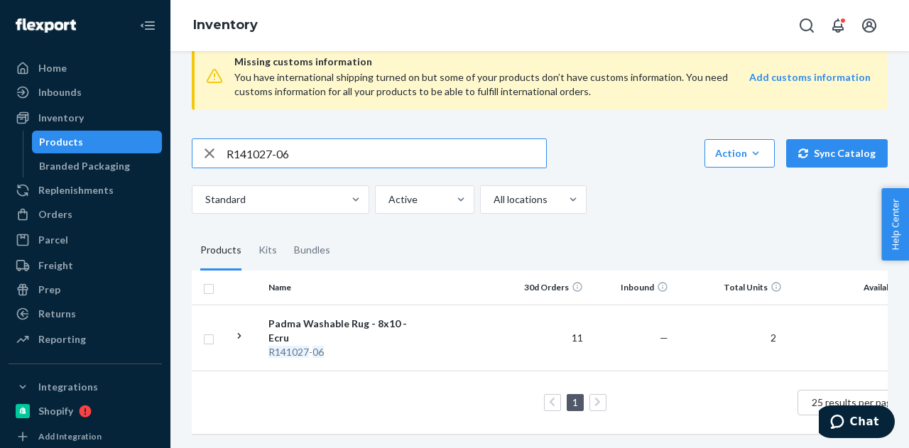
click at [289, 148] on input "R141027-06" at bounding box center [387, 153] width 320 height 28
paste input "B86008-08"
type input "B86008-08"
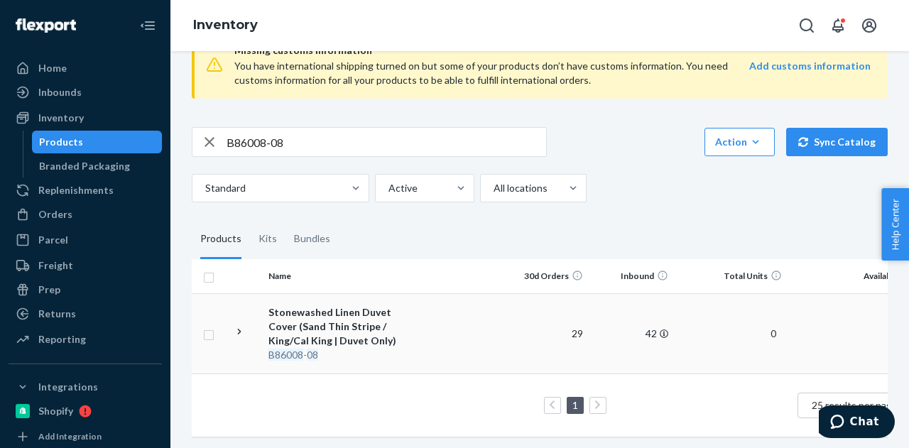
scroll to position [54, 0]
